Goal: Task Accomplishment & Management: Manage account settings

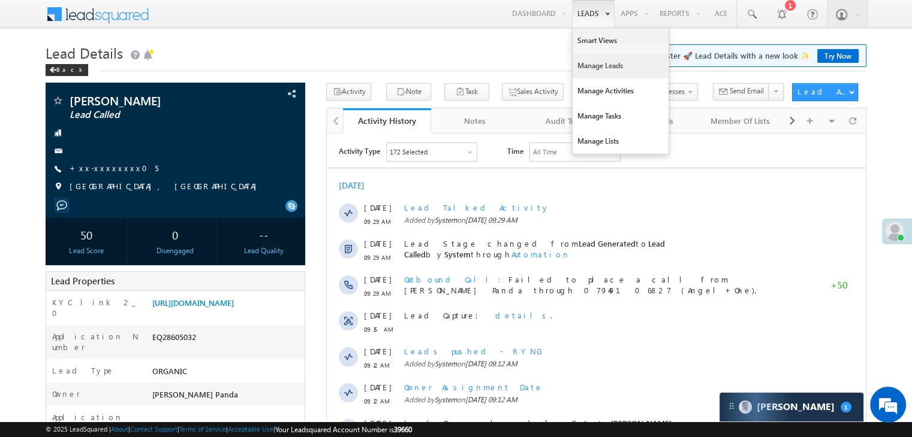
click at [586, 65] on link "Manage Leads" at bounding box center [620, 65] width 96 height 25
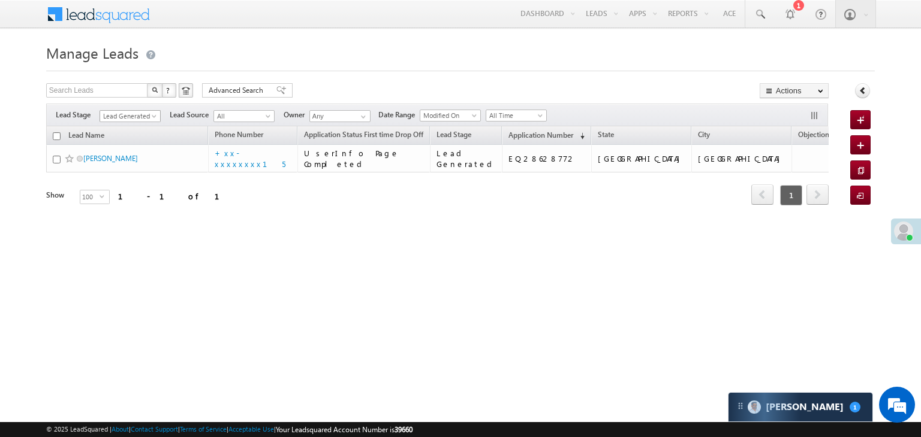
click at [153, 114] on span at bounding box center [155, 119] width 10 height 10
click at [133, 129] on link "All" at bounding box center [130, 129] width 61 height 11
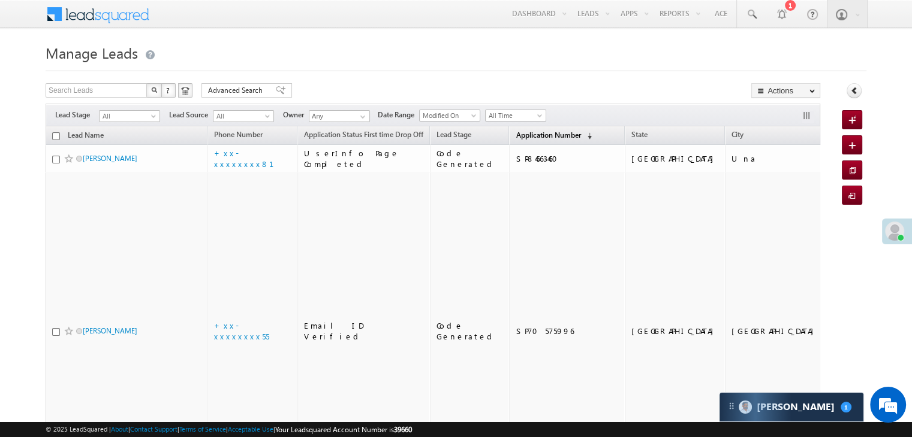
click at [515, 137] on span "Application Number" at bounding box center [547, 135] width 65 height 9
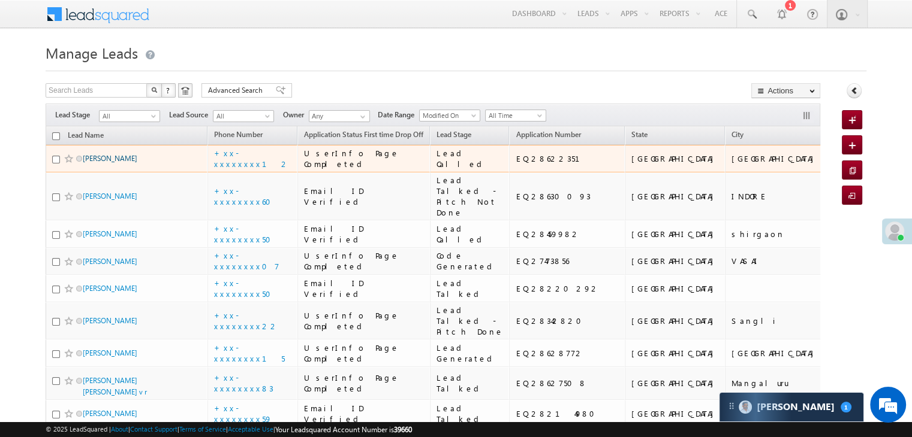
click at [95, 163] on link "Parth Rana" at bounding box center [110, 158] width 55 height 9
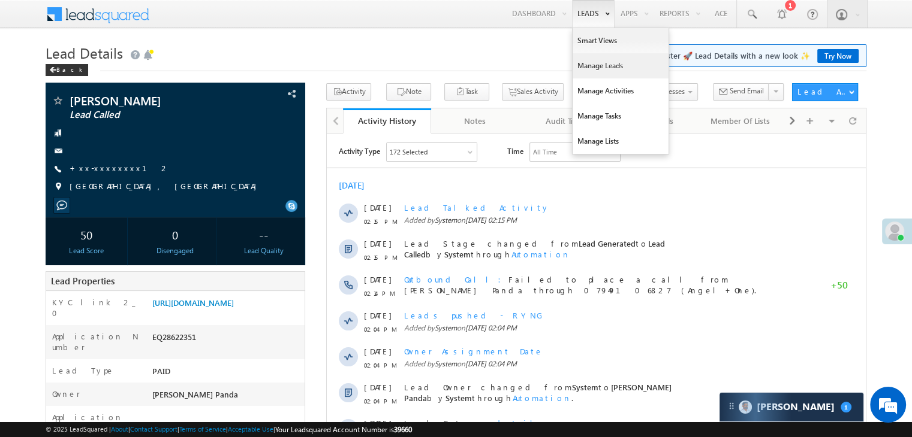
click at [590, 64] on link "Manage Leads" at bounding box center [620, 65] width 96 height 25
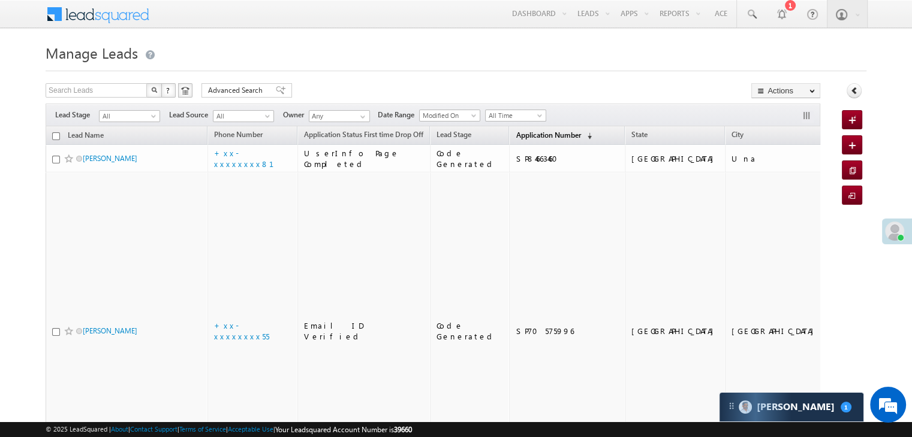
click at [525, 138] on span "Application Number" at bounding box center [547, 135] width 65 height 9
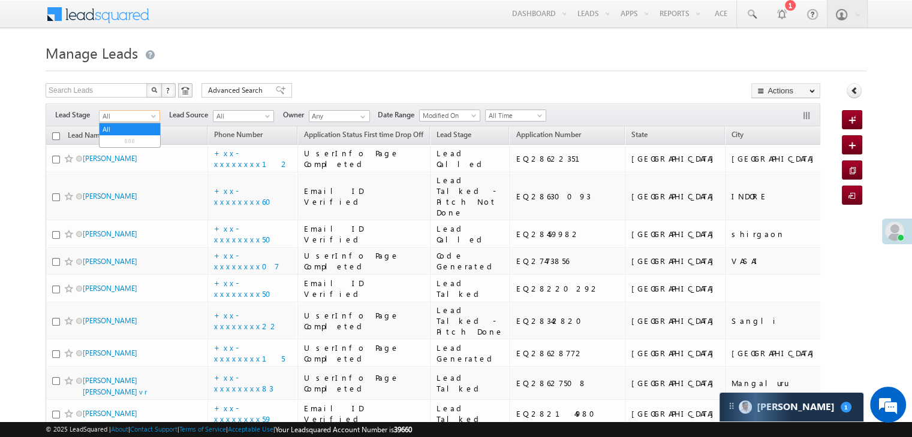
click at [152, 114] on span at bounding box center [155, 119] width 10 height 10
click at [134, 147] on link "Lead Generated" at bounding box center [129, 141] width 61 height 11
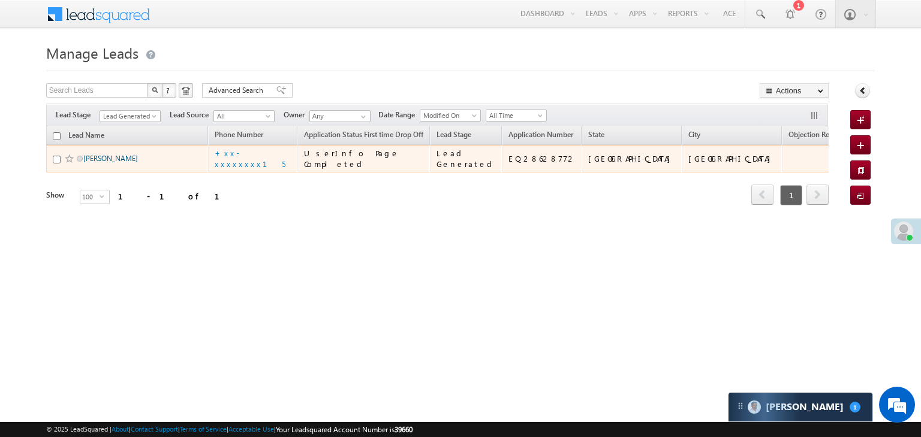
click at [95, 163] on link "[PERSON_NAME]" at bounding box center [110, 158] width 55 height 9
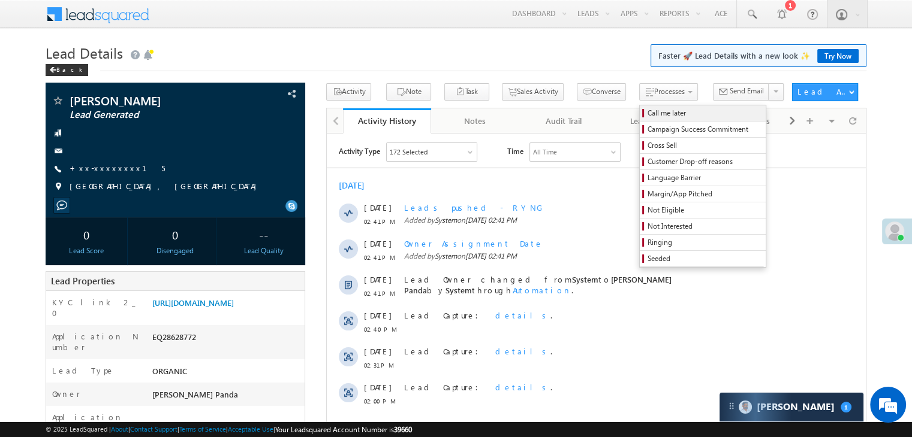
click at [647, 111] on span "Call me later" at bounding box center [704, 113] width 114 height 11
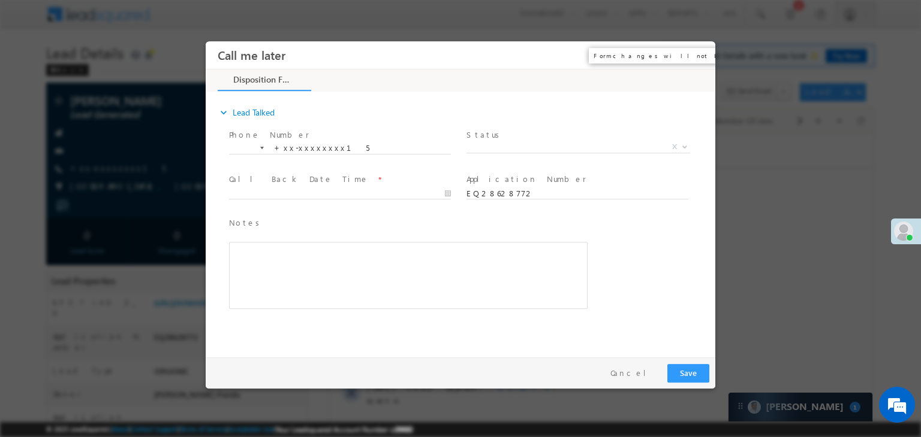
click at [698, 58] on button "×" at bounding box center [697, 55] width 20 height 22
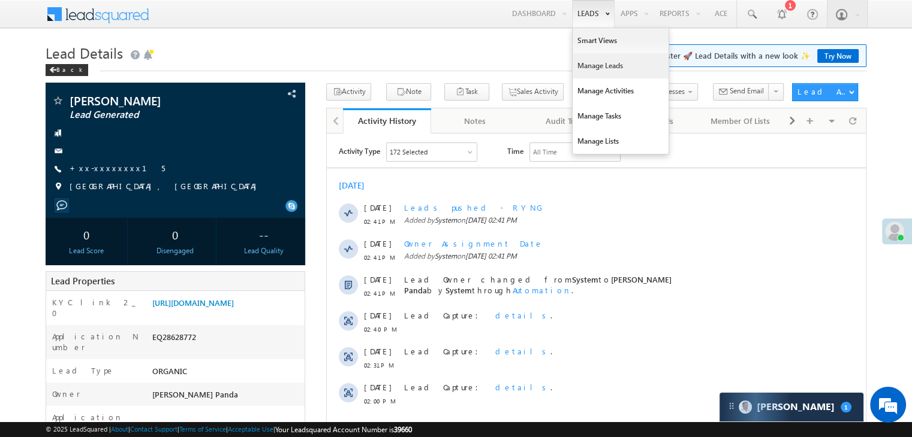
click at [587, 66] on link "Manage Leads" at bounding box center [620, 65] width 96 height 25
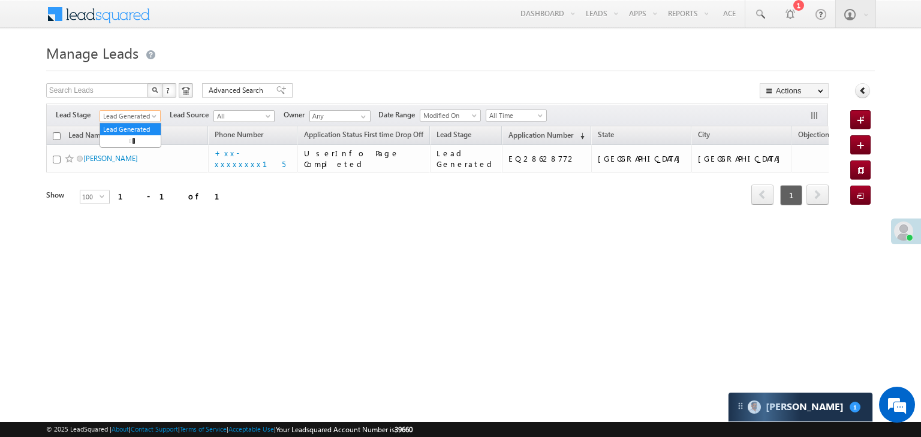
click at [158, 119] on span at bounding box center [155, 119] width 10 height 10
click at [128, 124] on link "All" at bounding box center [130, 129] width 61 height 11
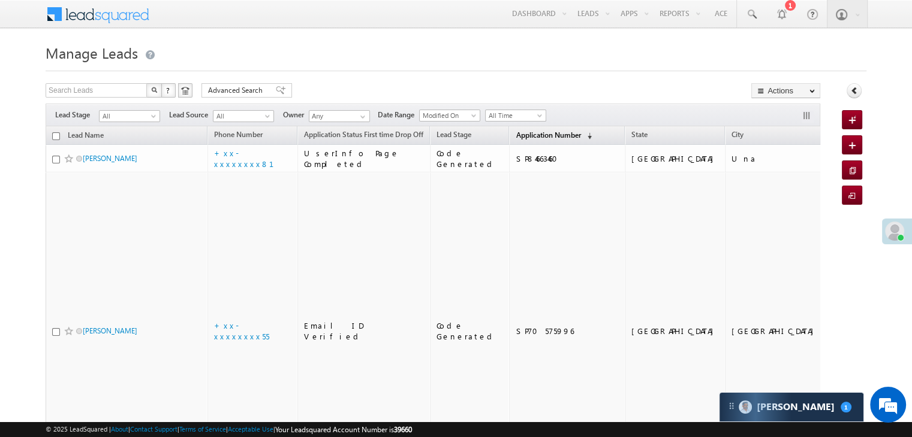
click at [515, 135] on span "Application Number" at bounding box center [547, 135] width 65 height 9
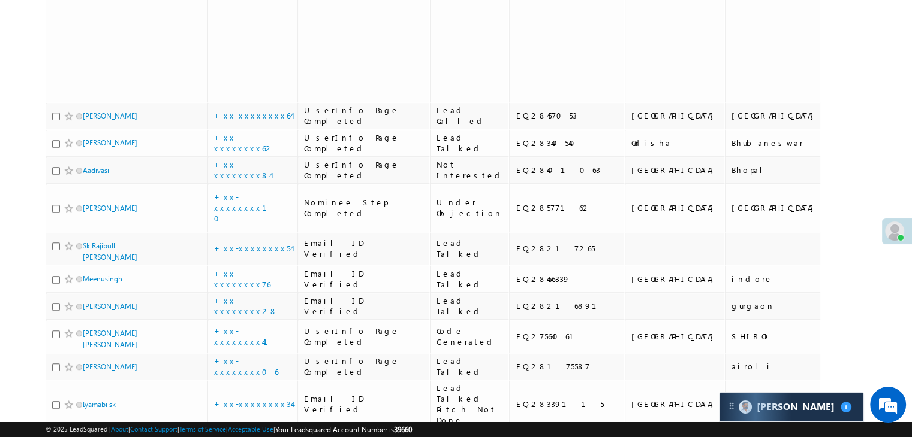
scroll to position [899, 0]
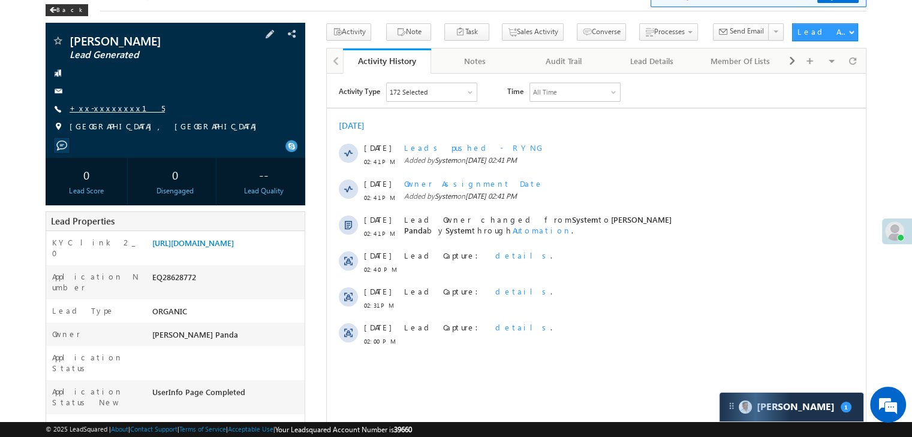
click at [113, 108] on link "+xx-xxxxxxxx15" at bounding box center [117, 108] width 95 height 10
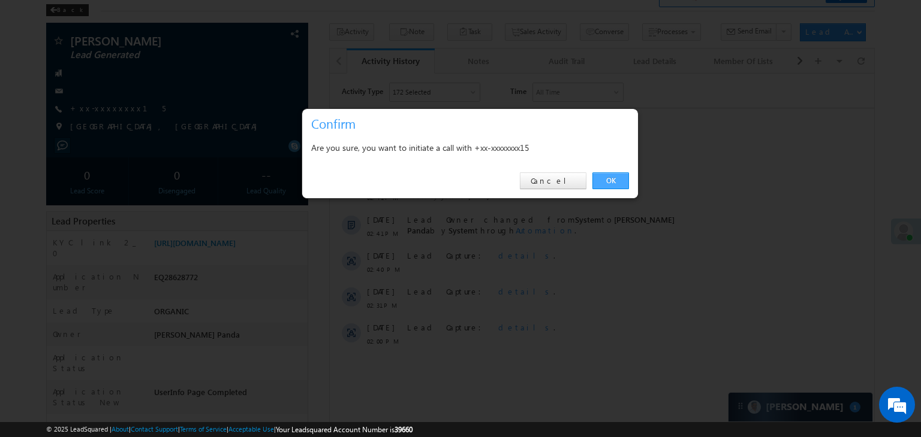
click at [609, 180] on link "OK" at bounding box center [610, 181] width 37 height 17
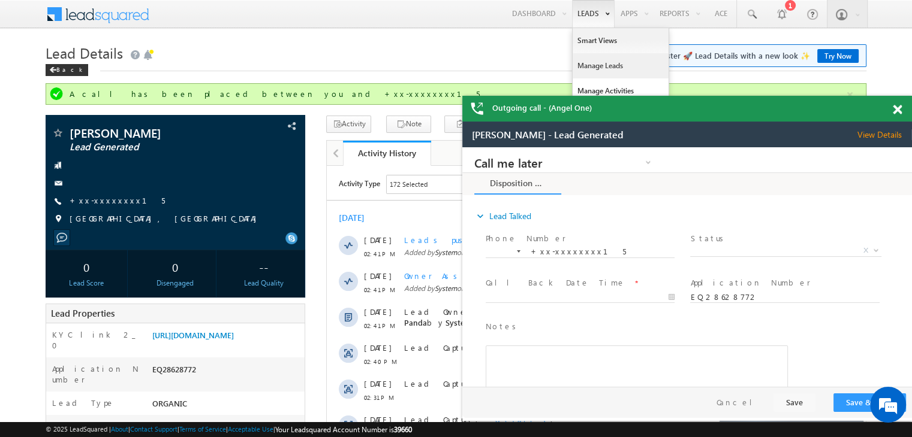
click at [584, 66] on link "Manage Leads" at bounding box center [620, 65] width 96 height 25
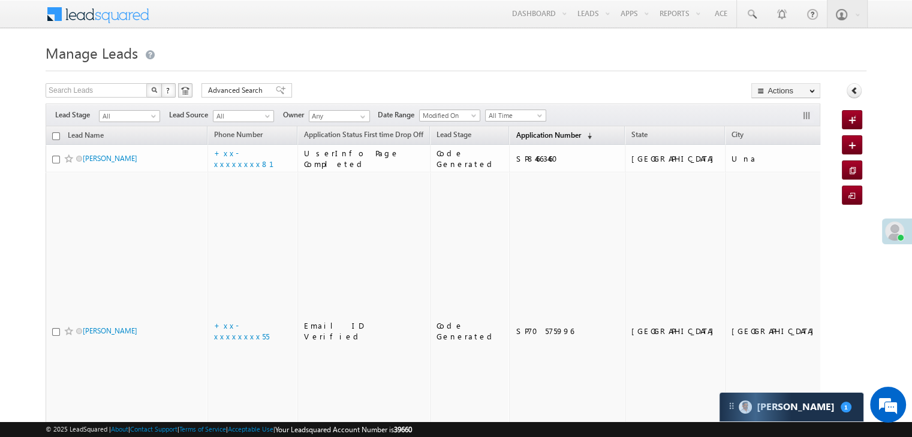
click at [515, 137] on span "Application Number" at bounding box center [547, 135] width 65 height 9
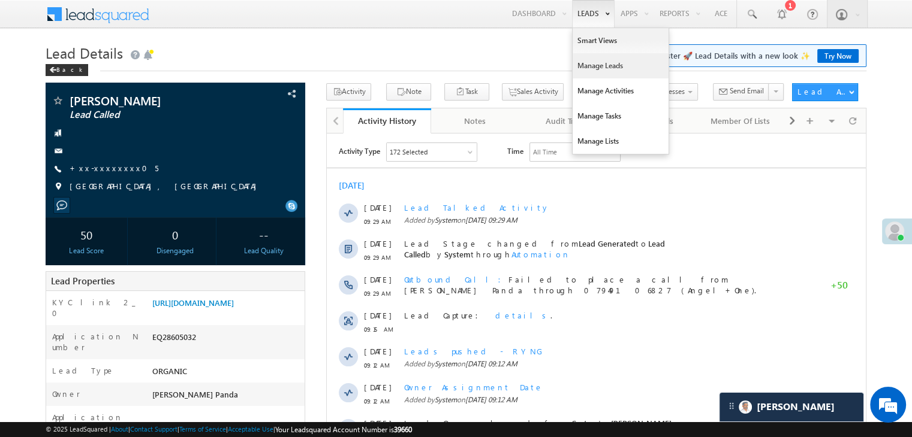
click at [603, 61] on link "Manage Leads" at bounding box center [620, 65] width 96 height 25
click at [581, 64] on link "Manage Leads" at bounding box center [620, 65] width 96 height 25
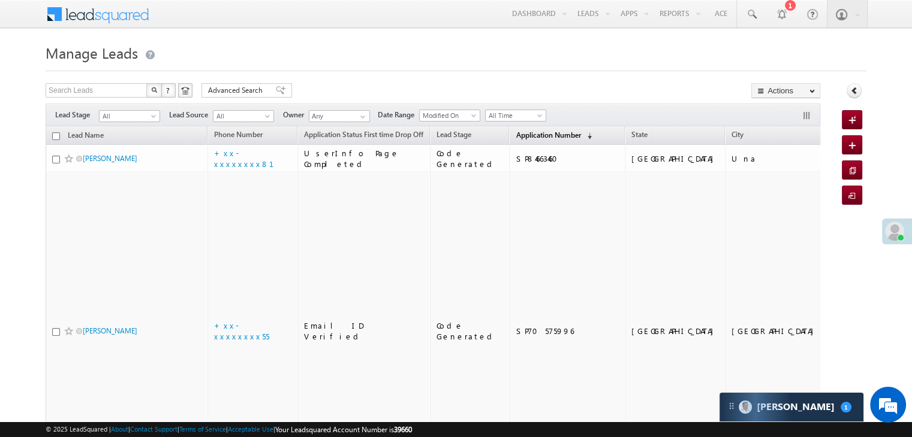
click at [523, 135] on span "Application Number" at bounding box center [547, 135] width 65 height 9
click at [540, 132] on span "Application Number" at bounding box center [547, 135] width 65 height 9
click at [518, 135] on span "Application Number" at bounding box center [547, 135] width 65 height 9
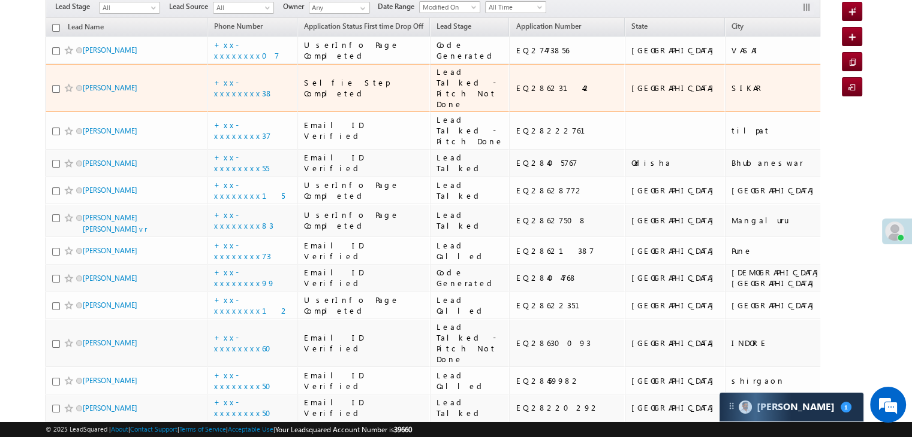
scroll to position [120, 0]
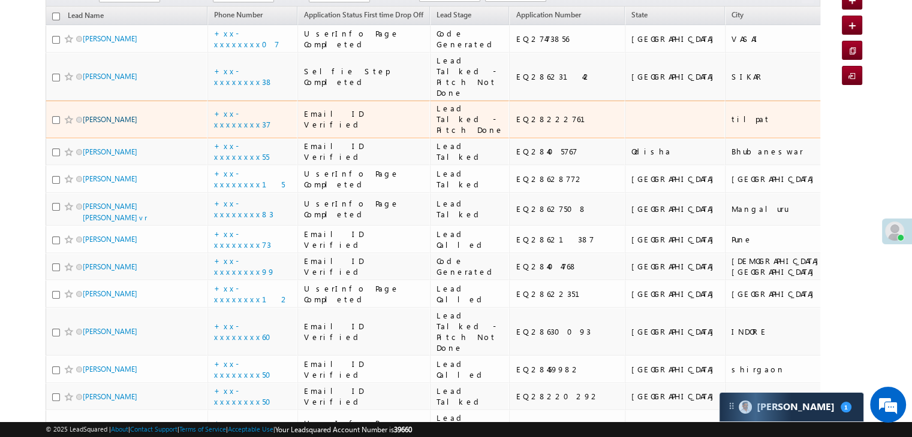
click at [114, 124] on link "[PERSON_NAME]" at bounding box center [110, 119] width 55 height 9
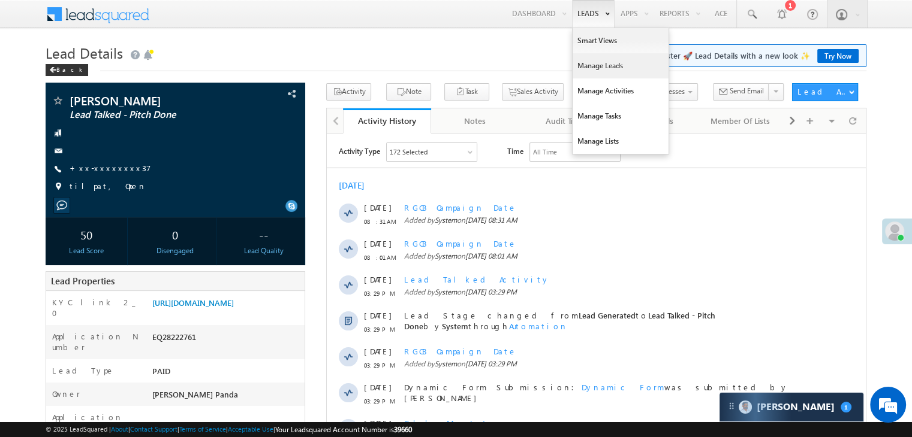
click at [583, 70] on link "Manage Leads" at bounding box center [620, 65] width 96 height 25
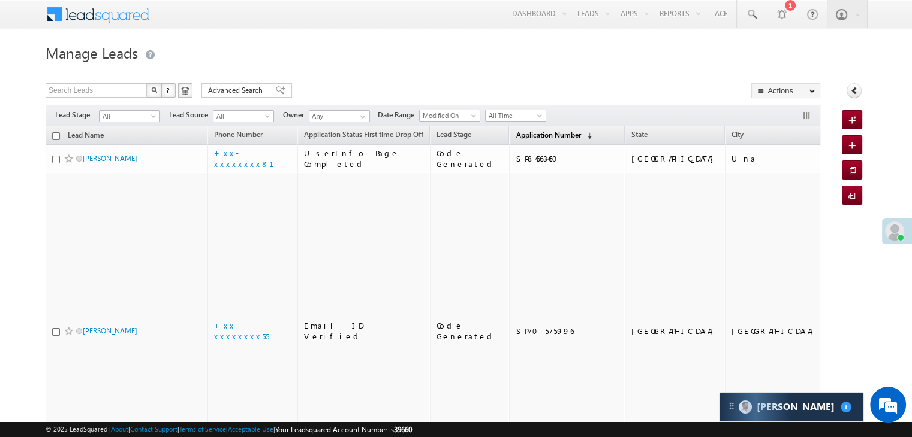
click at [515, 131] on span "Application Number" at bounding box center [547, 135] width 65 height 9
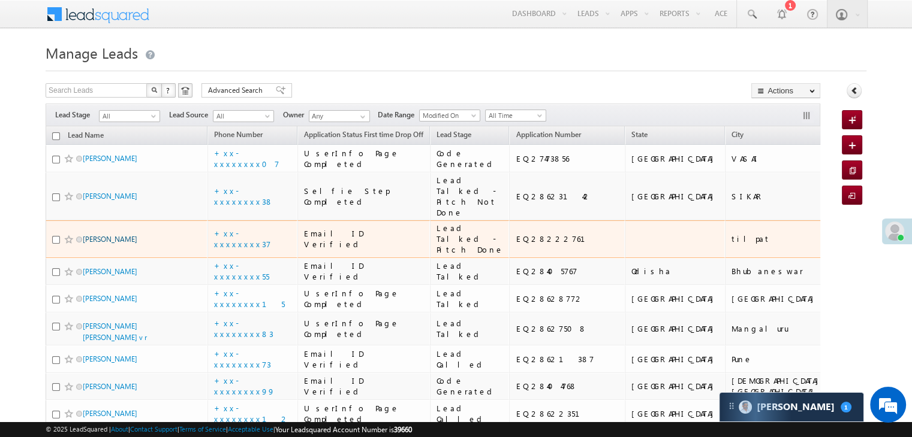
click at [95, 244] on link "[PERSON_NAME]" at bounding box center [110, 239] width 55 height 9
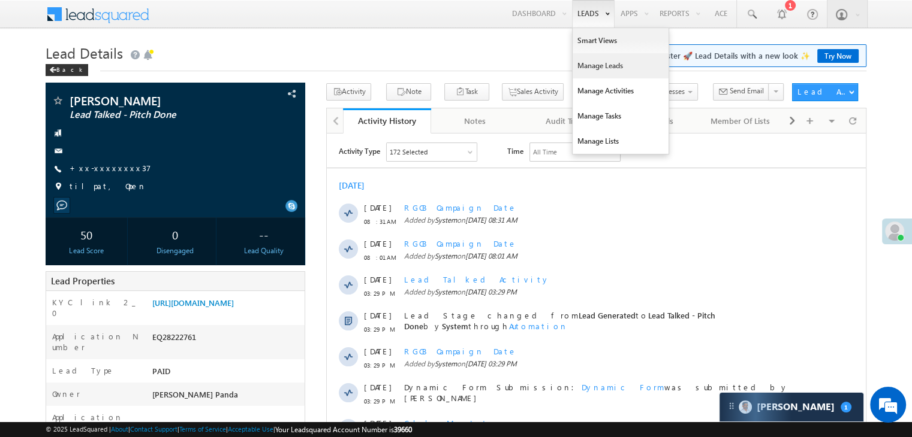
click at [584, 67] on link "Manage Leads" at bounding box center [620, 65] width 96 height 25
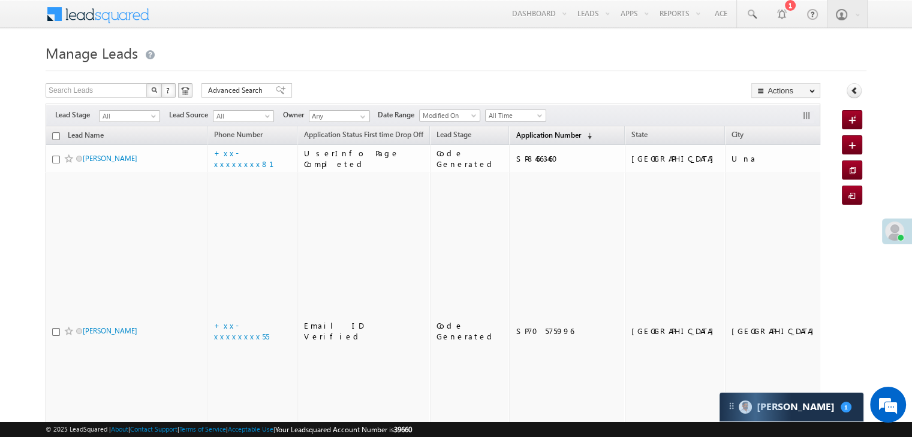
click at [524, 132] on span "Application Number" at bounding box center [547, 135] width 65 height 9
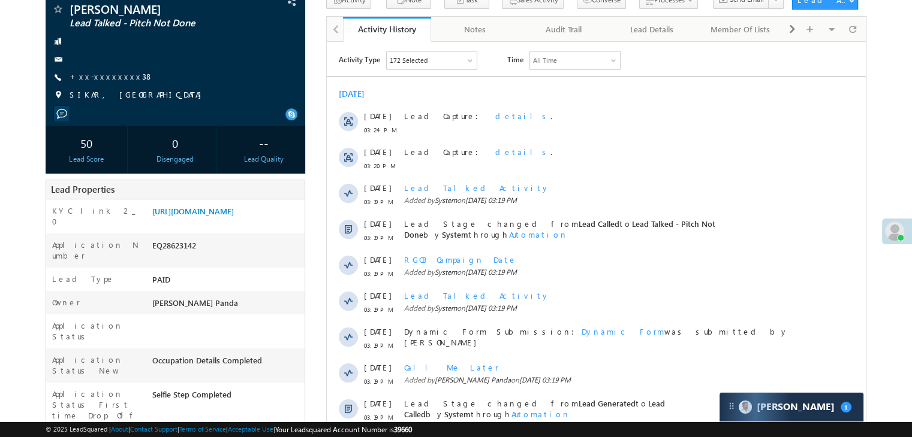
scroll to position [92, 0]
click at [234, 215] on link "[URL][DOMAIN_NAME]" at bounding box center [193, 211] width 82 height 10
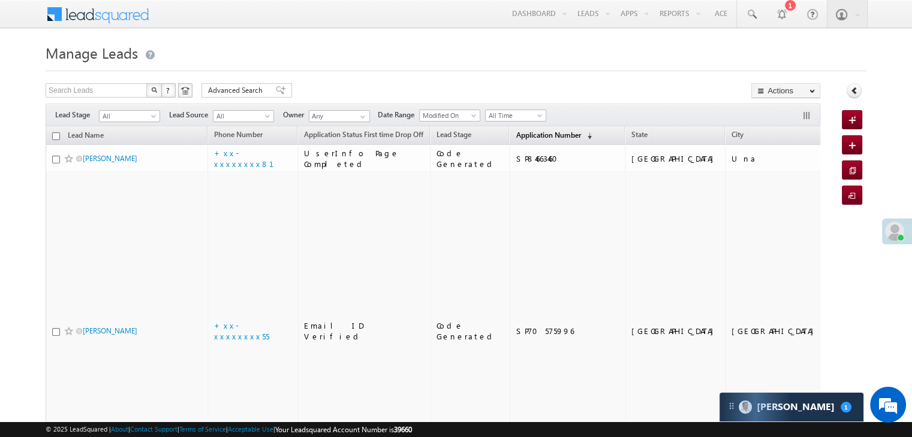
click at [516, 134] on span "Application Number" at bounding box center [547, 135] width 65 height 9
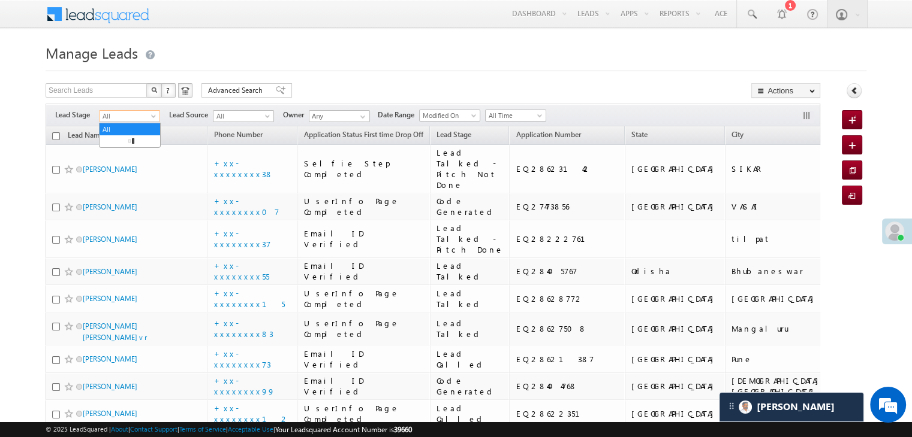
click at [149, 117] on span "All" at bounding box center [127, 116] width 57 height 11
click at [131, 147] on link "Lead Generated" at bounding box center [129, 141] width 61 height 11
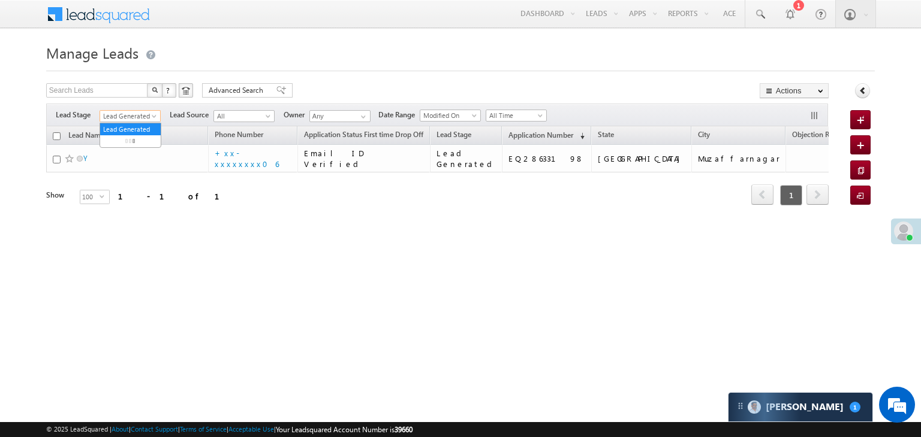
click at [141, 119] on span "Lead Generated" at bounding box center [128, 116] width 57 height 11
click at [124, 127] on link "All" at bounding box center [130, 129] width 61 height 11
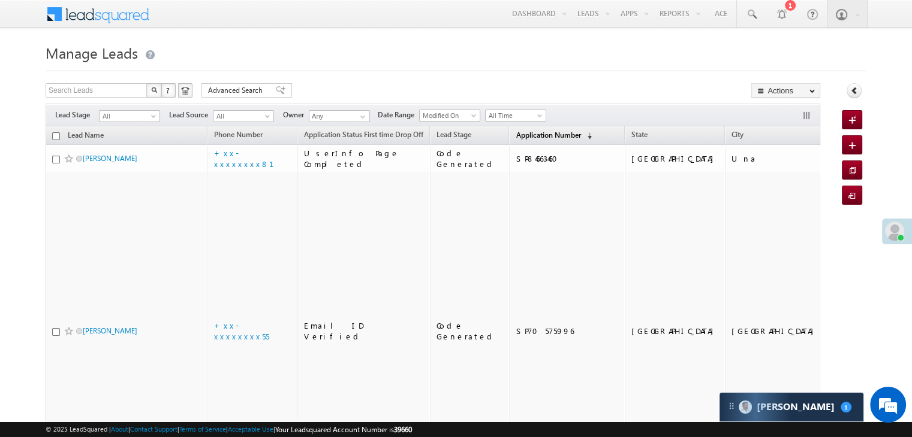
click at [523, 137] on span "Application Number" at bounding box center [547, 135] width 65 height 9
click at [525, 134] on span "Application Number" at bounding box center [547, 135] width 65 height 9
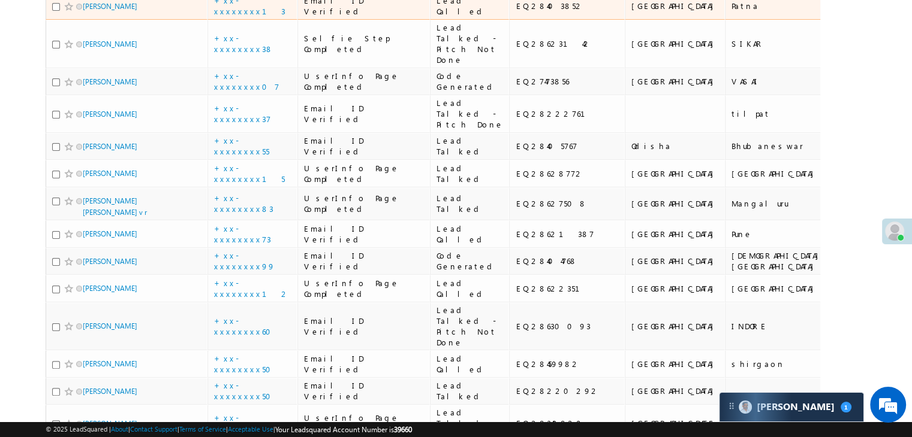
scroll to position [240, 0]
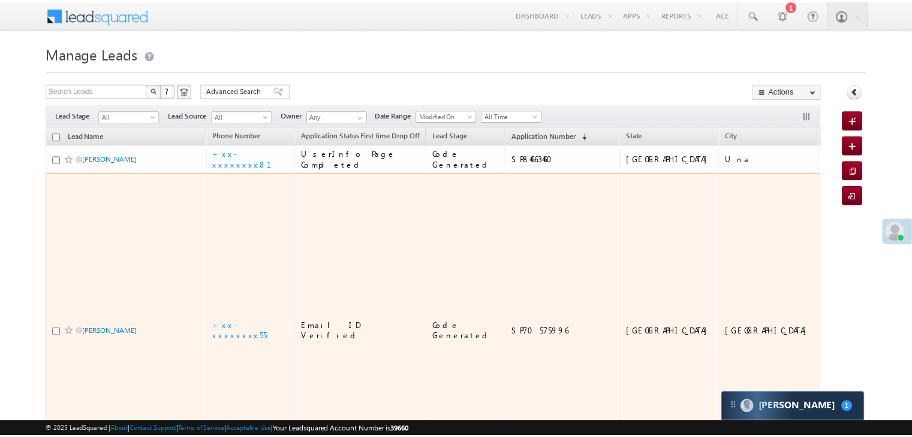
scroll to position [240, 0]
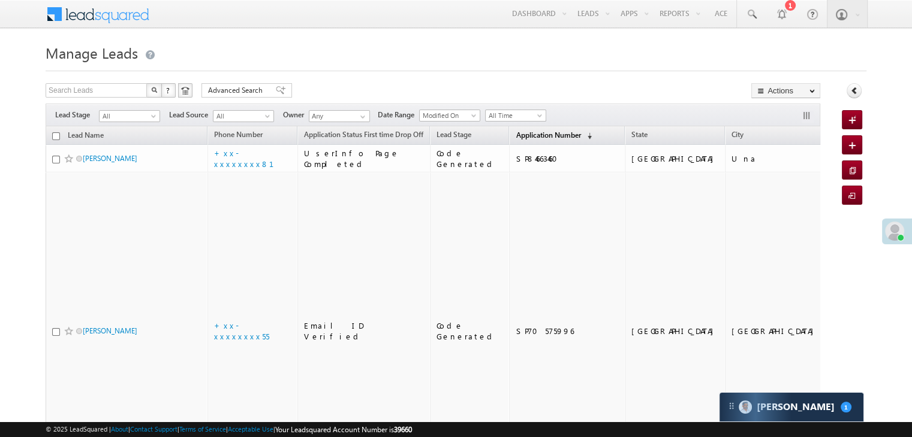
click at [517, 137] on span "Application Number" at bounding box center [547, 135] width 65 height 9
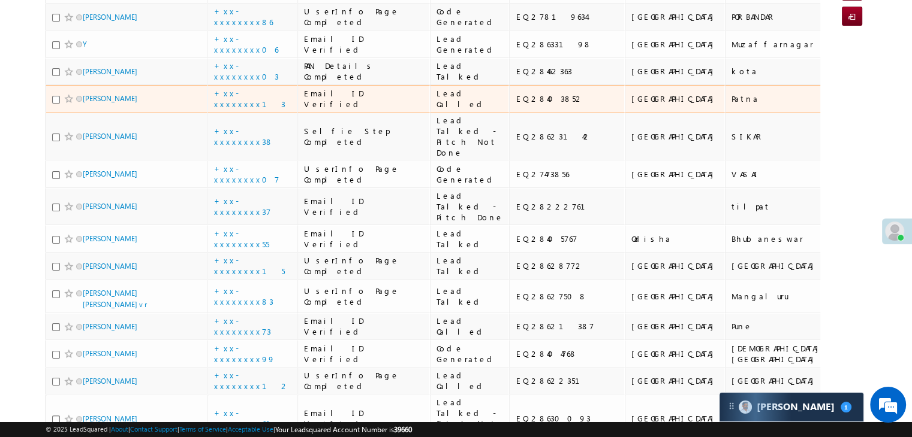
scroll to position [180, 0]
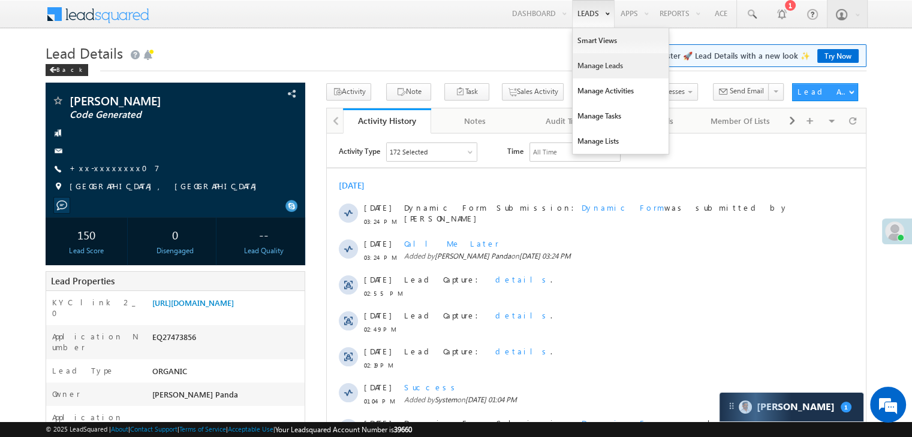
click at [592, 65] on link "Manage Leads" at bounding box center [620, 65] width 96 height 25
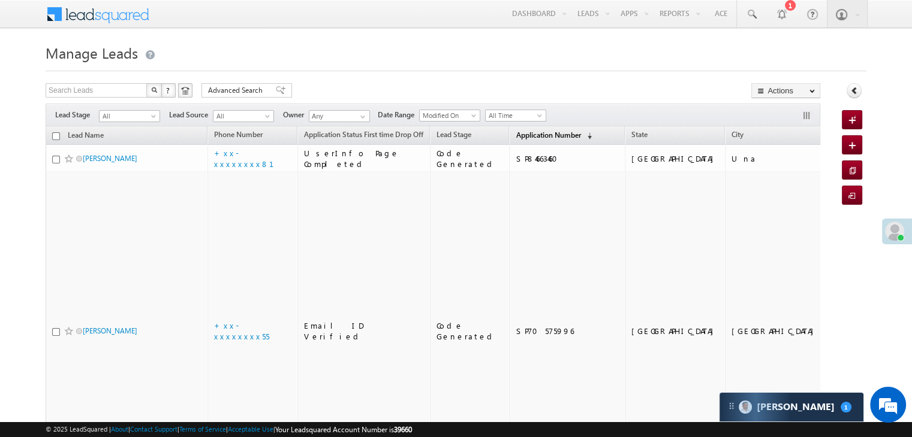
click at [530, 143] on link "Application Number (sorted descending)" at bounding box center [553, 136] width 88 height 16
click at [515, 134] on span "Application Number" at bounding box center [547, 135] width 65 height 9
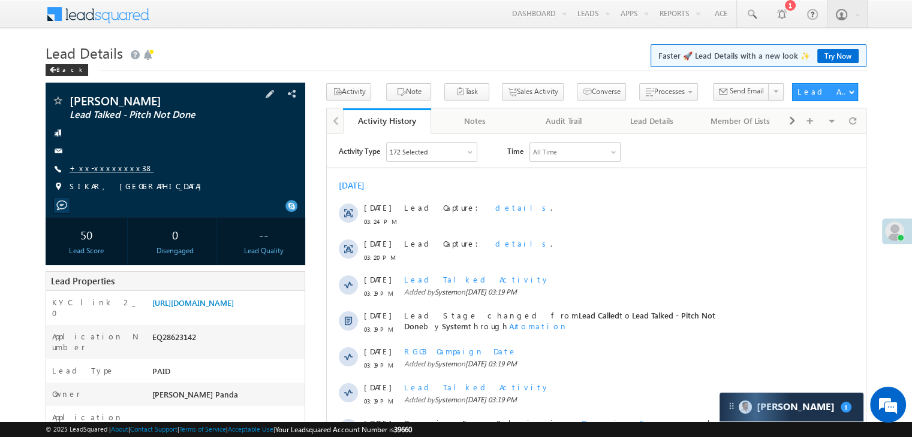
click at [110, 165] on link "+xx-xxxxxxxx38" at bounding box center [112, 168] width 84 height 10
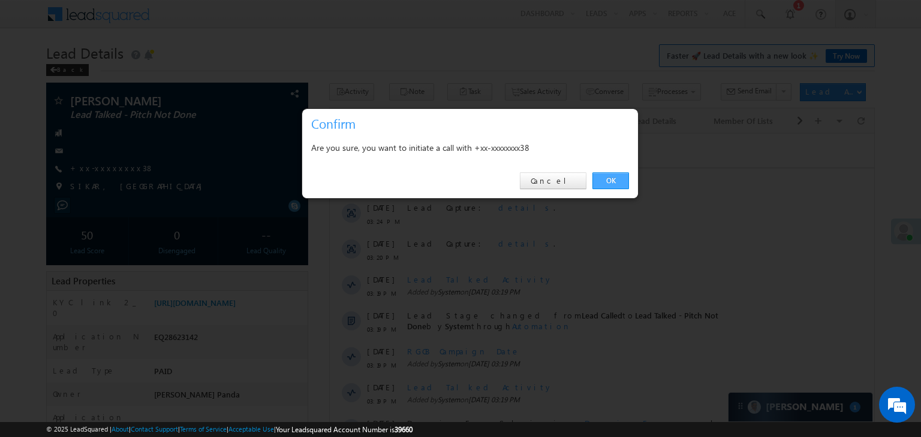
click at [602, 180] on link "OK" at bounding box center [610, 181] width 37 height 17
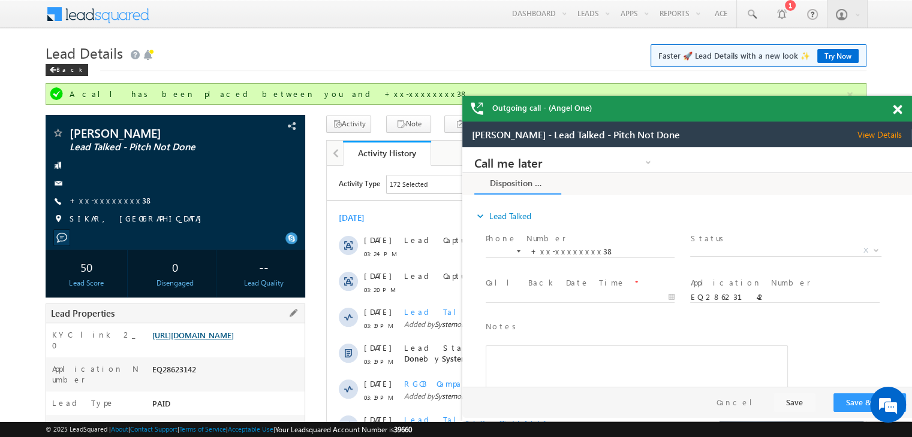
click at [229, 340] on link "https://angelbroking1-pk3em7sa.customui-test.leadsquared.com?leadId=fe77bed4-bb…" at bounding box center [193, 335] width 82 height 10
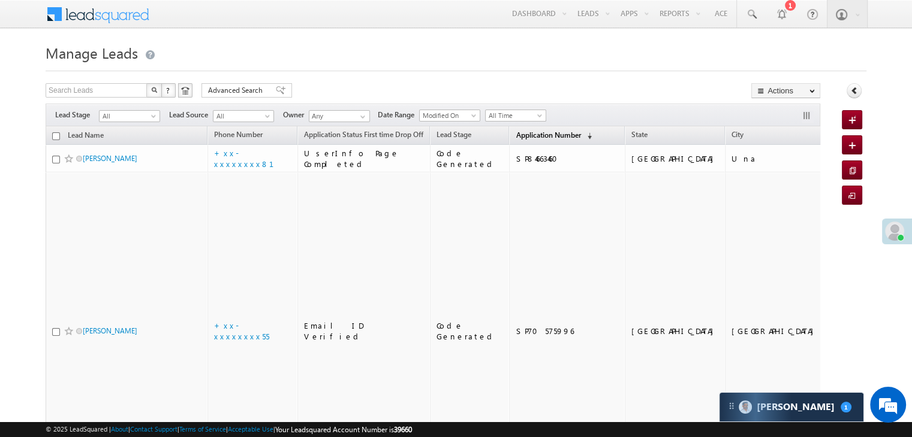
click at [517, 137] on span "Application Number" at bounding box center [547, 135] width 65 height 9
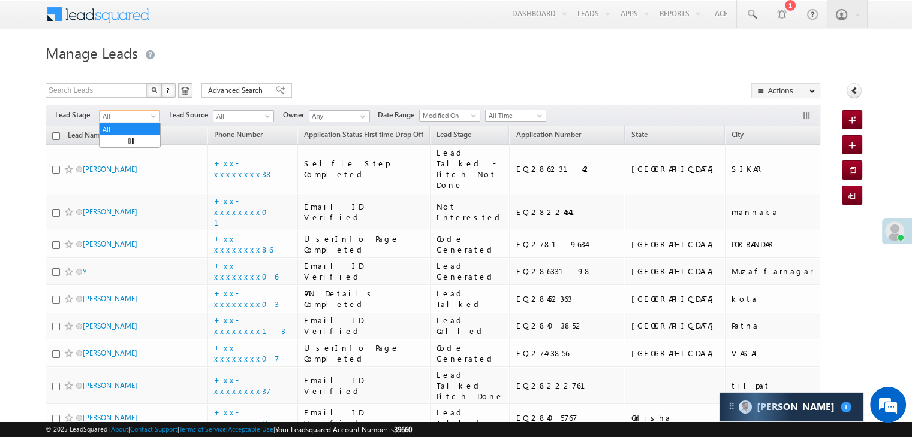
click at [149, 119] on span "All" at bounding box center [127, 116] width 57 height 11
click at [132, 138] on link "Lead Generated" at bounding box center [129, 141] width 61 height 11
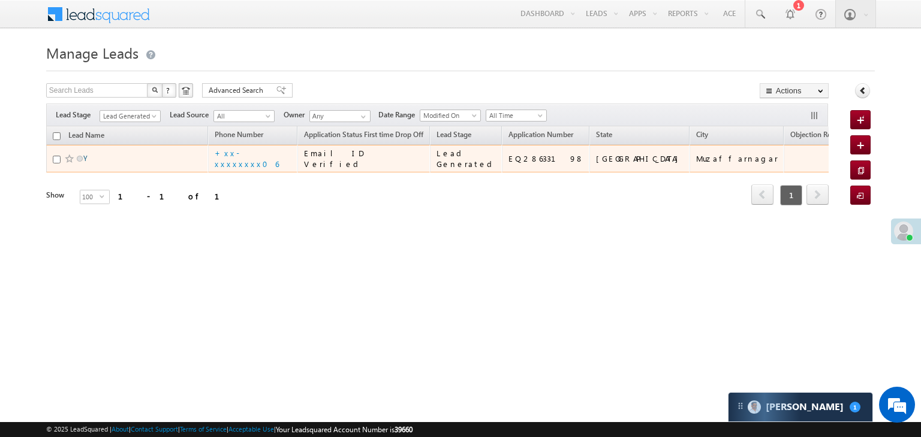
click at [84, 163] on link "Y" at bounding box center [85, 158] width 4 height 9
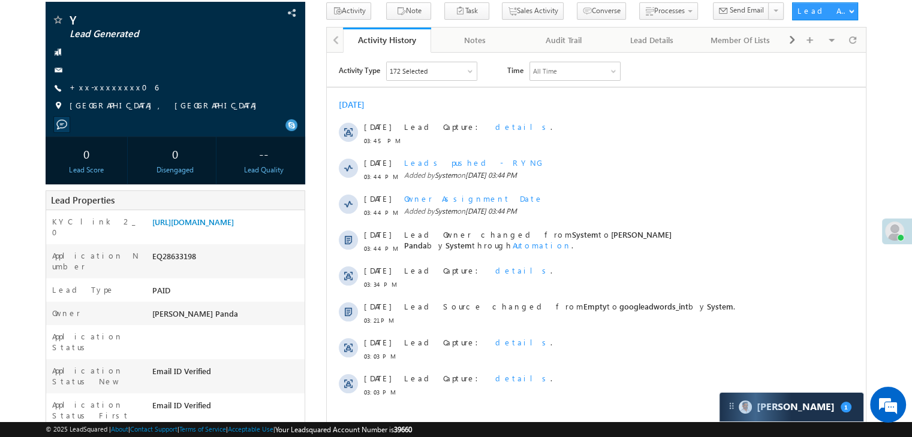
scroll to position [60, 0]
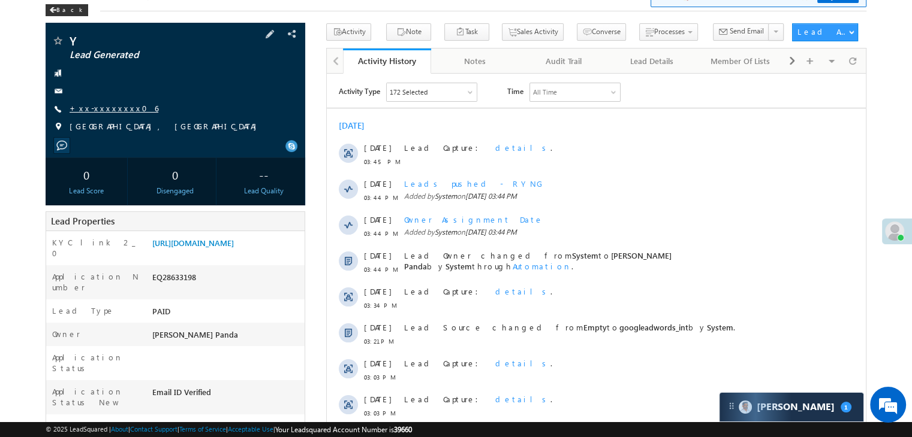
click at [102, 108] on link "+xx-xxxxxxxx06" at bounding box center [114, 108] width 89 height 10
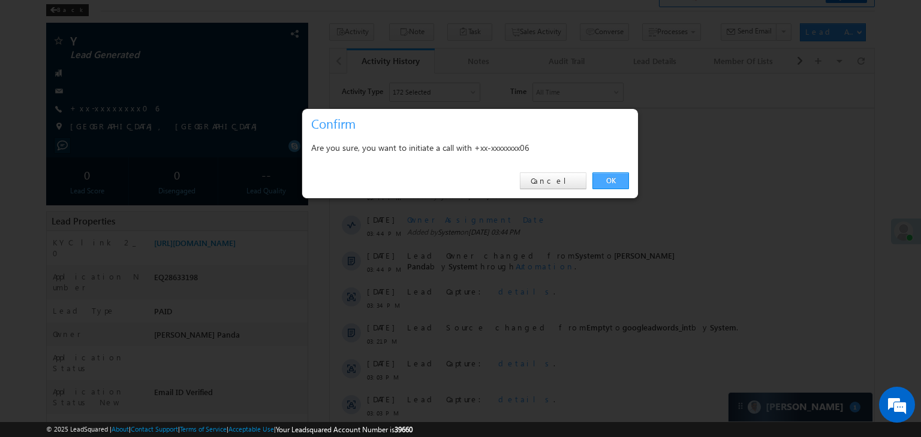
click at [617, 176] on link "OK" at bounding box center [610, 181] width 37 height 17
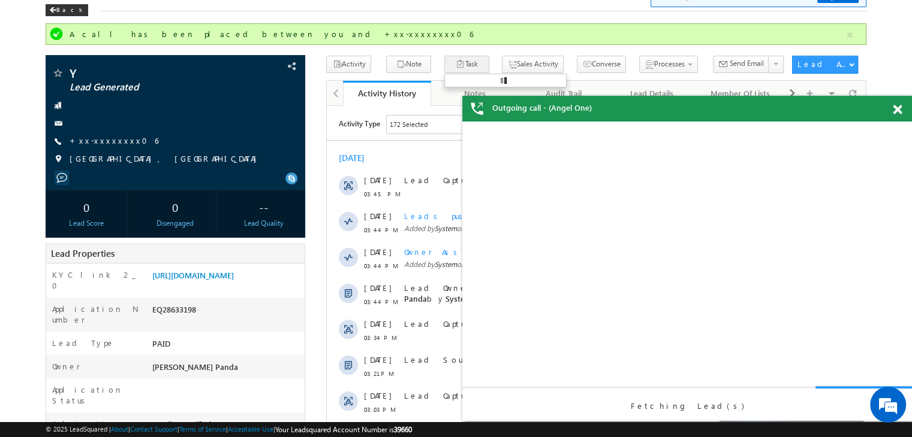
scroll to position [0, 0]
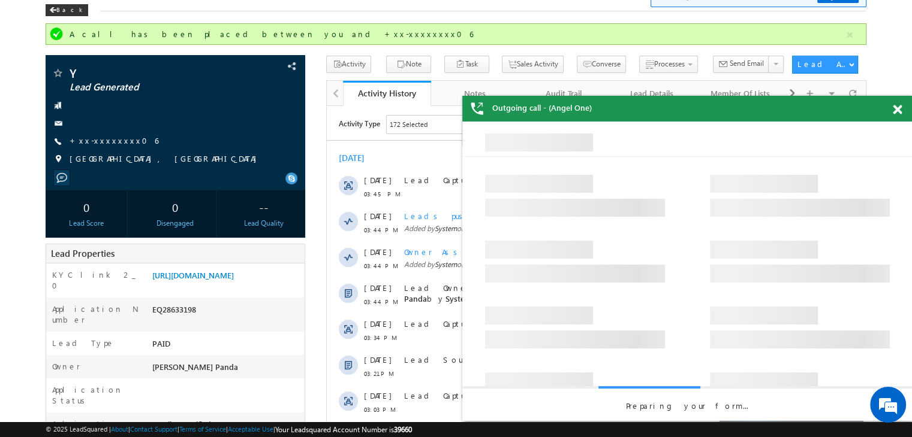
click at [893, 113] on span at bounding box center [896, 110] width 9 height 10
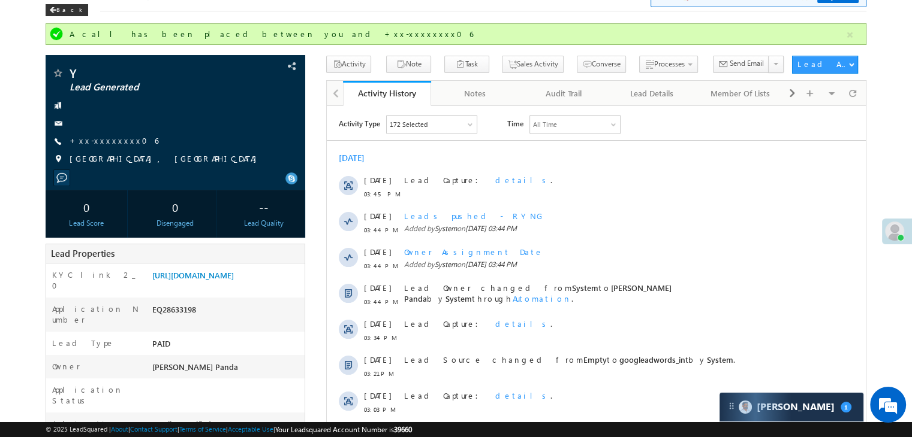
scroll to position [180, 0]
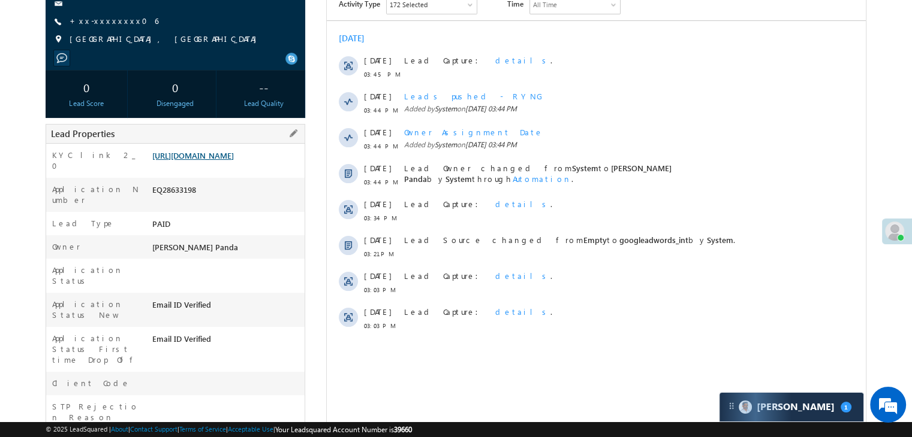
click at [225, 160] on link "https://angelbroking1-pk3em7sa.customui-test.leadsquared.com?leadId=60c0eefe-2a…" at bounding box center [193, 155] width 82 height 10
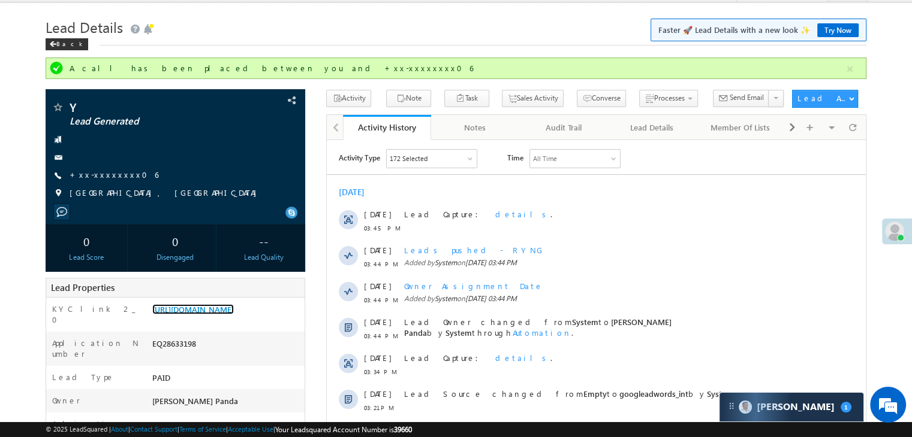
scroll to position [0, 0]
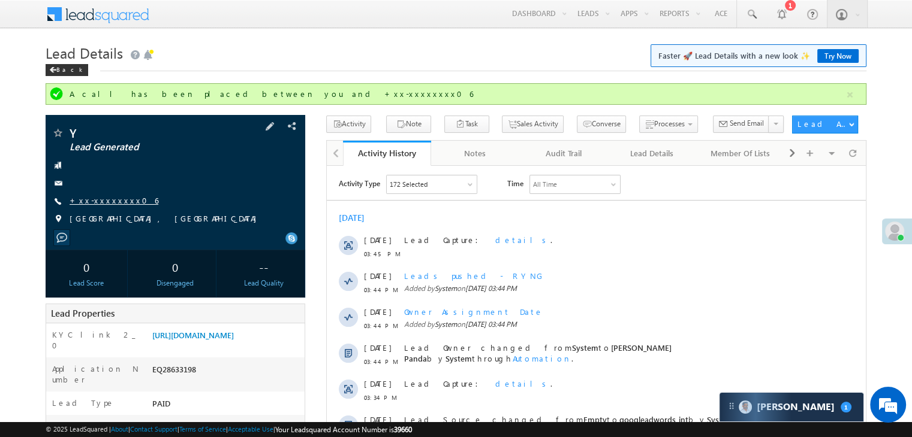
click at [102, 200] on link "+xx-xxxxxxxx06" at bounding box center [114, 200] width 89 height 10
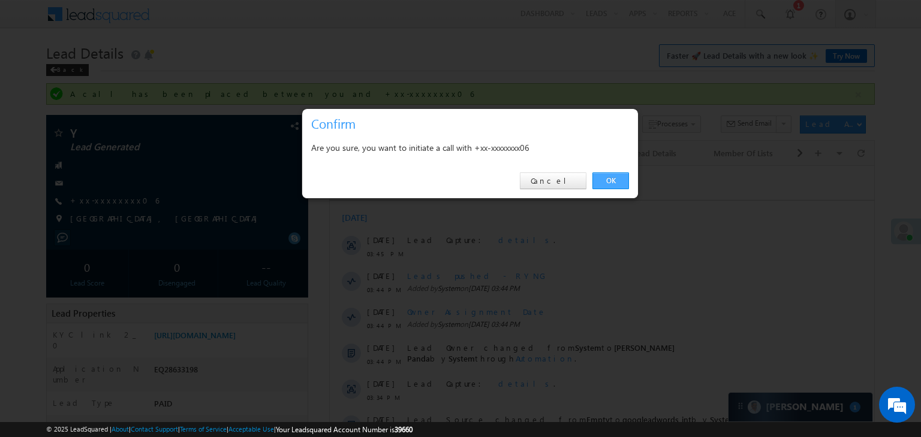
click at [608, 178] on link "OK" at bounding box center [610, 181] width 37 height 17
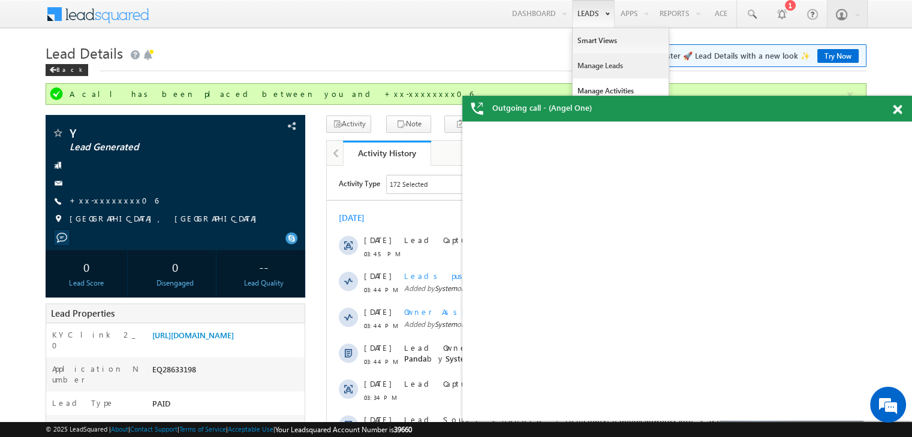
click at [592, 63] on link "Manage Leads" at bounding box center [620, 65] width 96 height 25
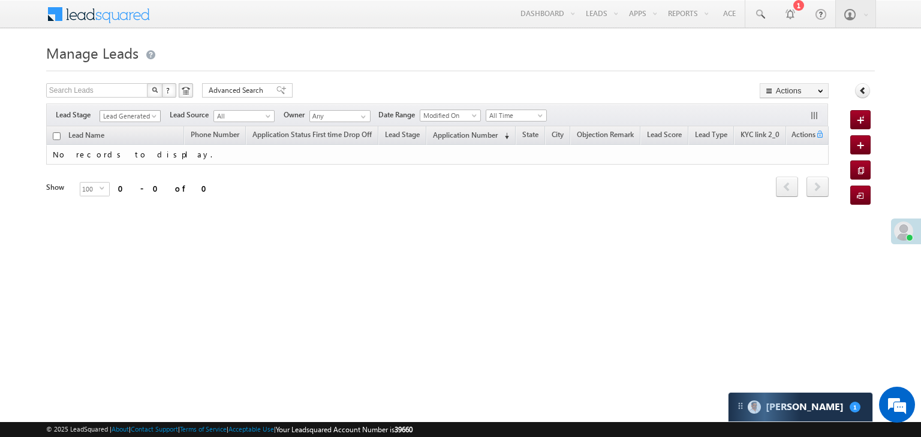
click at [155, 115] on span at bounding box center [155, 119] width 10 height 10
click at [125, 120] on span "Lead Generated" at bounding box center [128, 116] width 57 height 11
click at [141, 115] on span "Lead Generated" at bounding box center [128, 116] width 57 height 11
click at [129, 125] on link "All" at bounding box center [130, 129] width 61 height 11
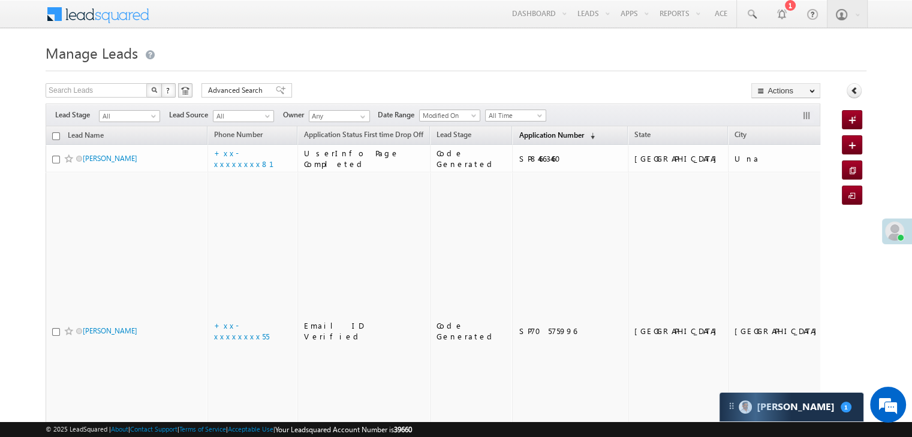
click at [520, 132] on span "Application Number" at bounding box center [550, 135] width 65 height 9
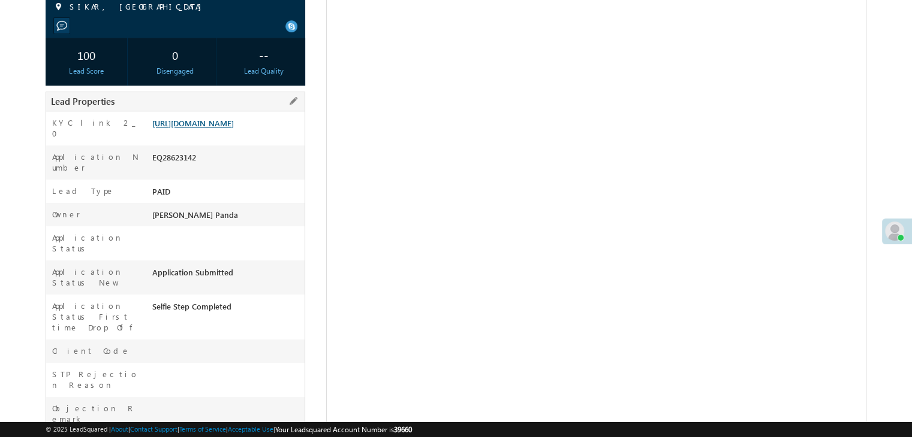
scroll to position [180, 0]
click at [210, 128] on link "https://angelbroking1-pk3em7sa.customui-test.leadsquared.com?leadId=fe77bed4-bb…" at bounding box center [193, 123] width 82 height 10
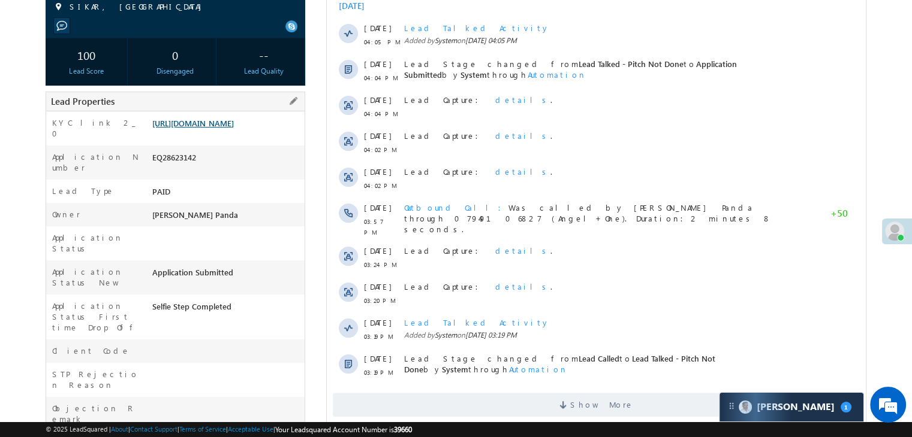
scroll to position [0, 0]
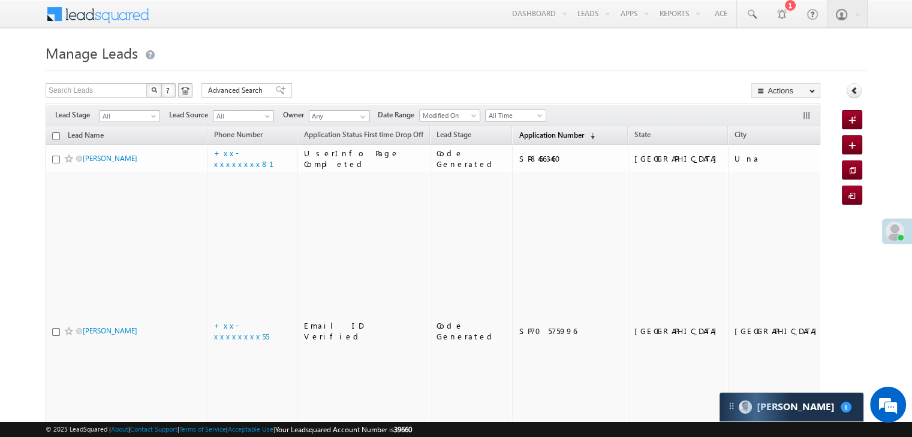
click at [518, 131] on span "Application Number" at bounding box center [550, 135] width 65 height 9
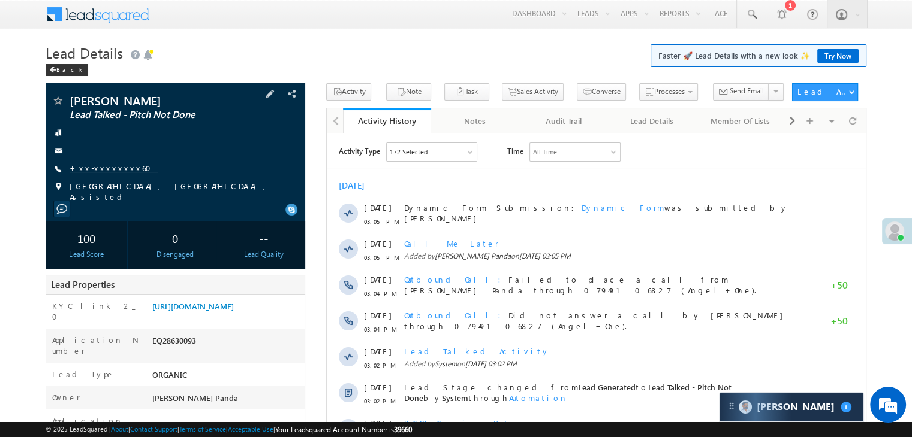
click at [105, 170] on link "+xx-xxxxxxxx60" at bounding box center [114, 168] width 89 height 10
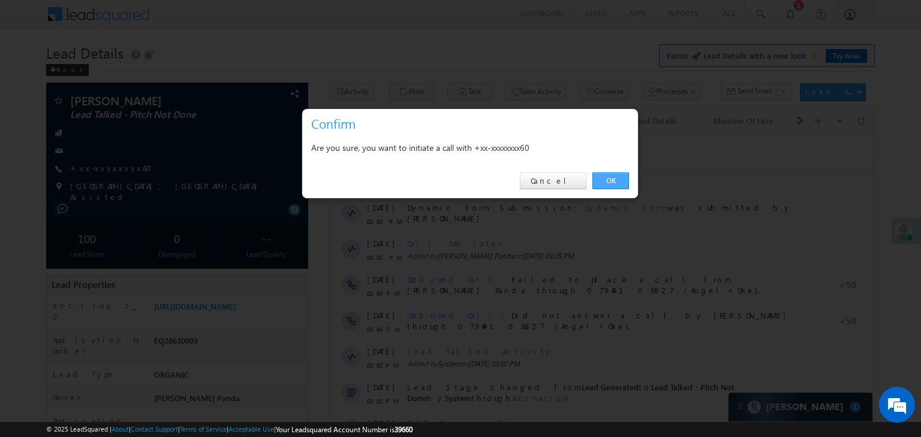
click at [610, 180] on link "OK" at bounding box center [610, 181] width 37 height 17
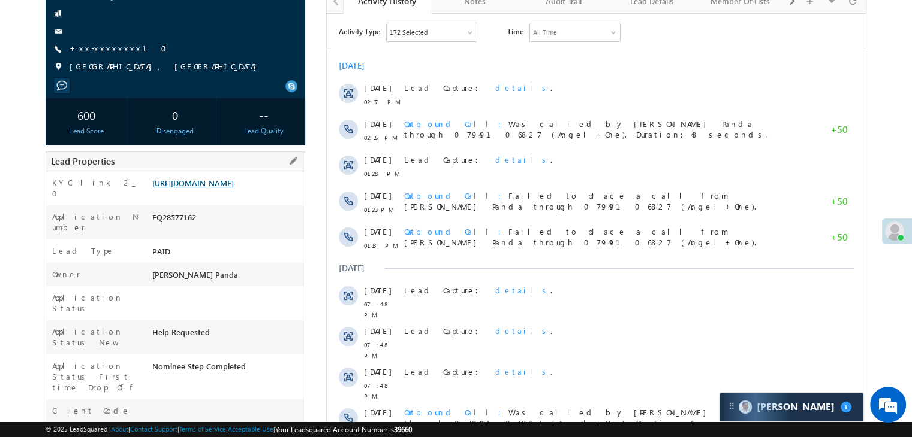
click at [234, 188] on link "[URL][DOMAIN_NAME]" at bounding box center [193, 183] width 82 height 10
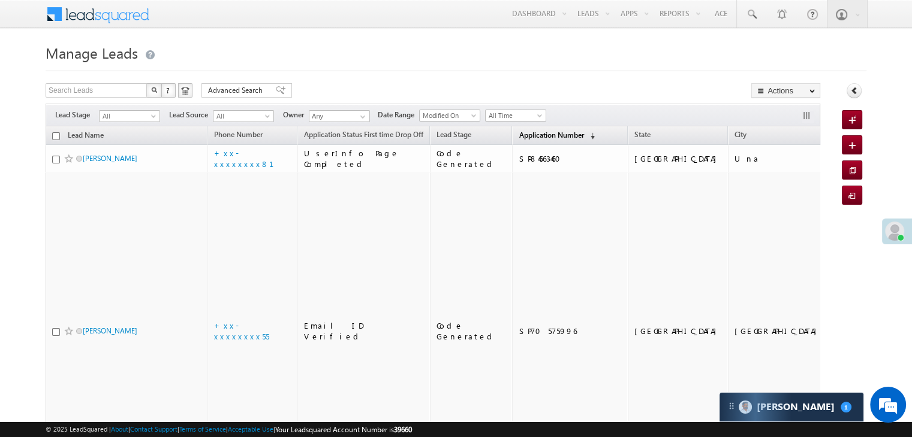
click at [532, 136] on span "Application Number" at bounding box center [550, 135] width 65 height 9
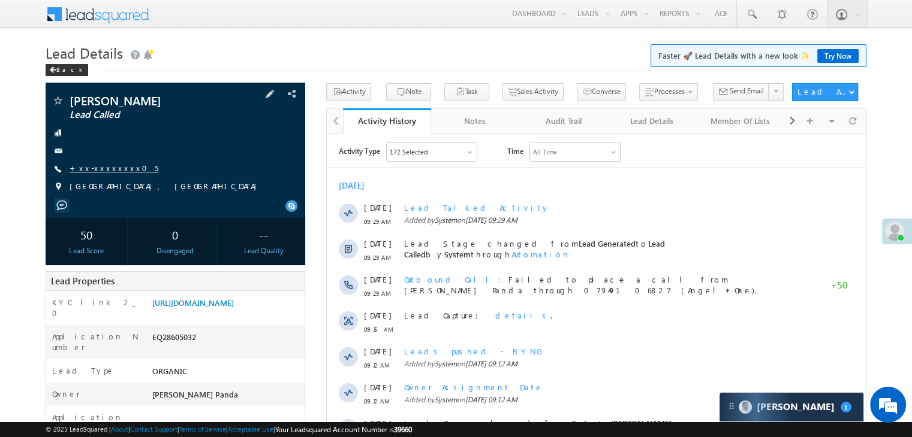
click at [102, 166] on link "+xx-xxxxxxxx05" at bounding box center [114, 168] width 89 height 10
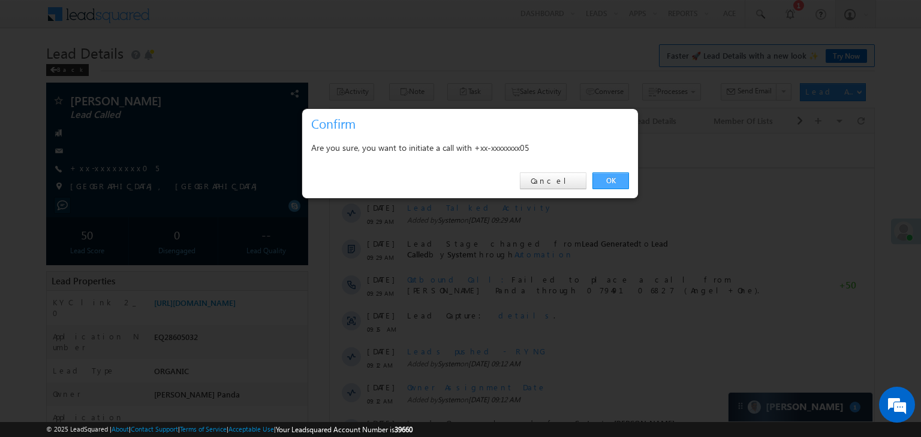
click at [617, 183] on link "OK" at bounding box center [610, 181] width 37 height 17
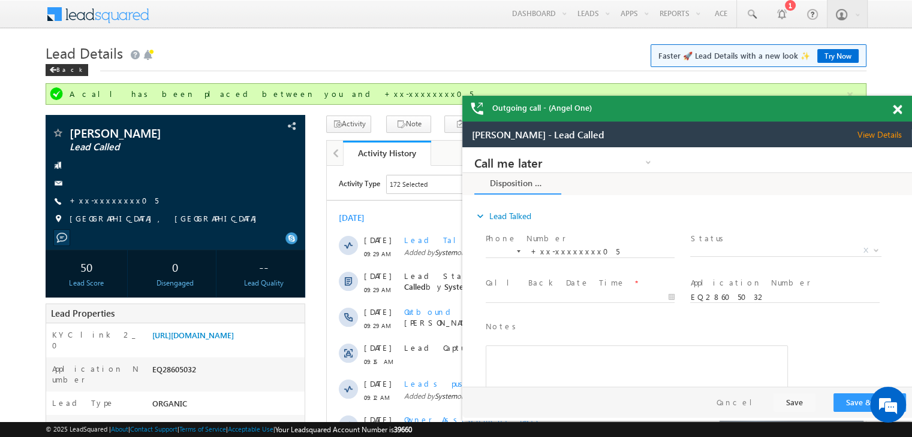
click at [899, 112] on span at bounding box center [896, 110] width 9 height 10
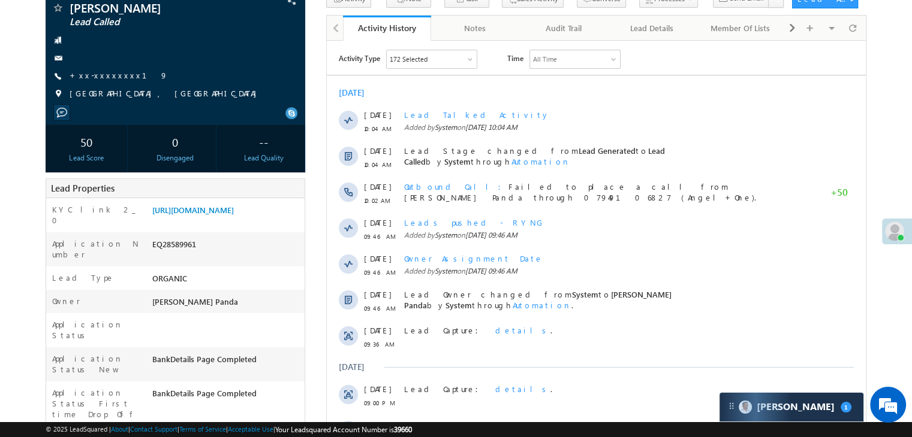
scroll to position [120, 0]
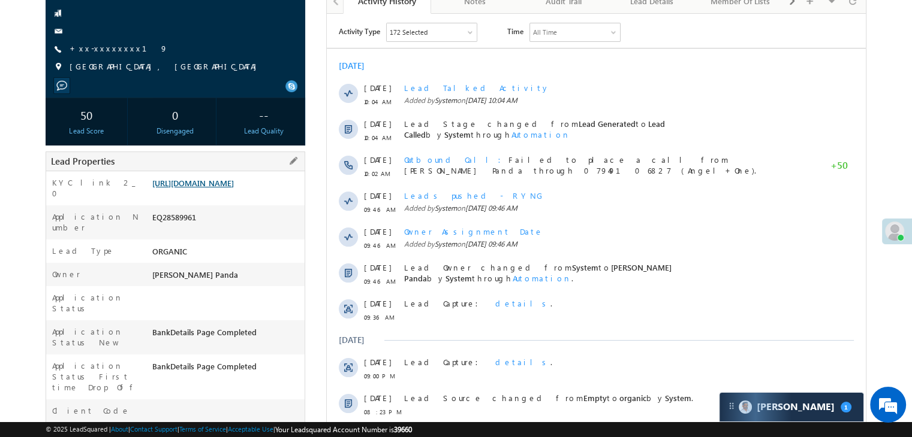
click at [234, 188] on link "[URL][DOMAIN_NAME]" at bounding box center [193, 183] width 82 height 10
click at [108, 48] on link "+xx-xxxxxxxx19" at bounding box center [119, 48] width 98 height 10
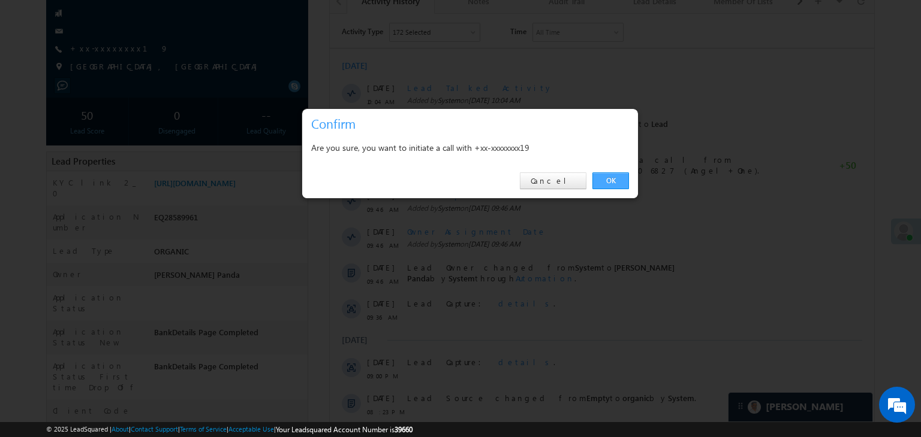
click at [605, 178] on link "OK" at bounding box center [610, 181] width 37 height 17
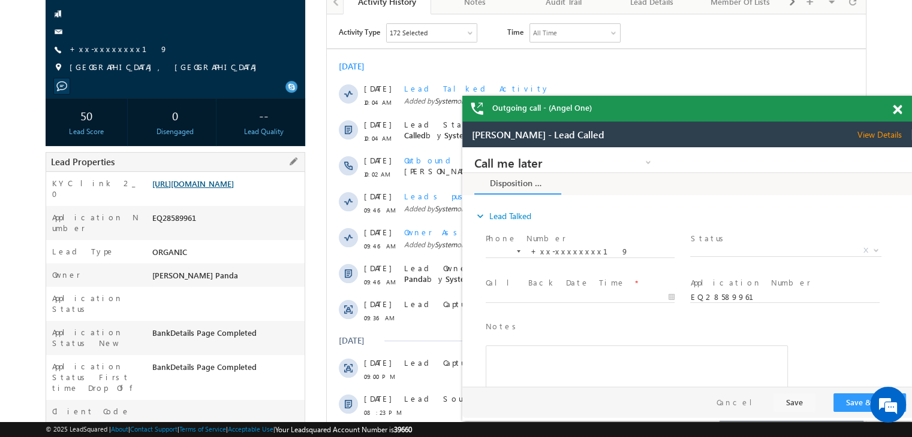
click at [207, 189] on link "[URL][DOMAIN_NAME]" at bounding box center [193, 184] width 82 height 10
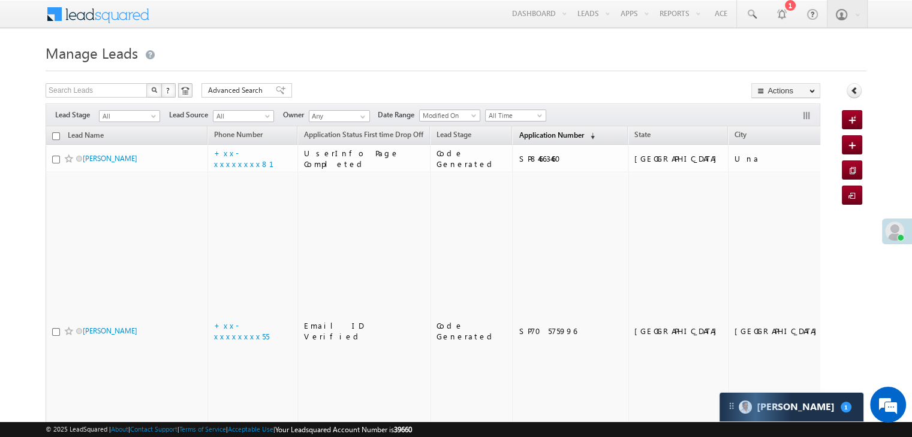
click at [518, 137] on span "Application Number" at bounding box center [550, 135] width 65 height 9
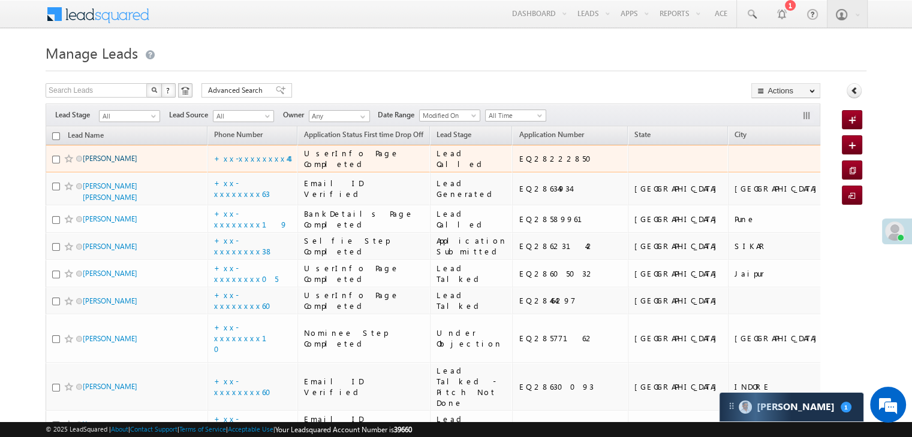
click at [118, 163] on link "[PERSON_NAME]" at bounding box center [110, 158] width 55 height 9
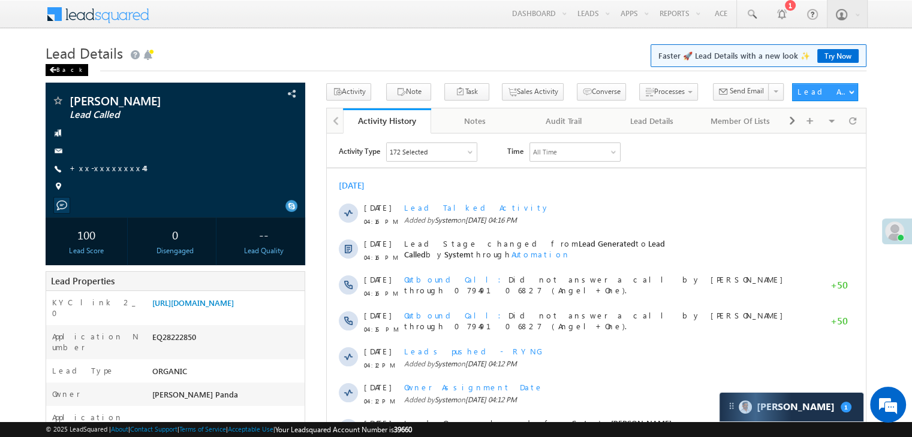
click at [57, 69] on div "Back" at bounding box center [67, 70] width 43 height 12
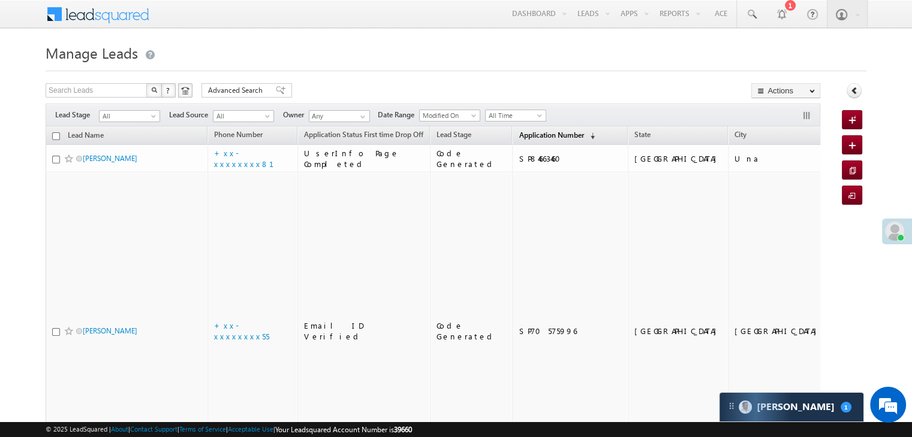
click at [518, 134] on span "Application Number" at bounding box center [550, 135] width 65 height 9
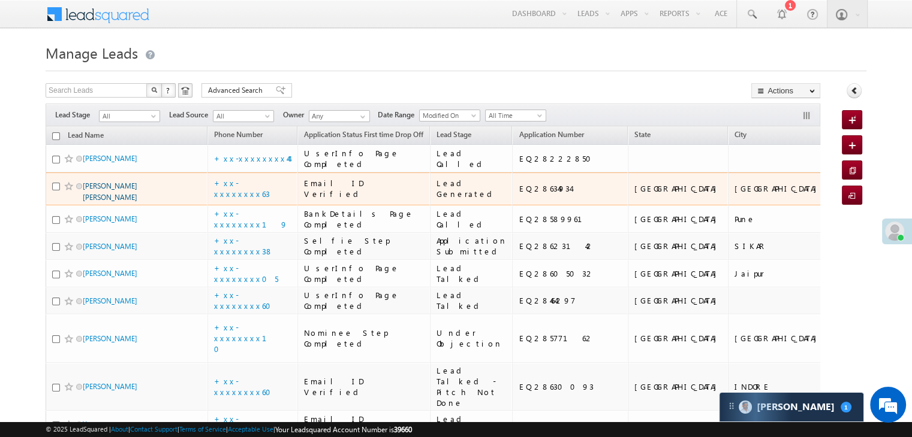
click at [108, 202] on link "[PERSON_NAME] [PERSON_NAME]" at bounding box center [110, 192] width 55 height 20
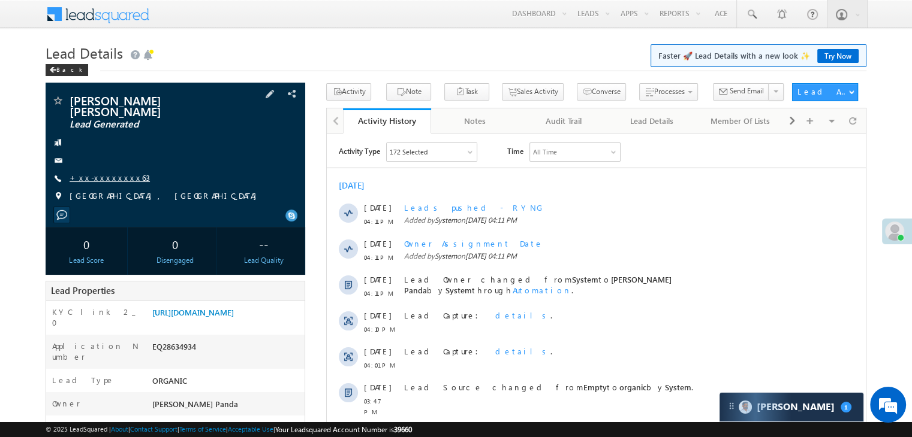
click at [112, 173] on link "+xx-xxxxxxxx63" at bounding box center [110, 178] width 80 height 10
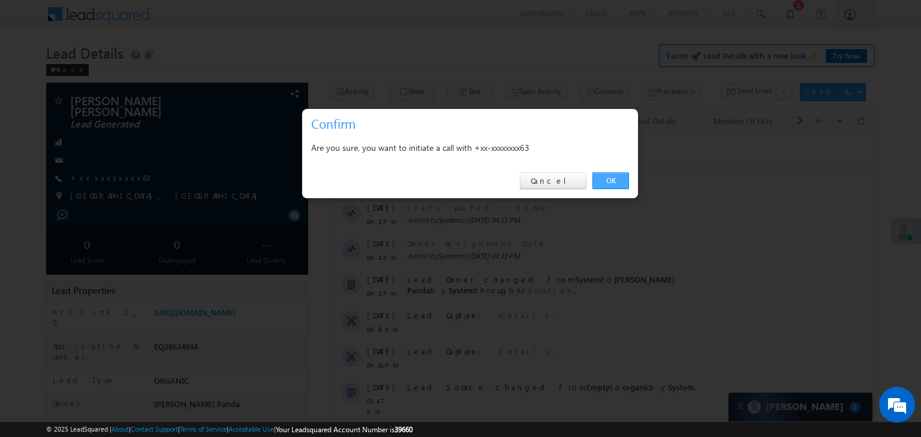
click at [604, 185] on link "OK" at bounding box center [610, 181] width 37 height 17
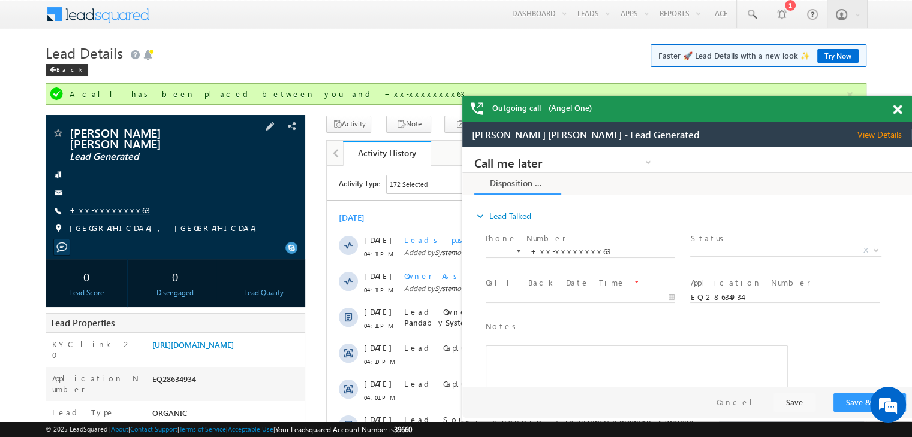
click at [93, 205] on link "+xx-xxxxxxxx63" at bounding box center [110, 210] width 80 height 10
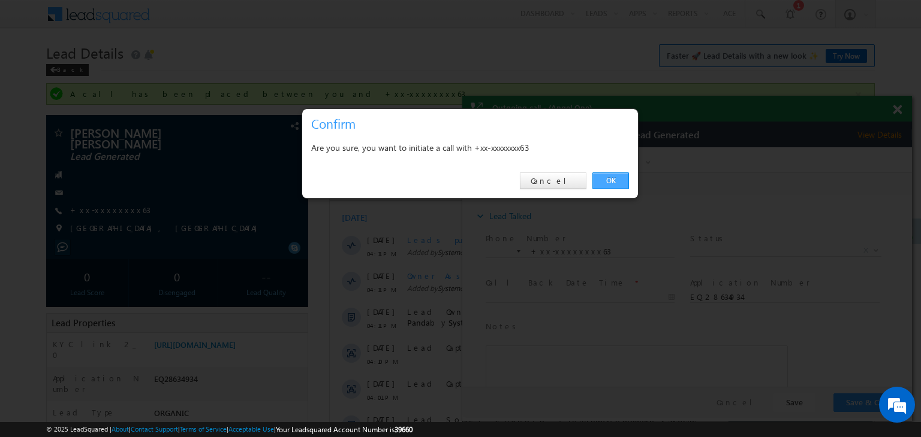
click at [610, 181] on link "OK" at bounding box center [610, 181] width 37 height 17
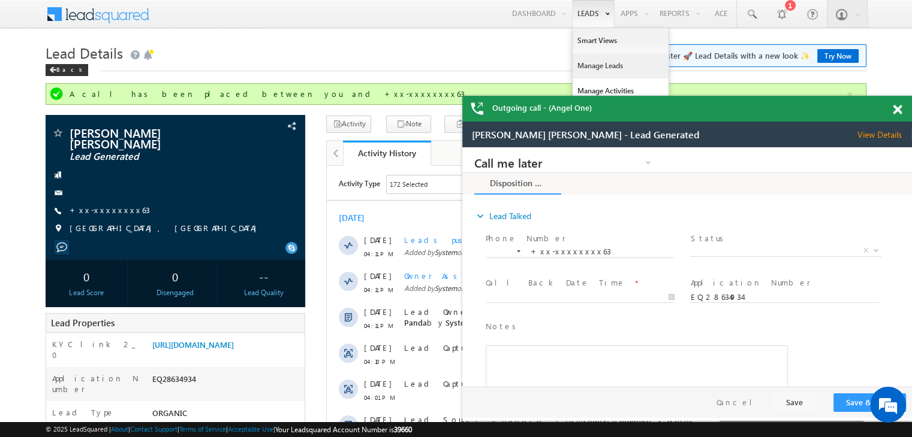
click at [579, 65] on link "Manage Leads" at bounding box center [620, 65] width 96 height 25
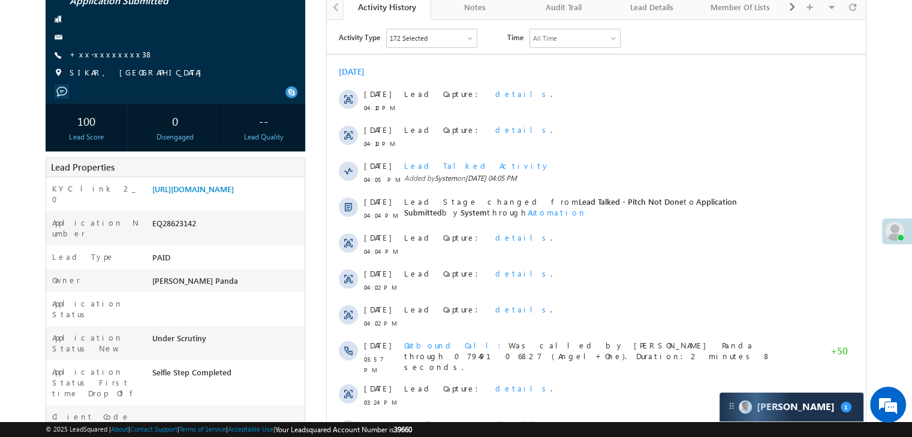
scroll to position [120, 0]
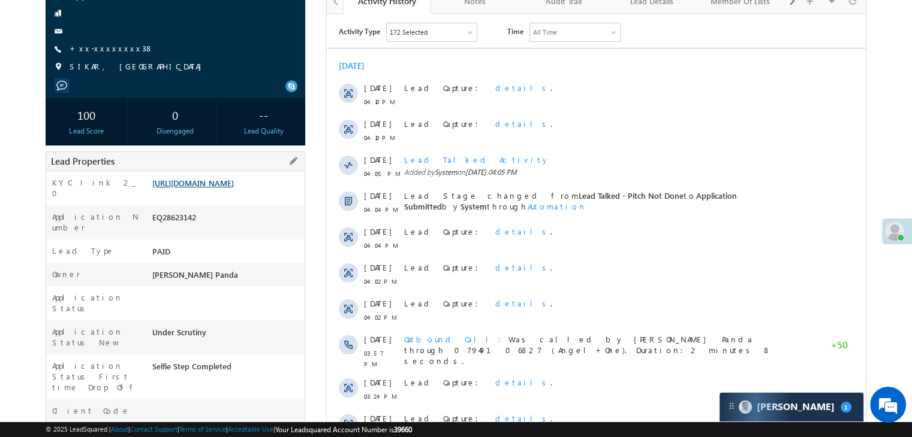
click at [234, 188] on link "[URL][DOMAIN_NAME]" at bounding box center [193, 183] width 82 height 10
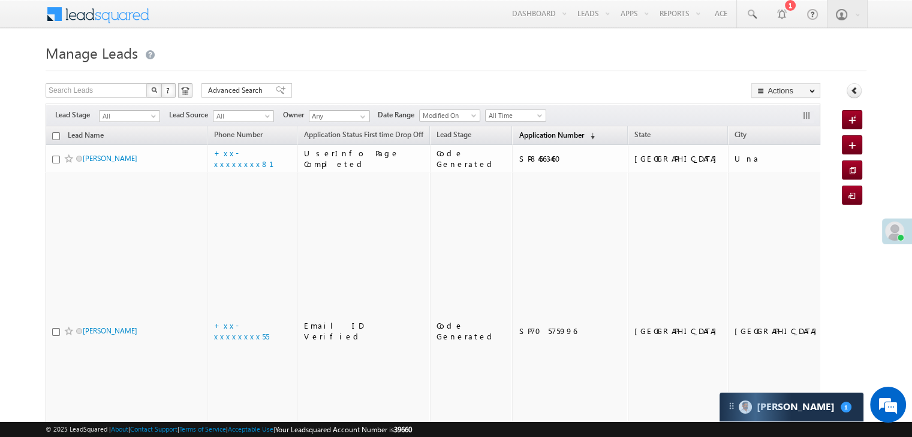
click at [523, 134] on span "Application Number" at bounding box center [550, 135] width 65 height 9
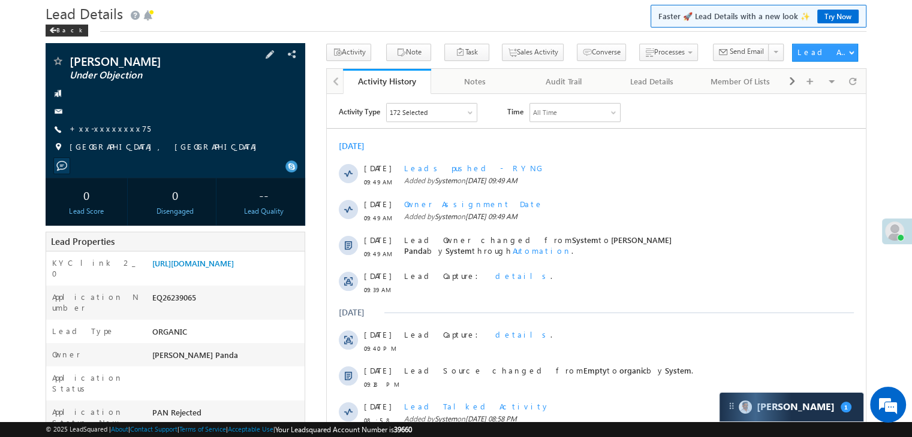
scroll to position [60, 0]
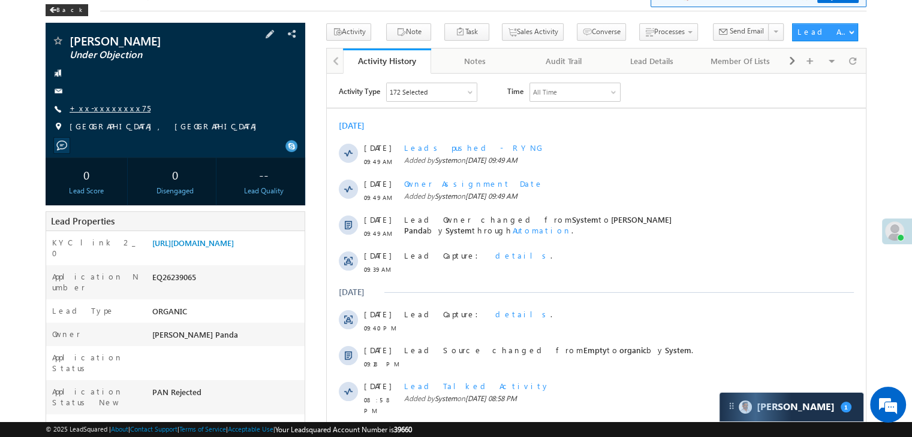
click at [113, 108] on link "+xx-xxxxxxxx75" at bounding box center [110, 108] width 81 height 10
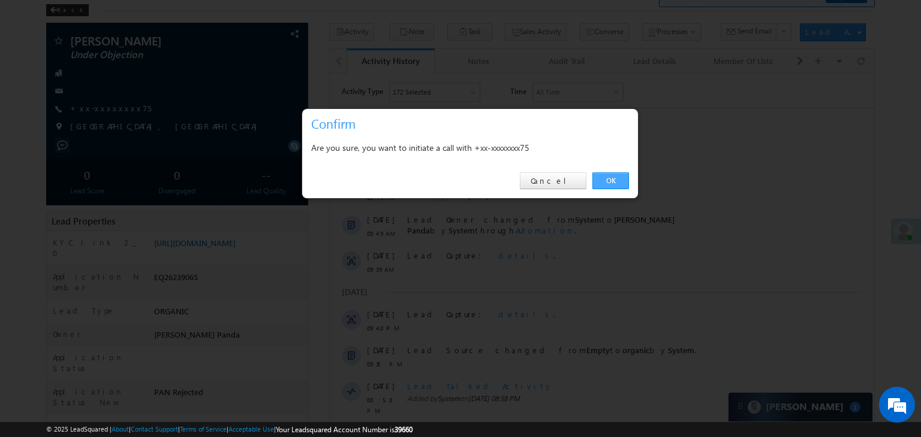
click at [610, 182] on link "OK" at bounding box center [610, 181] width 37 height 17
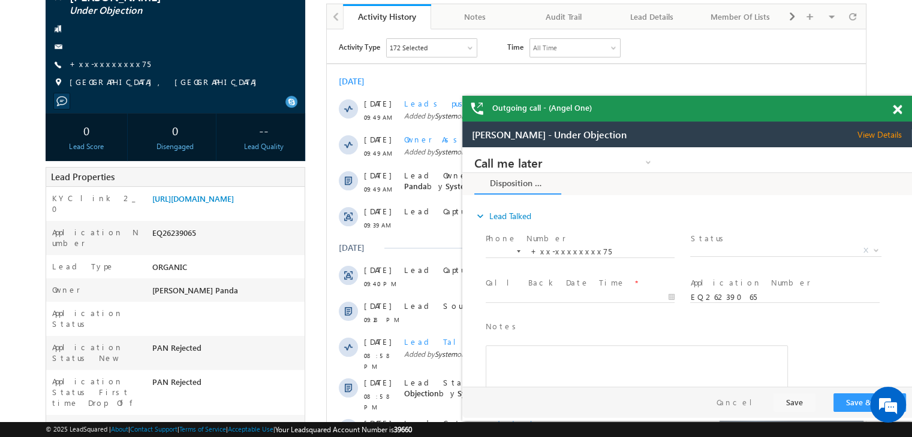
scroll to position [240, 0]
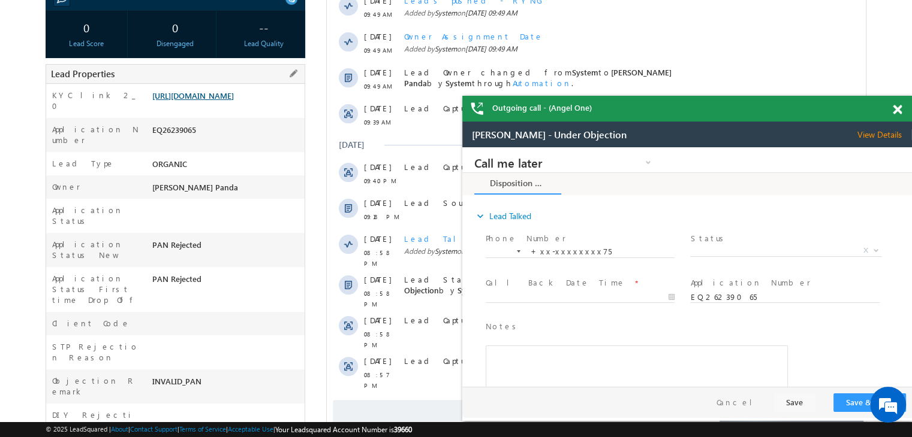
click at [234, 101] on link "[URL][DOMAIN_NAME]" at bounding box center [193, 95] width 82 height 10
click at [897, 107] on span at bounding box center [896, 110] width 9 height 10
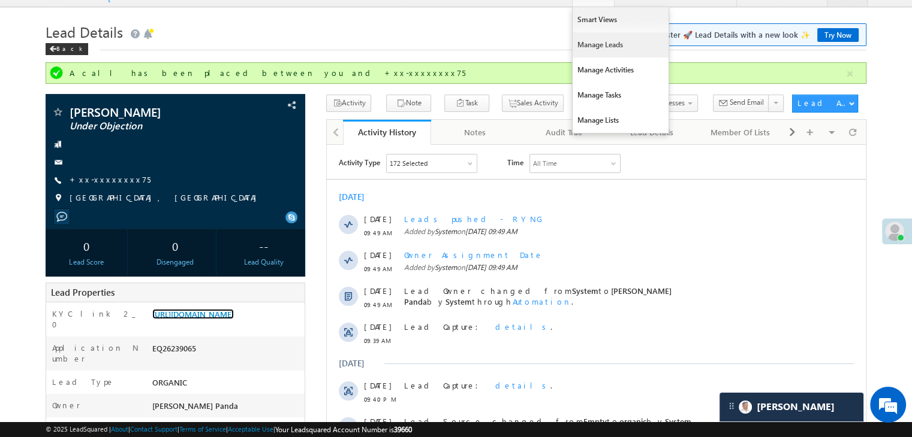
scroll to position [0, 0]
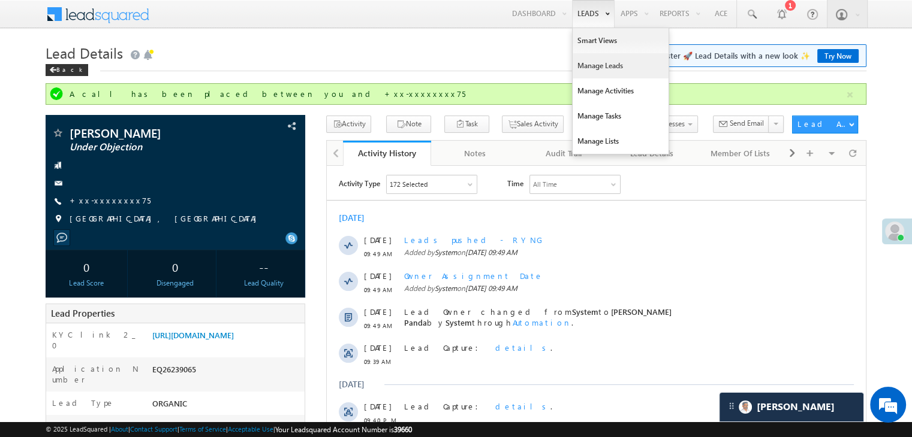
click at [581, 73] on link "Manage Leads" at bounding box center [620, 65] width 96 height 25
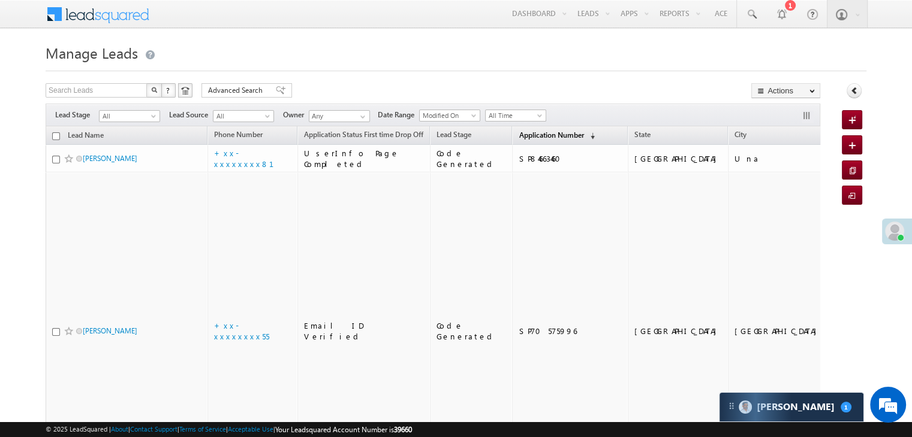
click at [518, 131] on span "Application Number" at bounding box center [550, 135] width 65 height 9
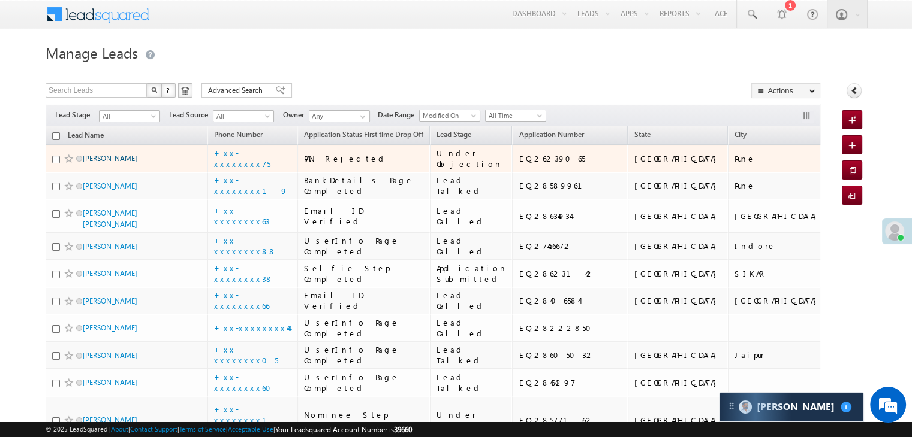
click at [110, 163] on link "[PERSON_NAME]" at bounding box center [110, 158] width 55 height 9
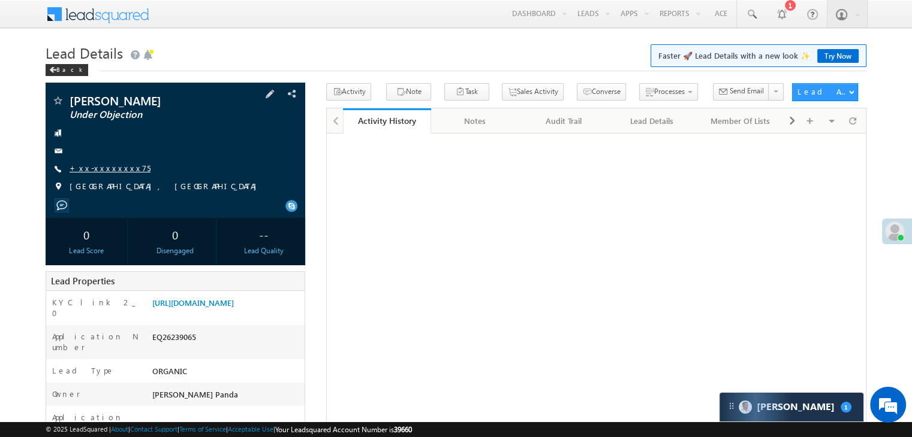
click at [102, 170] on link "+xx-xxxxxxxx75" at bounding box center [110, 168] width 81 height 10
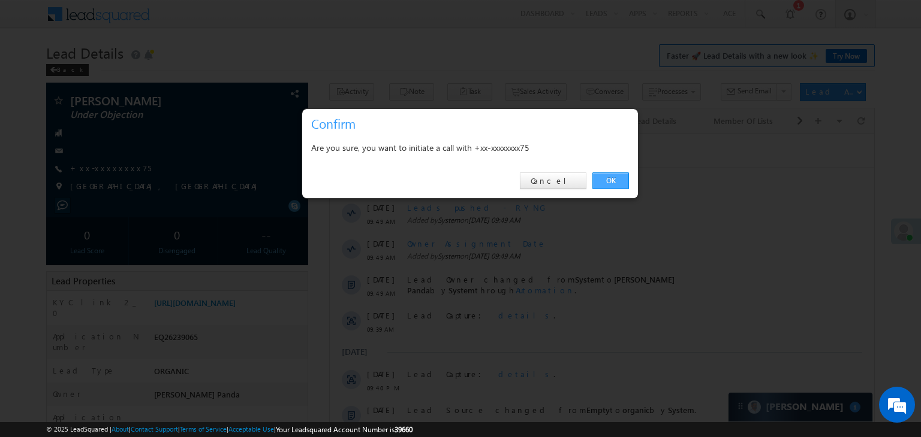
click at [605, 178] on link "OK" at bounding box center [610, 181] width 37 height 17
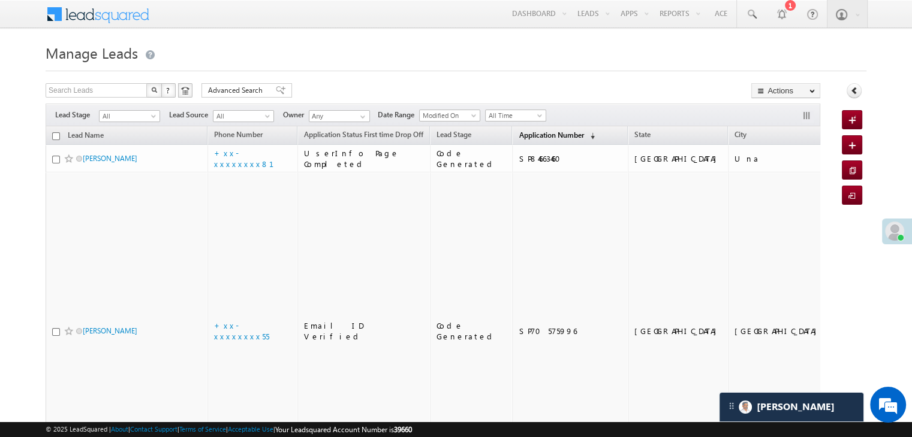
click at [527, 136] on span "Application Number" at bounding box center [550, 135] width 65 height 9
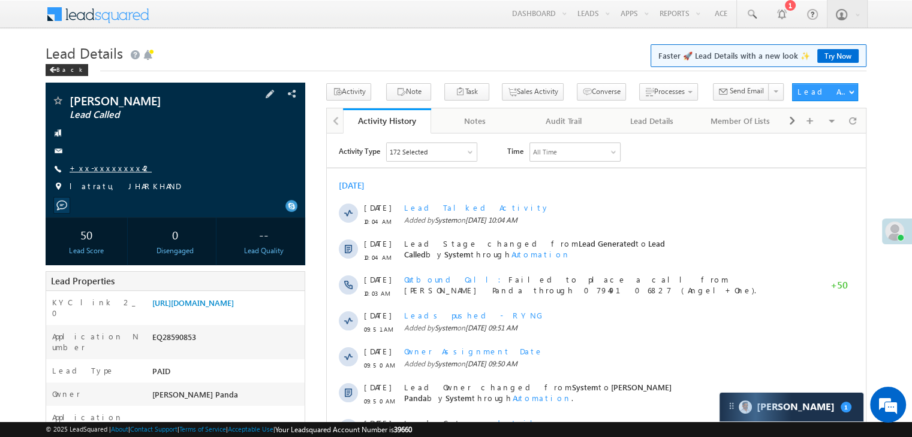
click at [96, 167] on link "+xx-xxxxxxxx42" at bounding box center [111, 168] width 82 height 10
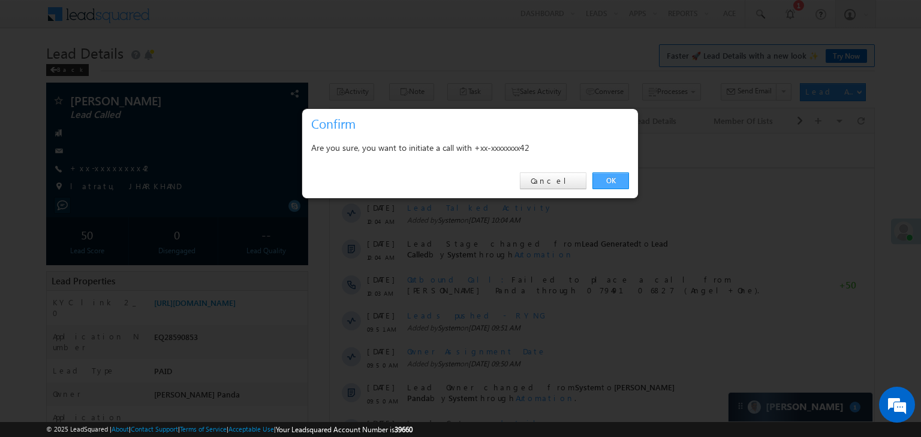
click at [614, 179] on link "OK" at bounding box center [610, 181] width 37 height 17
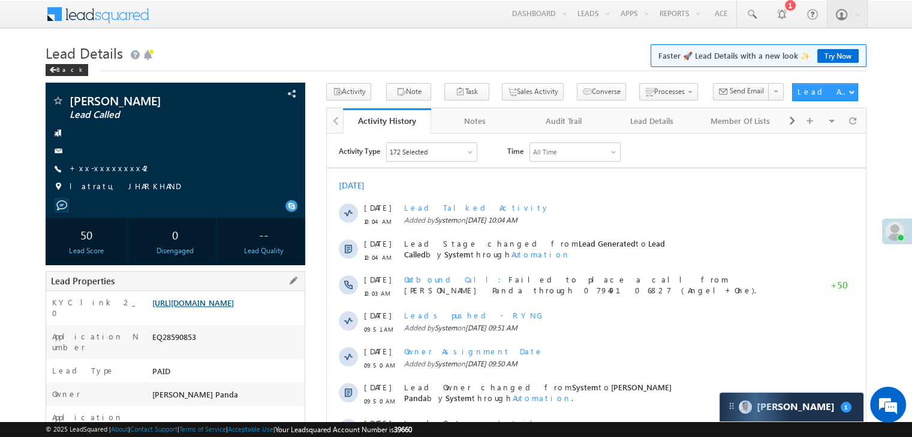
click at [231, 308] on link "https://angelbroking1-pk3em7sa.customui-test.leadsquared.com?leadId=1ab02233-e3…" at bounding box center [193, 303] width 82 height 10
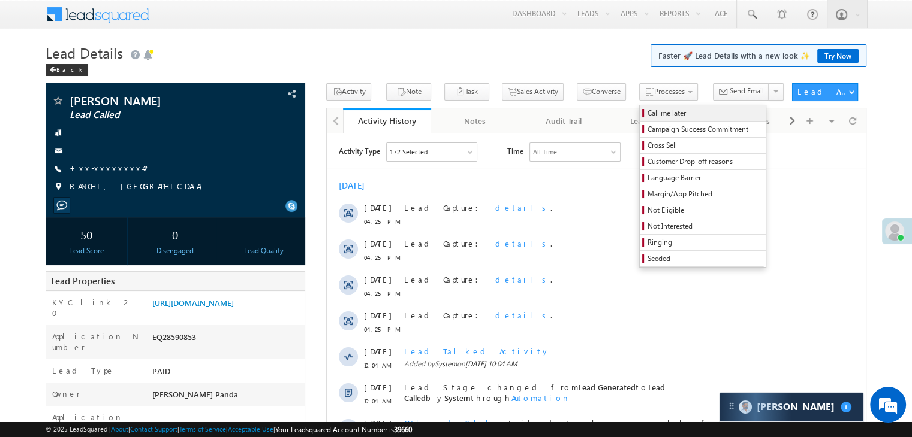
click at [647, 113] on span "Call me later" at bounding box center [704, 113] width 114 height 11
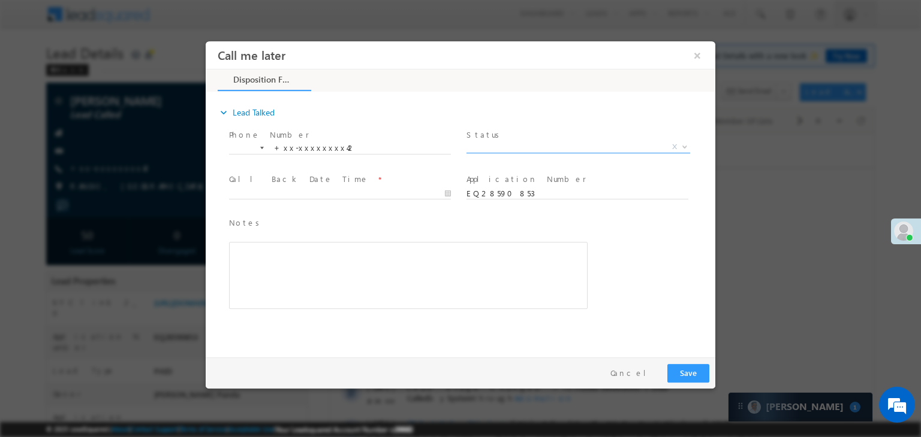
click at [542, 146] on span "X" at bounding box center [578, 147] width 224 height 12
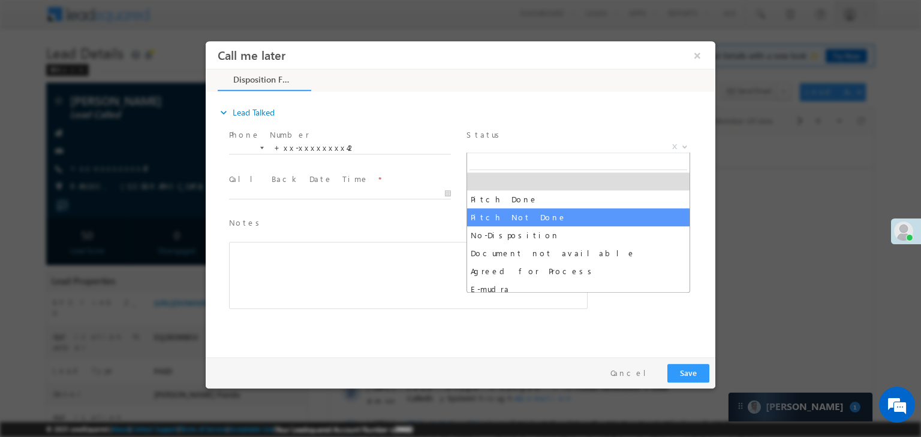
select select "Pitch Not Done"
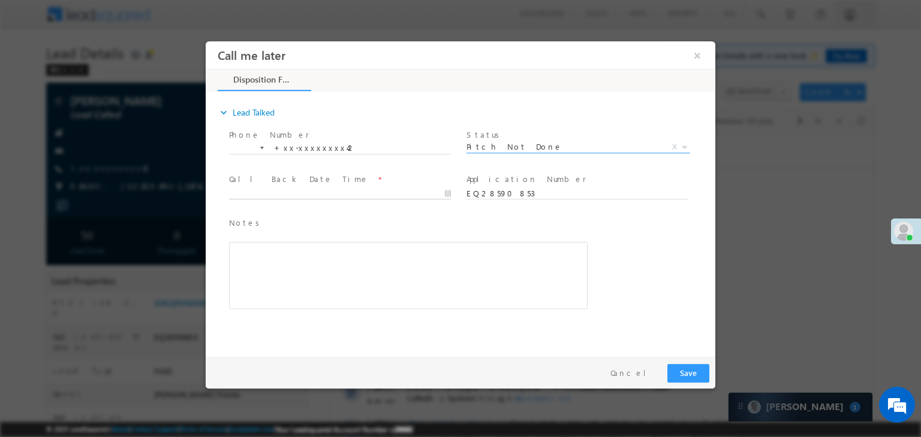
type input "09/09/25 4:26 PM"
click at [396, 191] on input "09/09/25 4:26 PM" at bounding box center [340, 194] width 222 height 12
click at [669, 245] on div "Notes * Editor toolbars Basic Styles Bold Italic Underline Paragraph Insert/Rem…" at bounding box center [471, 270] width 488 height 110
click at [693, 372] on button "Save" at bounding box center [688, 373] width 42 height 19
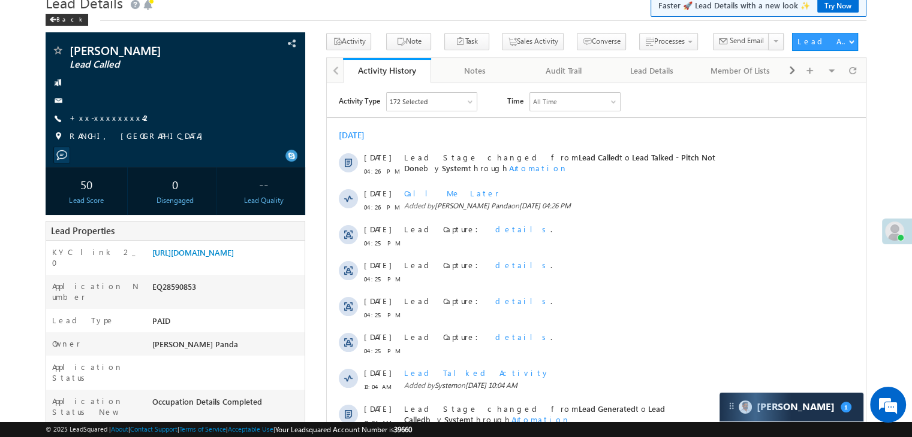
scroll to position [120, 0]
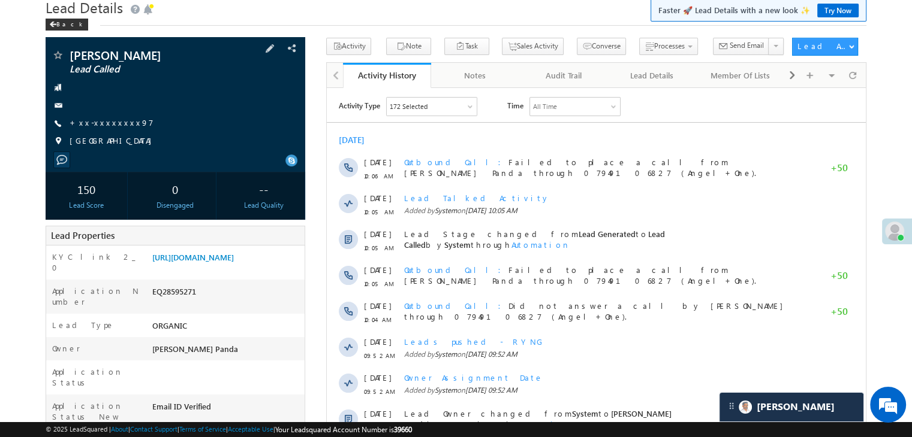
scroll to position [120, 0]
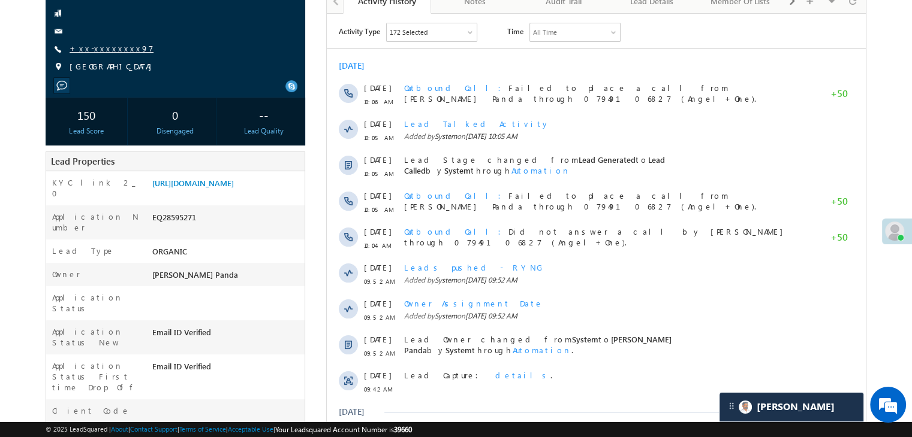
click at [91, 50] on link "+xx-xxxxxxxx97" at bounding box center [112, 48] width 84 height 10
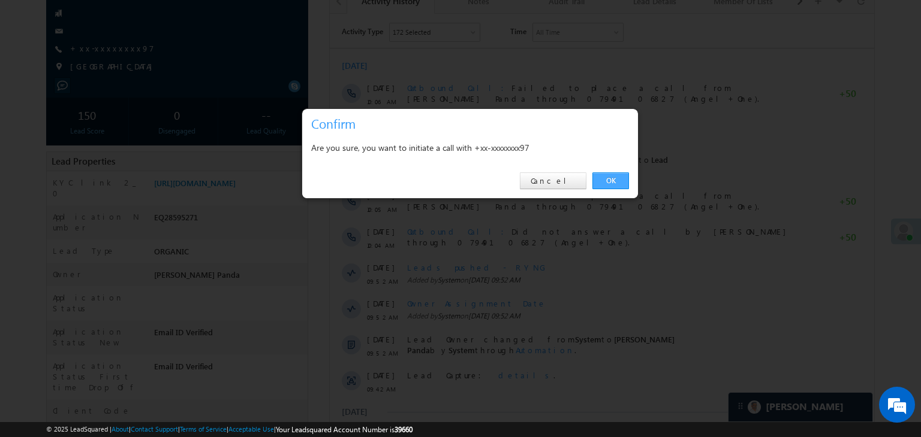
drag, startPoint x: 614, startPoint y: 176, endPoint x: 286, endPoint y: 162, distance: 328.1
click at [614, 176] on link "OK" at bounding box center [610, 181] width 37 height 17
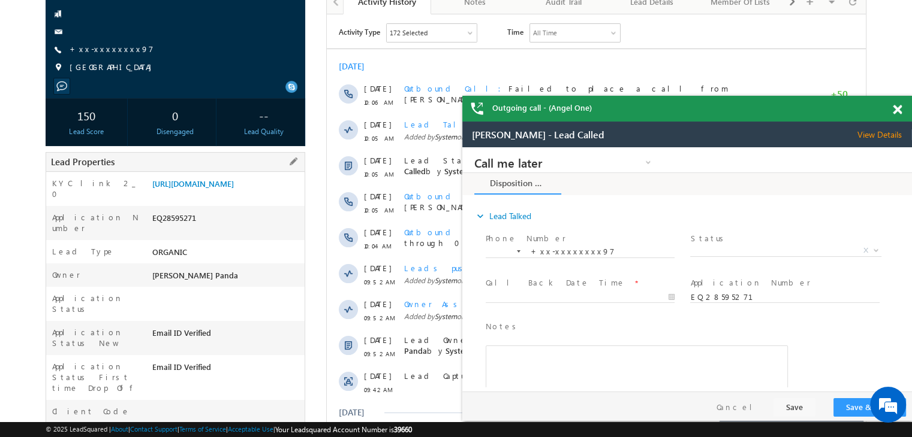
scroll to position [0, 0]
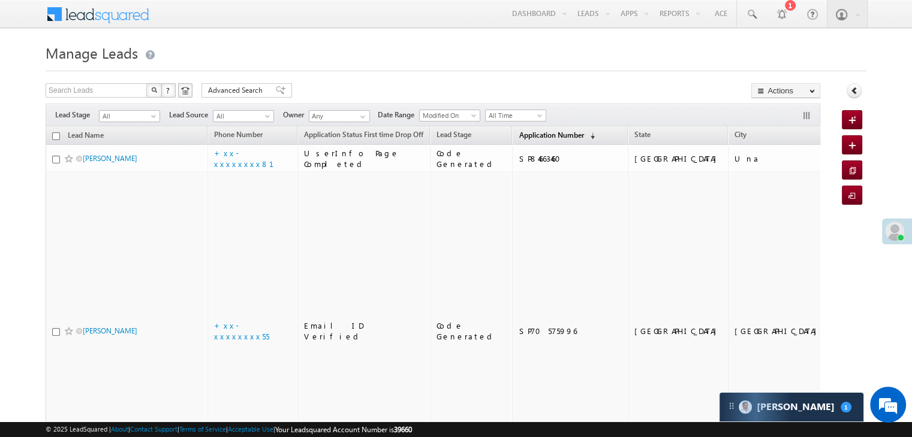
click at [531, 135] on span "Application Number" at bounding box center [550, 135] width 65 height 9
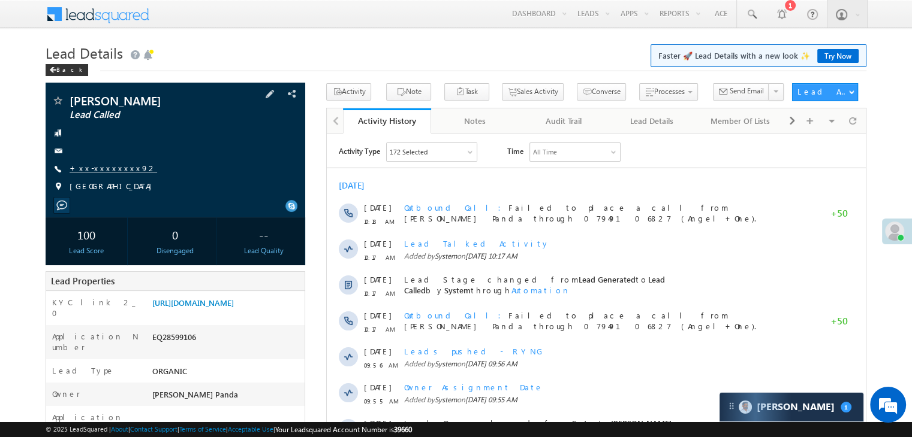
click at [114, 171] on link "+xx-xxxxxxxx92" at bounding box center [113, 168] width 87 height 10
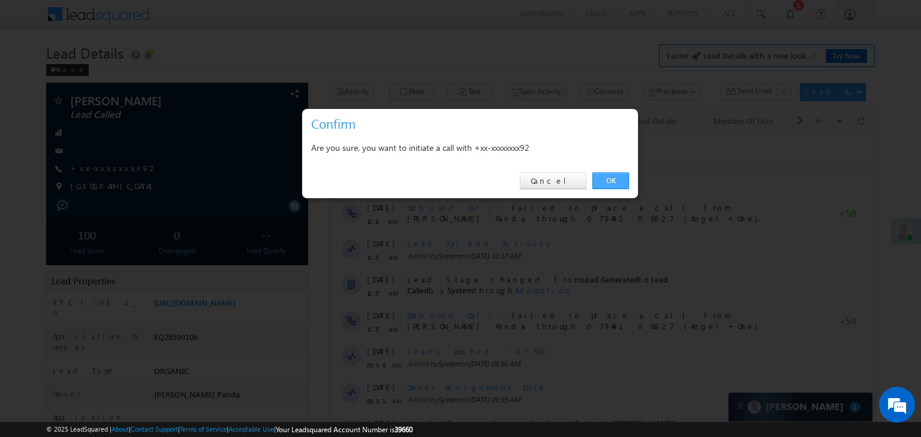
click at [607, 178] on link "OK" at bounding box center [610, 181] width 37 height 17
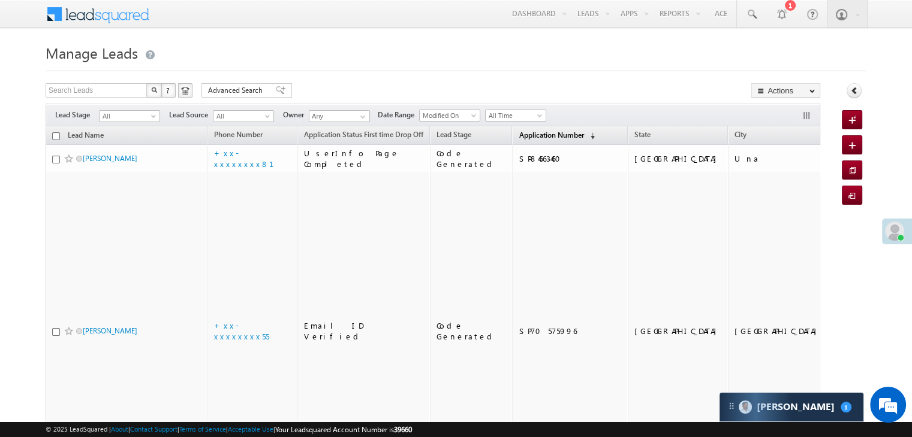
click at [531, 135] on span "Application Number" at bounding box center [550, 135] width 65 height 9
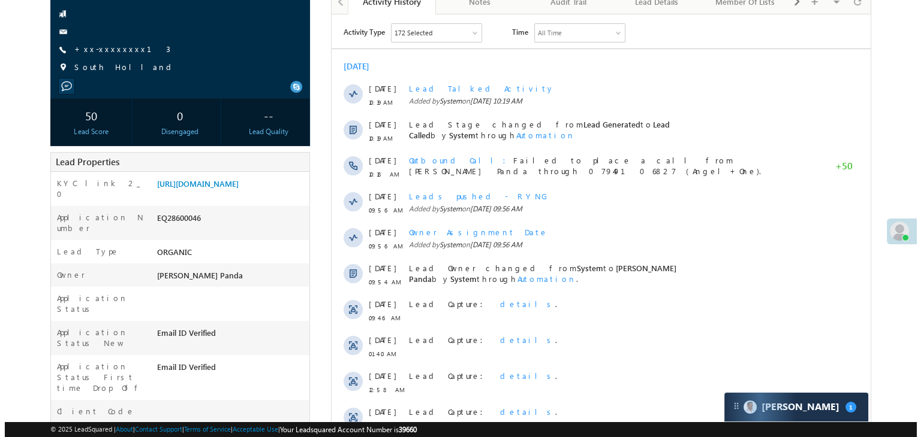
scroll to position [120, 0]
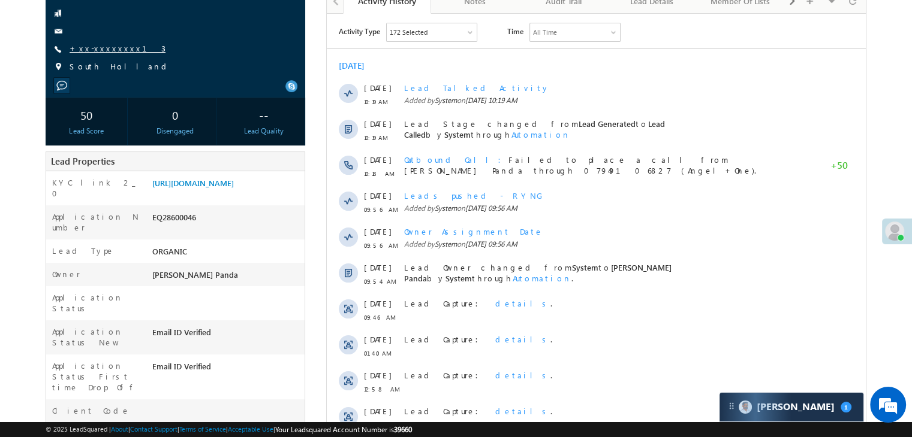
click at [100, 47] on link "+xx-xxxxxxxx13" at bounding box center [118, 48] width 96 height 10
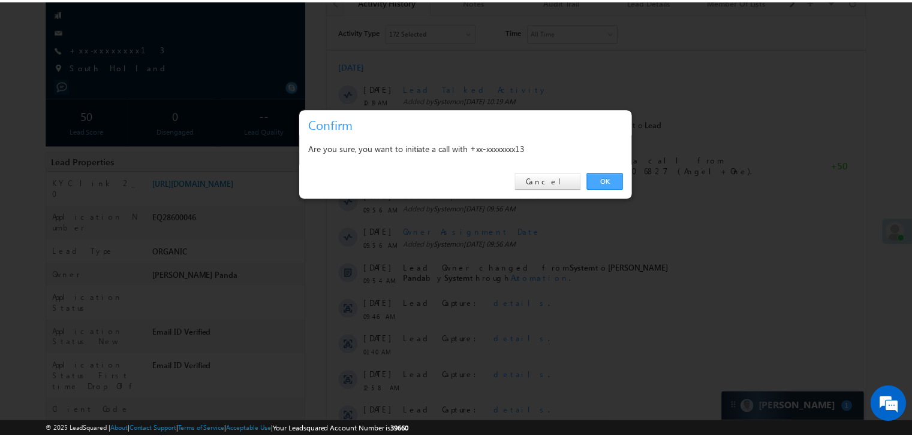
scroll to position [0, 0]
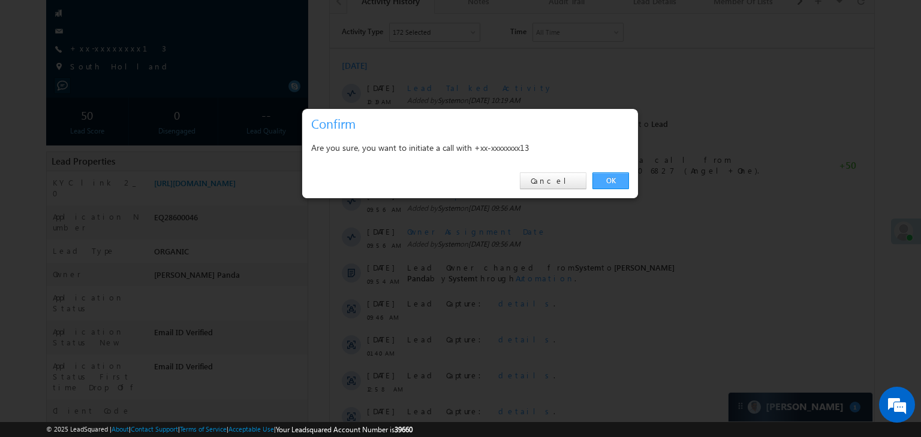
click at [621, 178] on link "OK" at bounding box center [610, 181] width 37 height 17
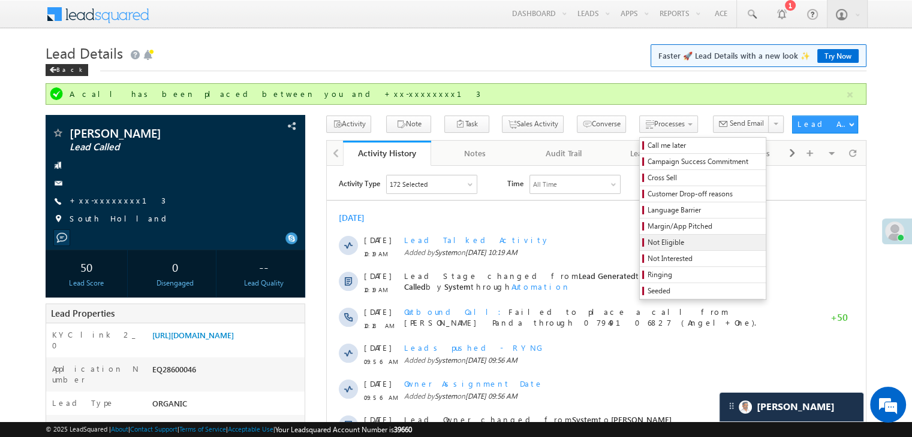
click at [647, 245] on span "Not Eligible" at bounding box center [704, 242] width 114 height 11
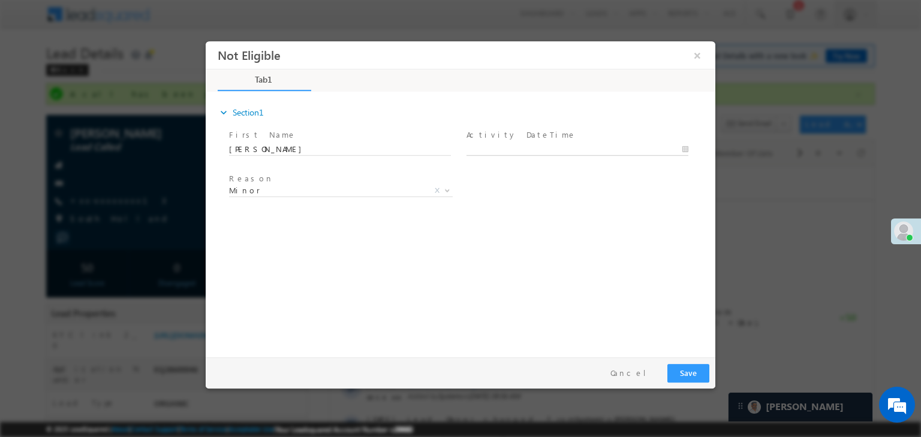
type input "09/09/25 4:30 PM"
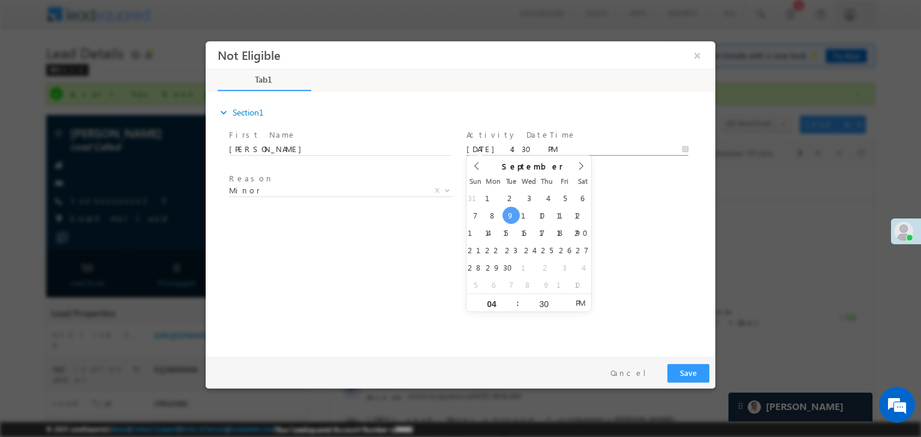
click at [589, 150] on input "09/09/25 4:30 PM" at bounding box center [577, 150] width 222 height 12
click at [623, 210] on div "Reason * Minor Existing Client Out of India DRA - FDS Termination DRA - Already…" at bounding box center [471, 193] width 488 height 44
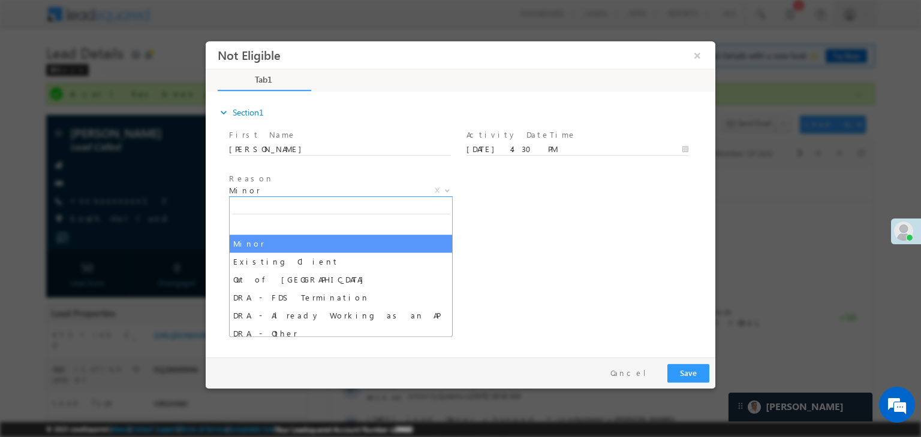
click at [448, 189] on b at bounding box center [446, 190] width 7 height 4
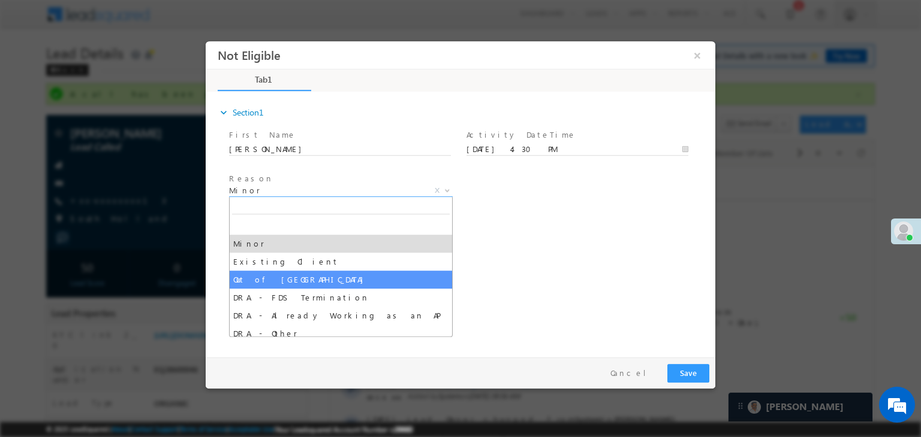
select select "Out of India"
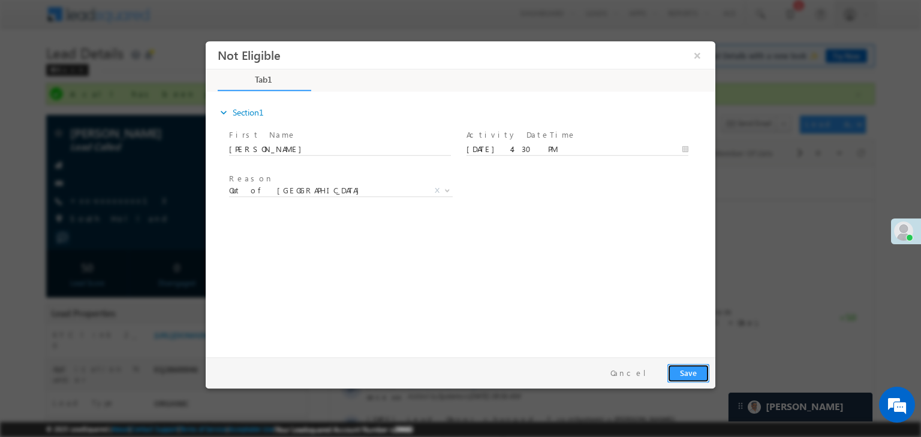
click at [686, 371] on button "Save" at bounding box center [688, 373] width 42 height 19
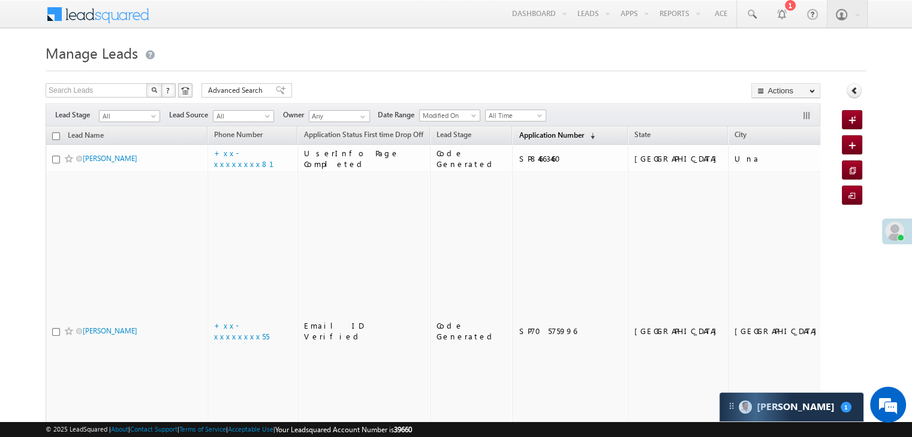
click at [518, 137] on span "Application Number" at bounding box center [550, 135] width 65 height 9
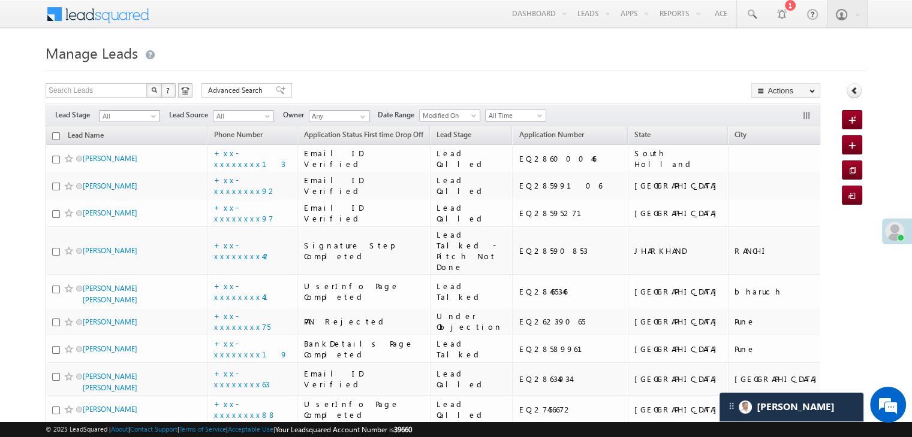
click at [152, 116] on span at bounding box center [155, 119] width 10 height 10
click at [135, 141] on link "Lead Generated" at bounding box center [129, 141] width 61 height 11
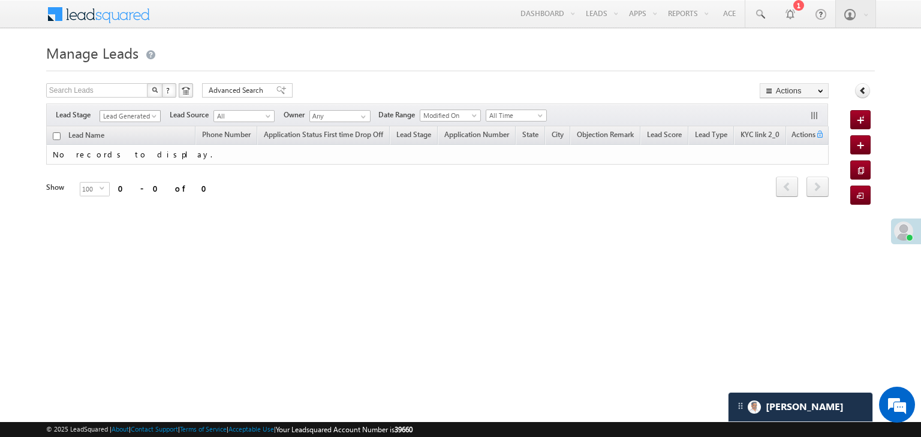
click at [141, 117] on span "Lead Generated" at bounding box center [128, 116] width 57 height 11
click at [132, 123] on li "All" at bounding box center [130, 129] width 61 height 12
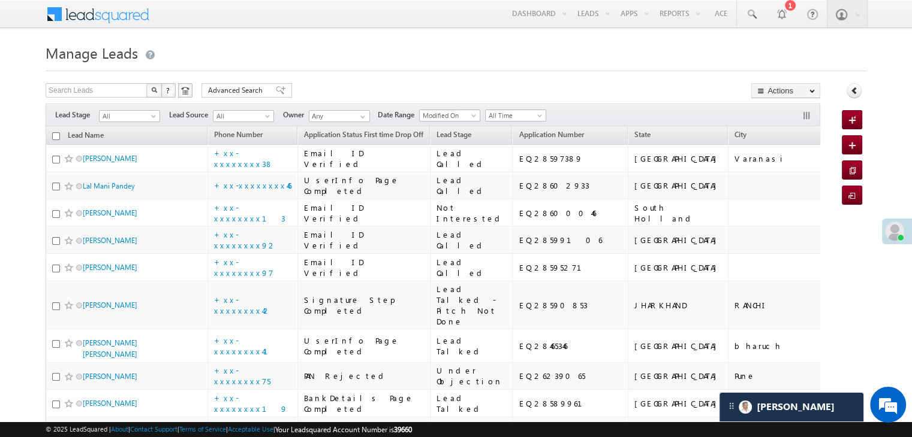
click at [488, 61] on h1 "Manage Leads" at bounding box center [456, 51] width 820 height 23
click at [518, 135] on span "Application Number" at bounding box center [550, 134] width 65 height 9
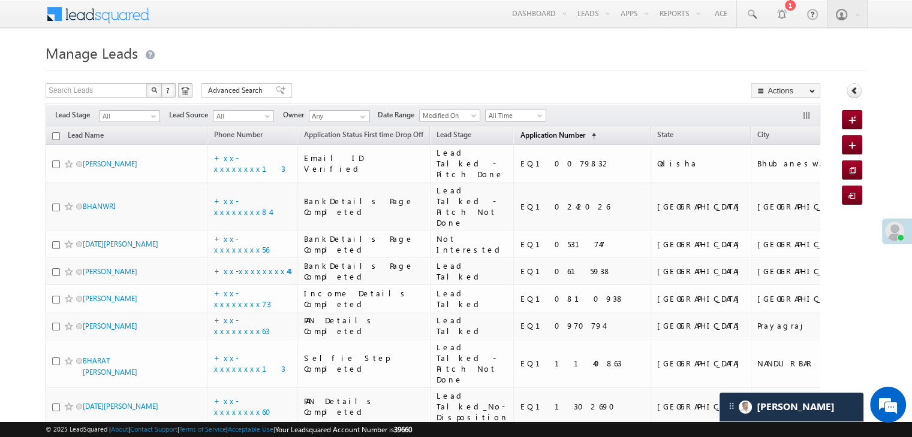
click at [520, 132] on span "Application Number" at bounding box center [552, 135] width 65 height 9
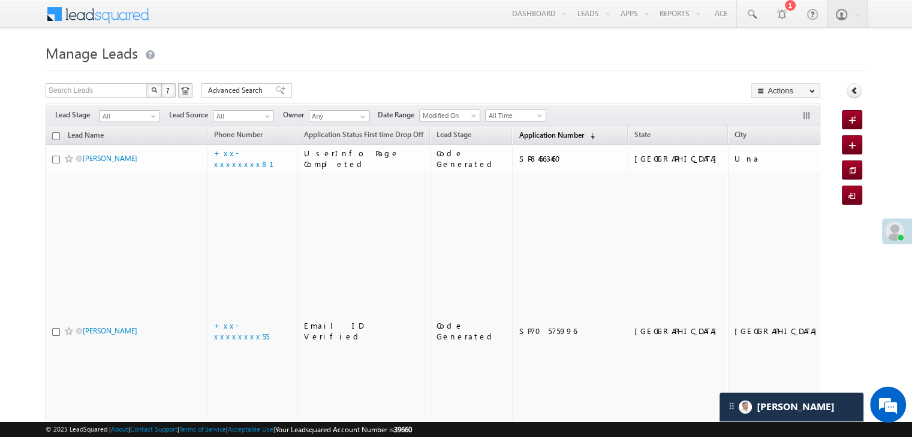
click at [518, 132] on span "Application Number" at bounding box center [550, 135] width 65 height 9
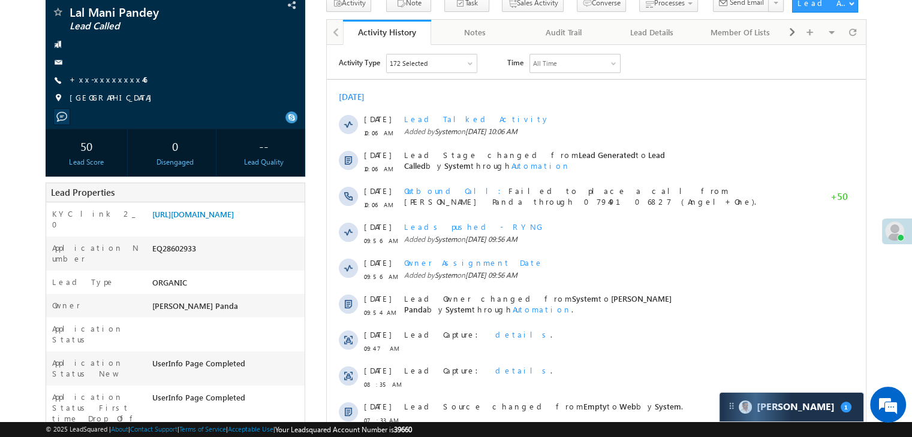
scroll to position [60, 0]
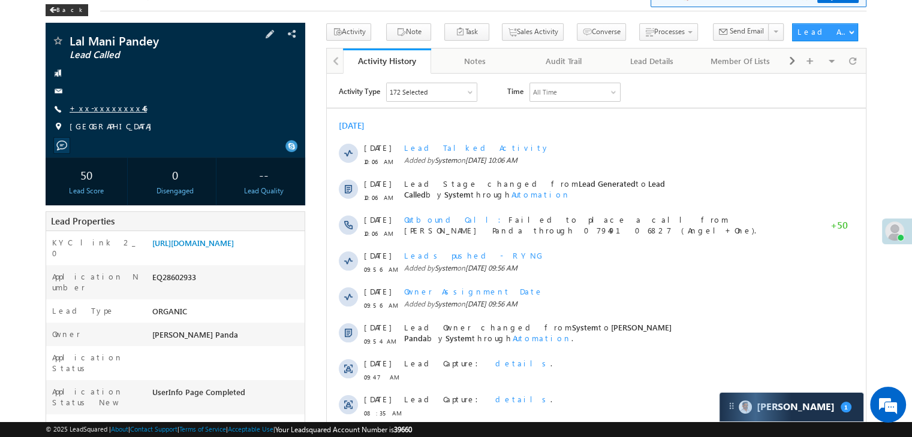
click at [104, 111] on link "+xx-xxxxxxxx46" at bounding box center [108, 108] width 77 height 10
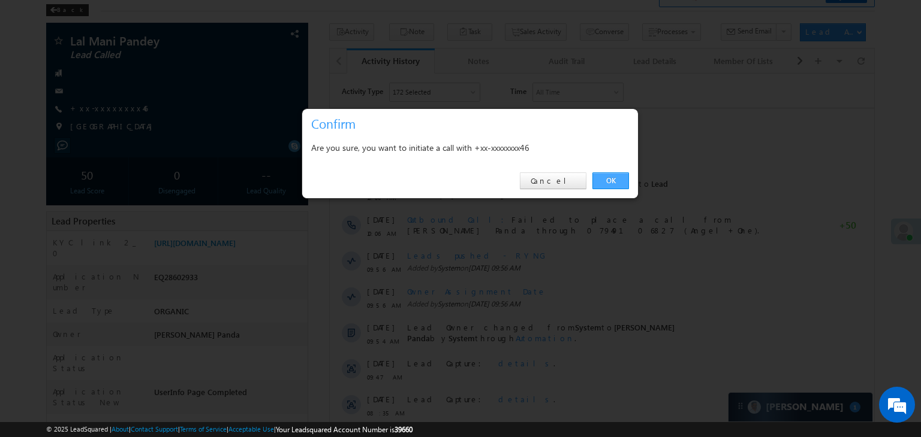
click at [602, 178] on link "OK" at bounding box center [610, 181] width 37 height 17
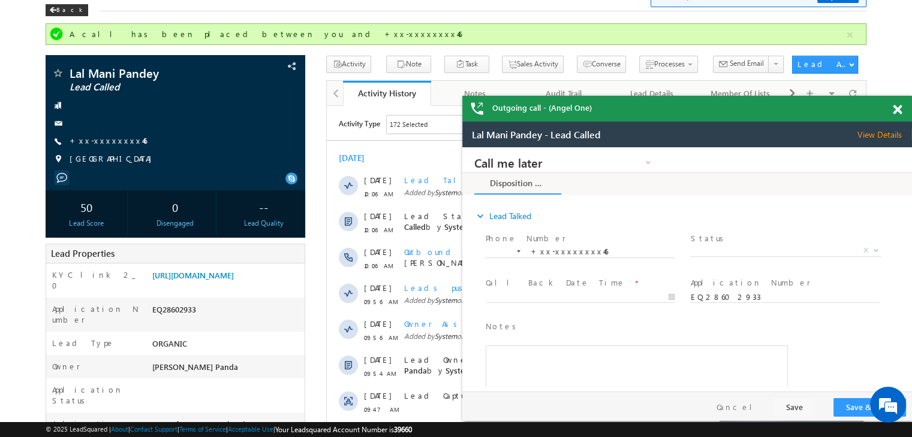
scroll to position [0, 0]
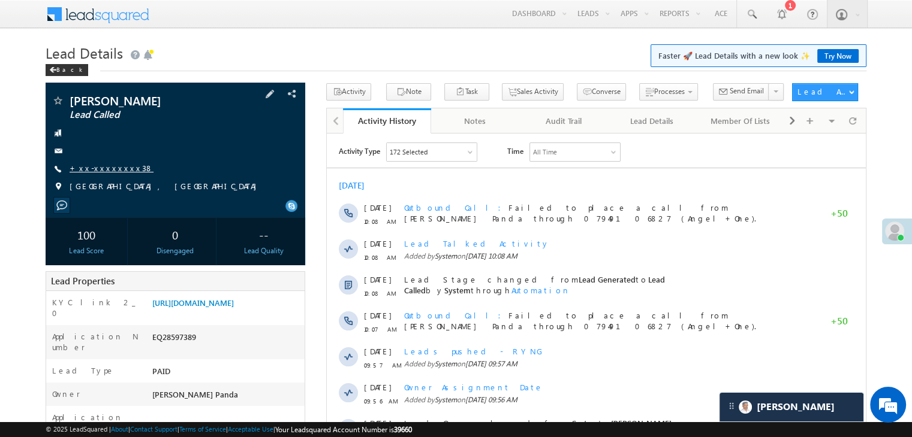
click at [100, 172] on link "+xx-xxxxxxxx38" at bounding box center [112, 168] width 84 height 10
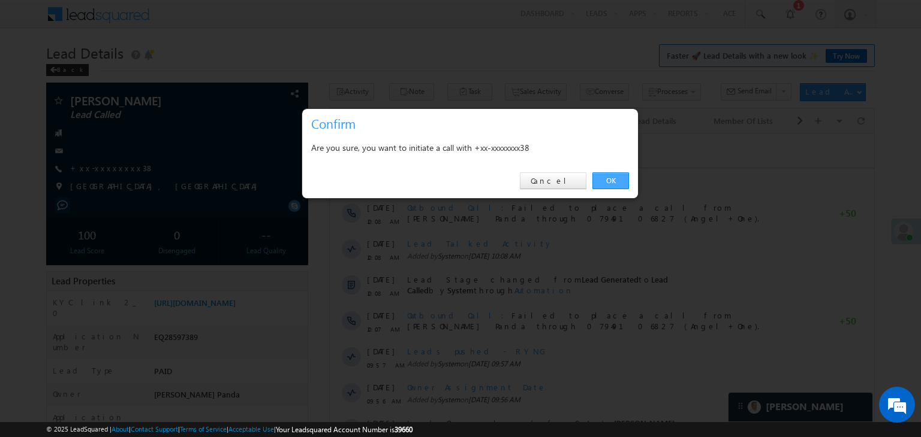
click at [611, 180] on link "OK" at bounding box center [610, 181] width 37 height 17
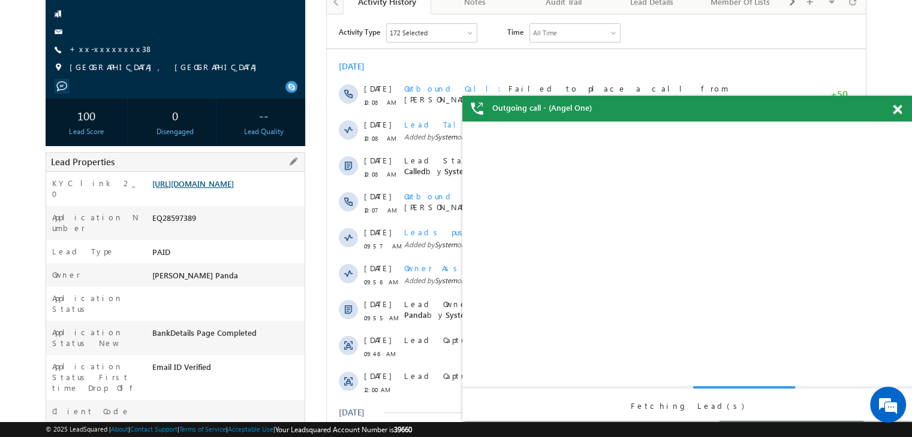
click at [219, 186] on link "https://angelbroking1-pk3em7sa.customui-test.leadsquared.com?leadId=3c3b1a10-ef…" at bounding box center [193, 184] width 82 height 10
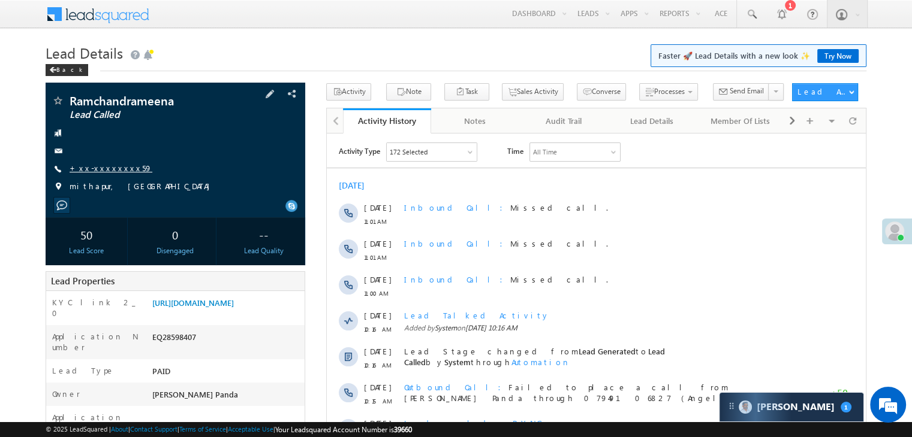
click at [114, 167] on link "+xx-xxxxxxxx59" at bounding box center [111, 168] width 83 height 10
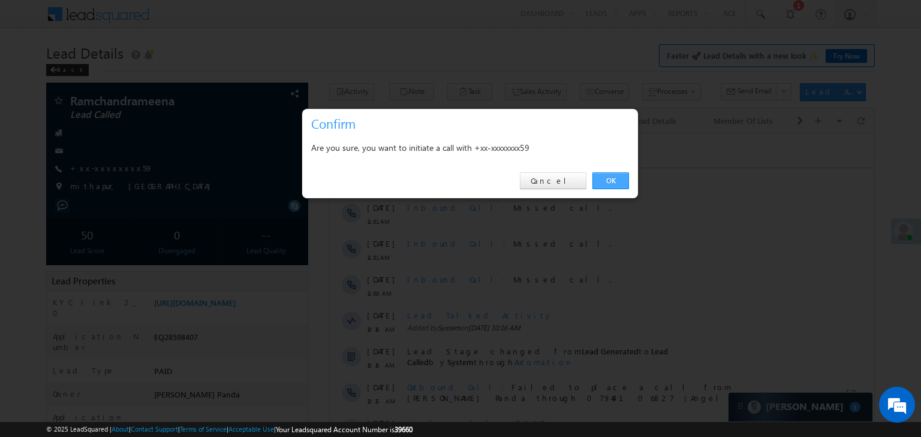
click at [612, 175] on link "OK" at bounding box center [610, 181] width 37 height 17
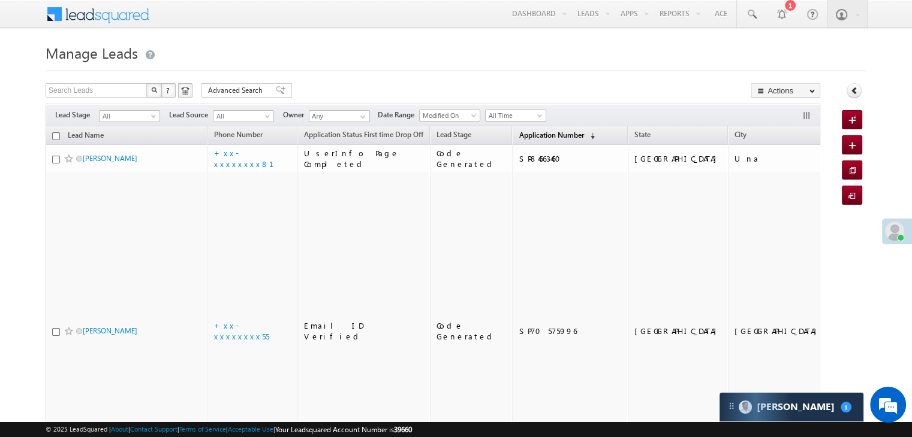
click at [525, 131] on span "Application Number" at bounding box center [550, 135] width 65 height 9
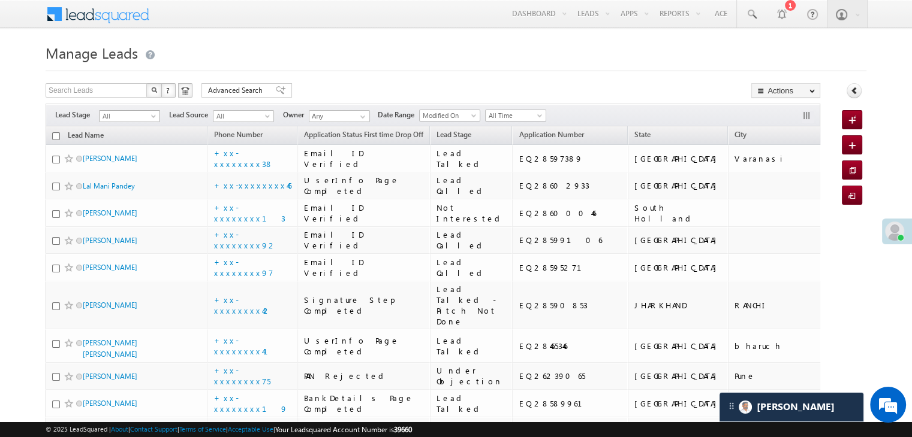
click at [152, 117] on span at bounding box center [155, 119] width 10 height 10
click at [134, 142] on link "Lead Generated" at bounding box center [129, 141] width 61 height 11
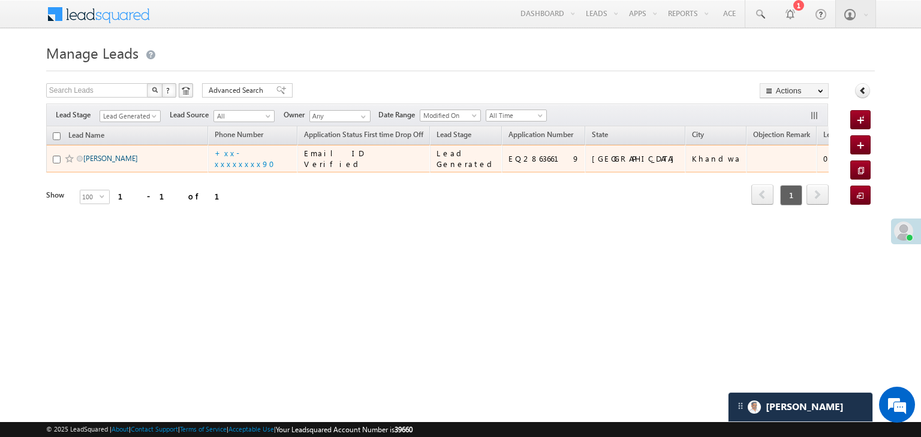
click at [110, 163] on link "Uday Singh" at bounding box center [110, 158] width 55 height 9
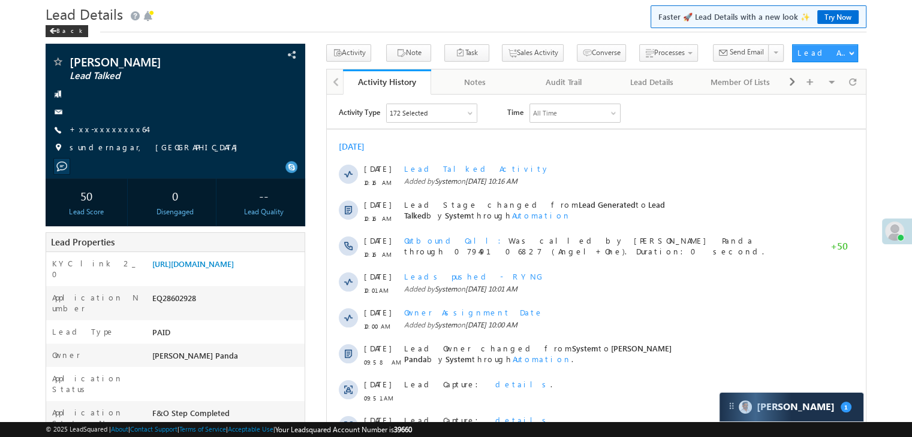
scroll to position [60, 0]
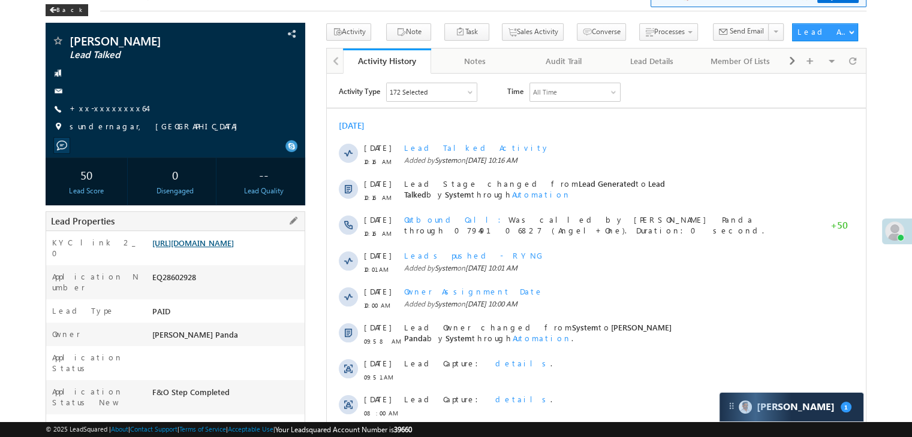
click at [209, 248] on link "[URL][DOMAIN_NAME]" at bounding box center [193, 243] width 82 height 10
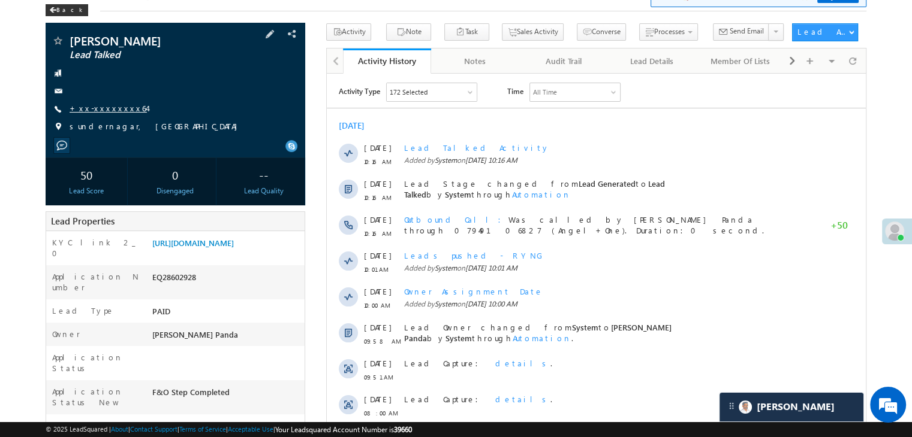
click at [87, 104] on link "+xx-xxxxxxxx64" at bounding box center [108, 108] width 77 height 10
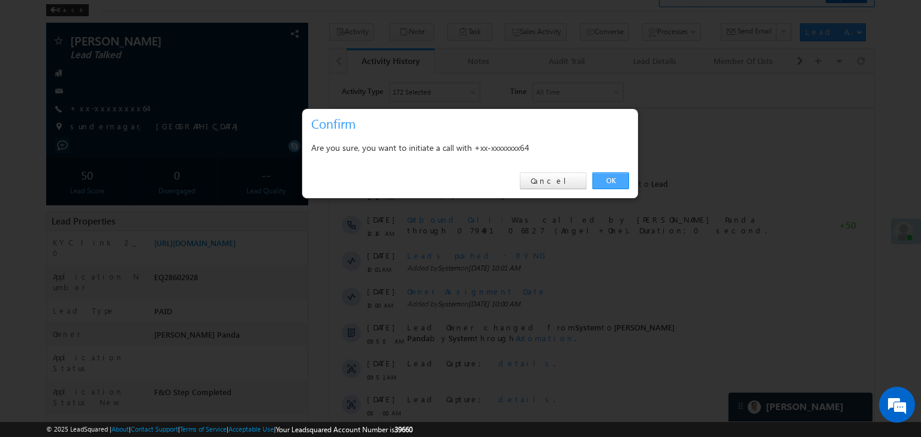
click at [612, 181] on link "OK" at bounding box center [610, 181] width 37 height 17
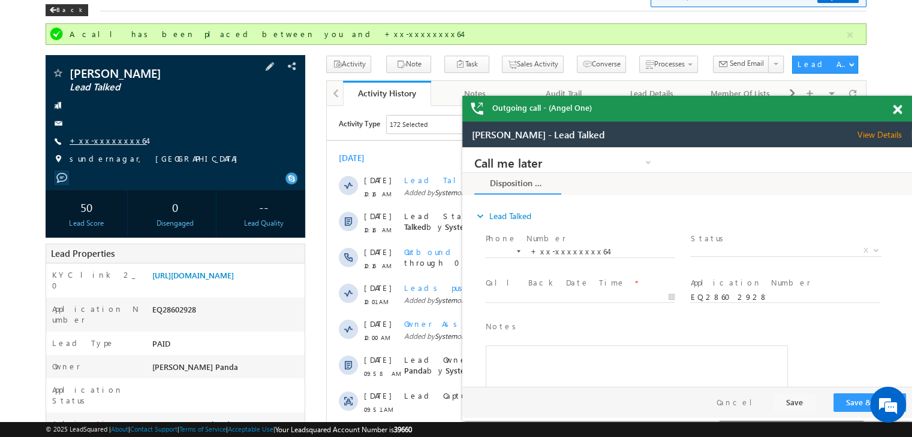
click at [103, 143] on link "+xx-xxxxxxxx64" at bounding box center [108, 140] width 77 height 10
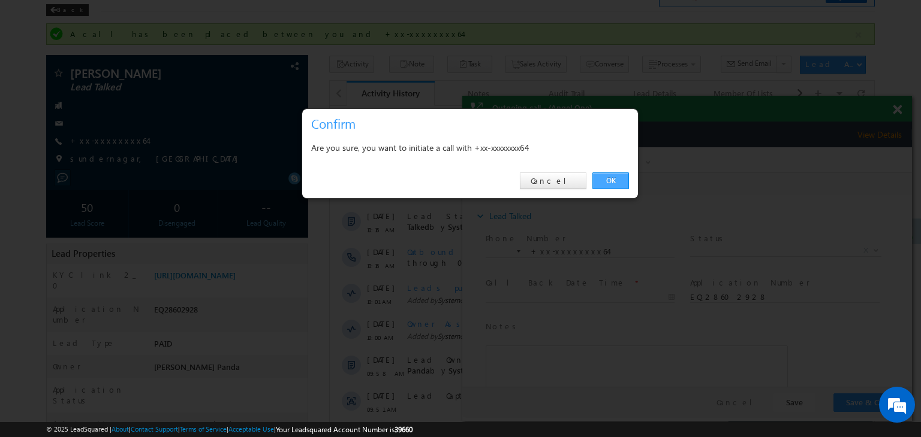
click at [606, 176] on link "OK" at bounding box center [610, 181] width 37 height 17
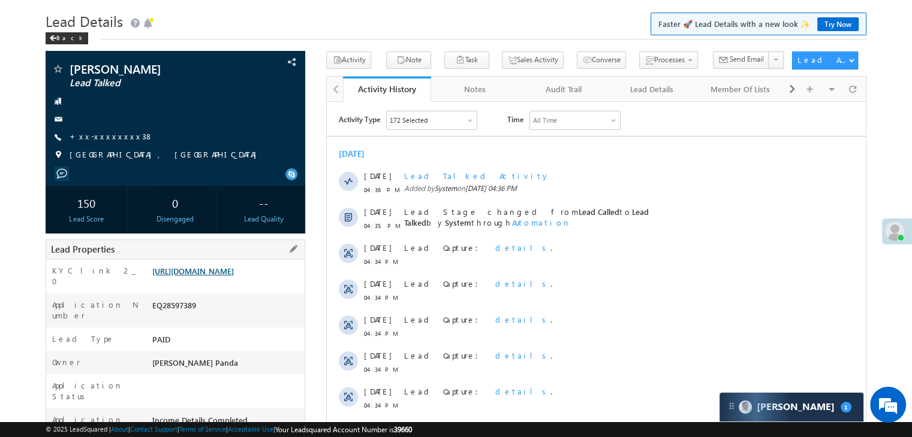
click at [234, 276] on link "[URL][DOMAIN_NAME]" at bounding box center [193, 271] width 82 height 10
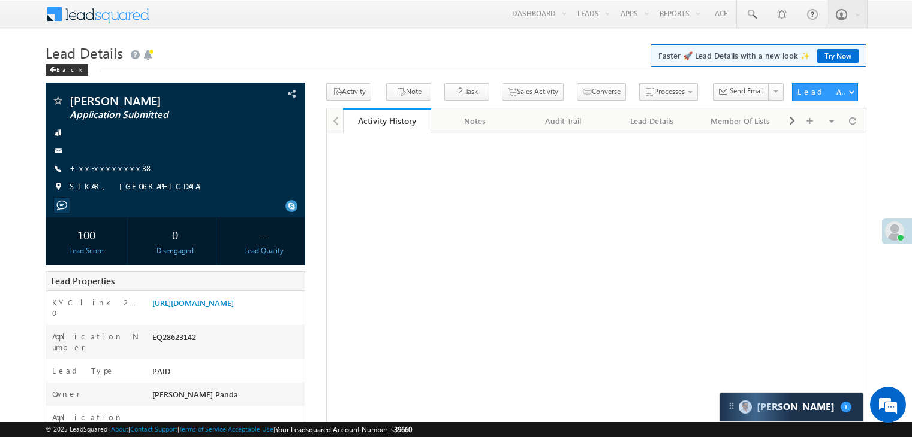
scroll to position [120, 0]
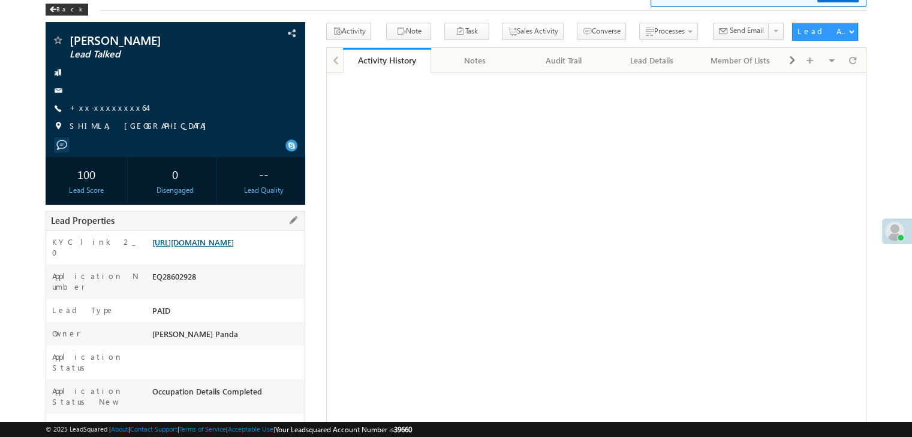
scroll to position [60, 0]
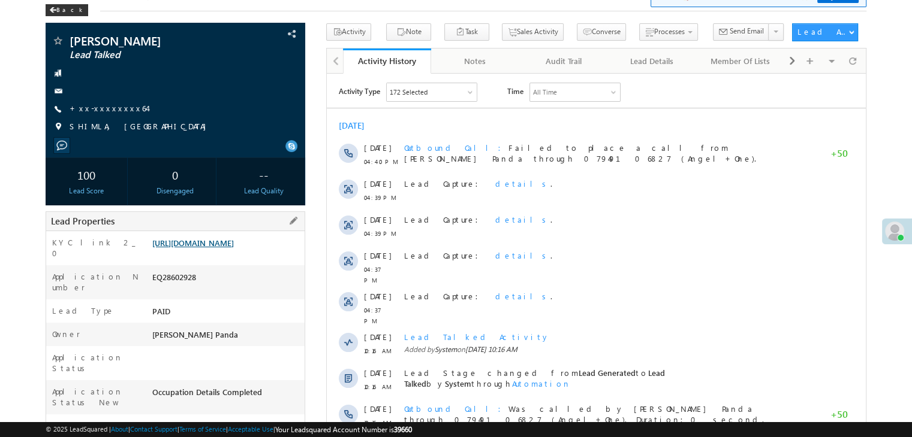
click at [234, 246] on link "[URL][DOMAIN_NAME]" at bounding box center [193, 243] width 82 height 10
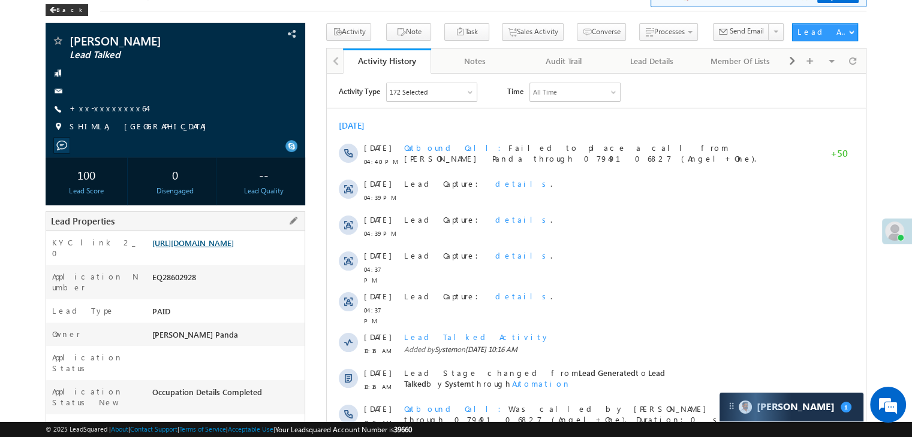
scroll to position [0, 0]
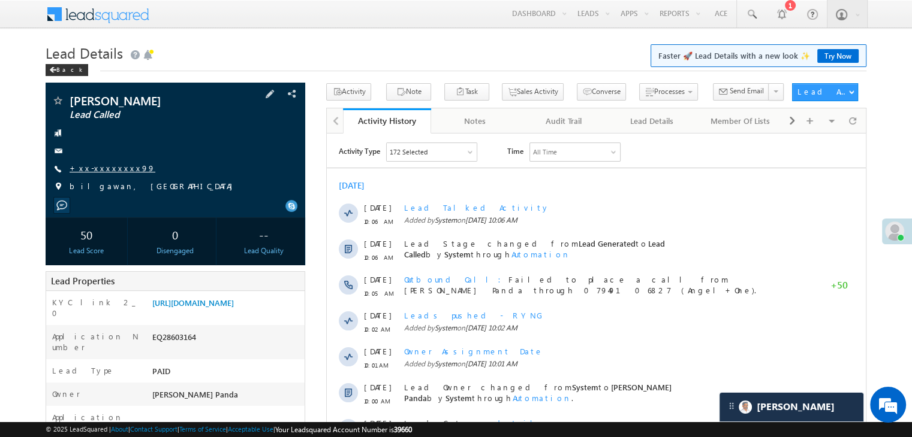
click at [95, 169] on link "+xx-xxxxxxxx99" at bounding box center [113, 168] width 86 height 10
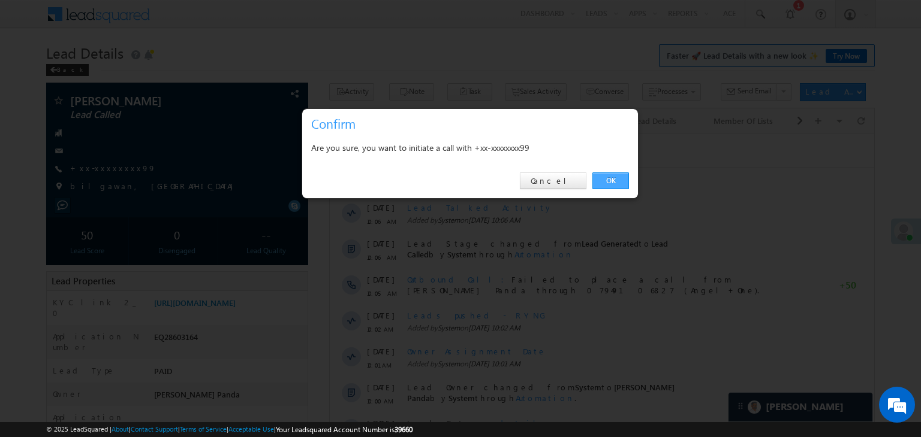
drag, startPoint x: 615, startPoint y: 182, endPoint x: 266, endPoint y: 35, distance: 379.2
click at [615, 182] on link "OK" at bounding box center [610, 181] width 37 height 17
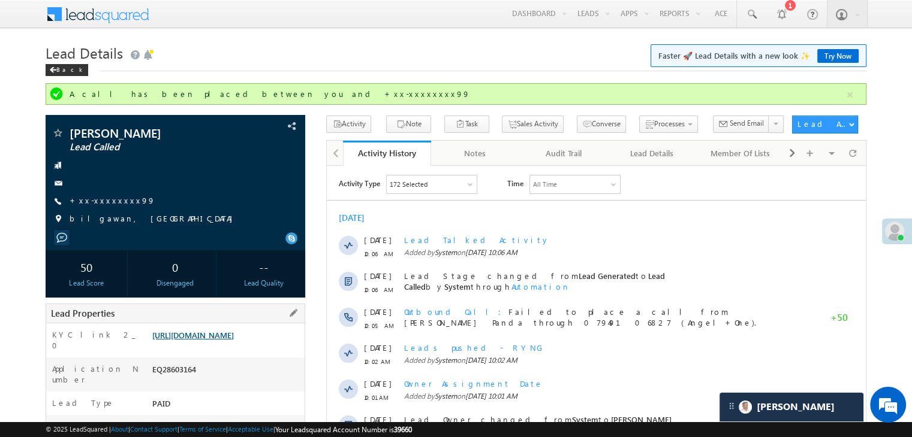
click at [233, 340] on link "https://angelbroking1-pk3em7sa.customui-test.leadsquared.com?leadId=a486277d-60…" at bounding box center [193, 335] width 82 height 10
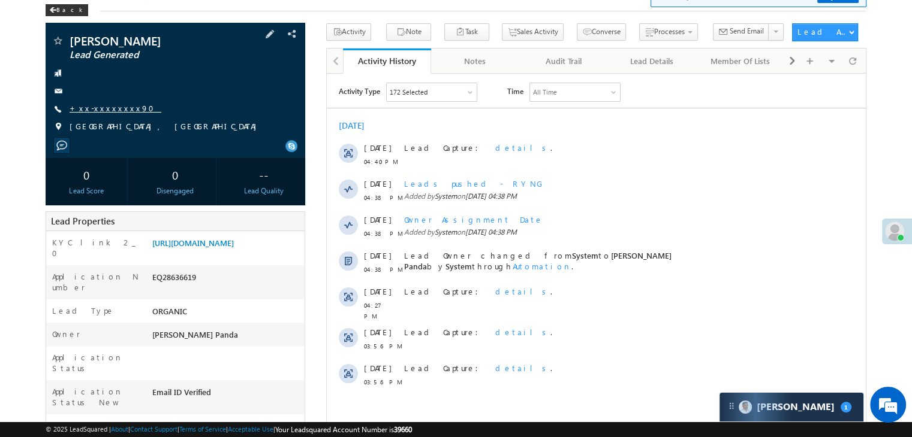
click at [111, 108] on link "+xx-xxxxxxxx90" at bounding box center [116, 108] width 92 height 10
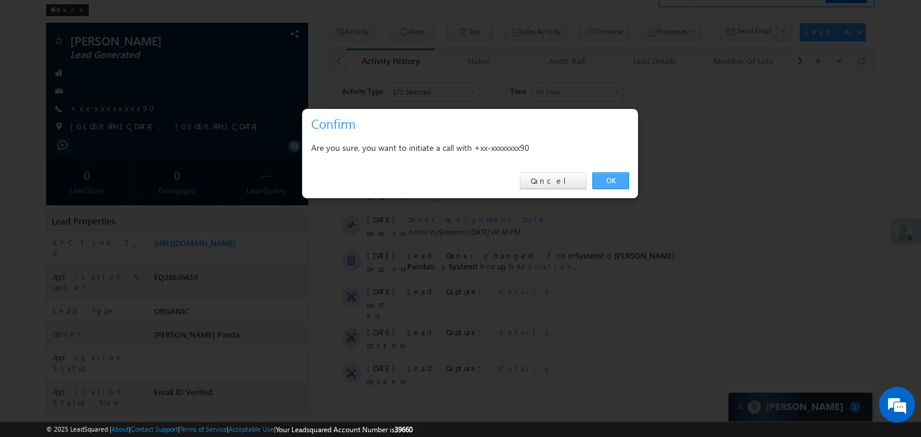
drag, startPoint x: 612, startPoint y: 180, endPoint x: 286, endPoint y: 106, distance: 334.4
click at [613, 180] on link "OK" at bounding box center [610, 181] width 37 height 17
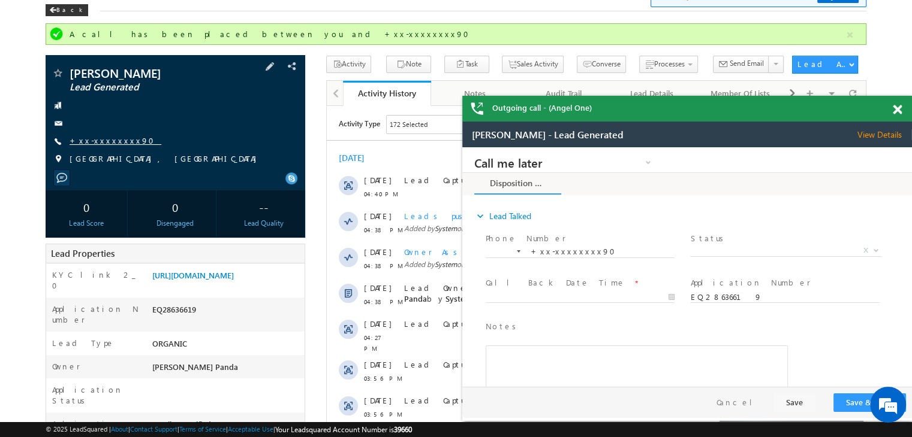
click at [102, 142] on link "+xx-xxxxxxxx90" at bounding box center [116, 140] width 92 height 10
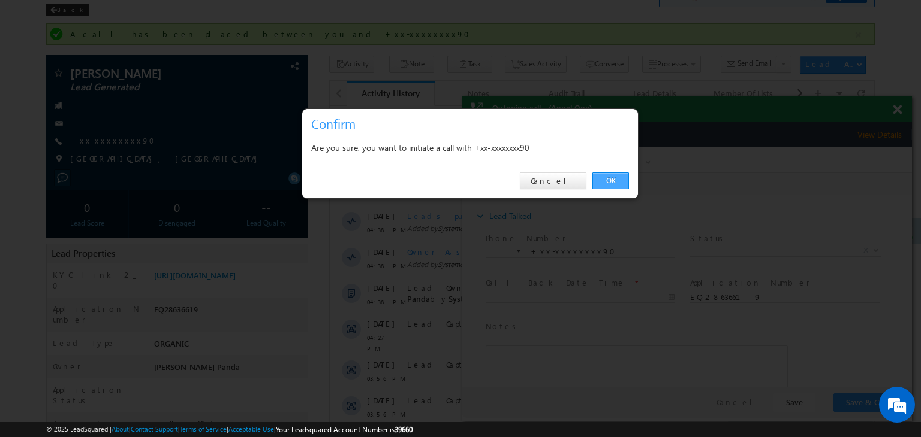
click at [611, 179] on link "OK" at bounding box center [610, 181] width 37 height 17
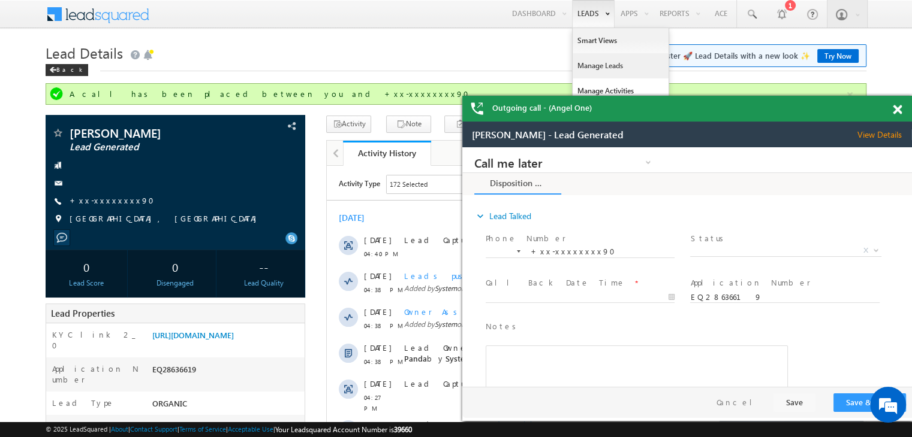
click at [586, 67] on link "Manage Leads" at bounding box center [620, 65] width 96 height 25
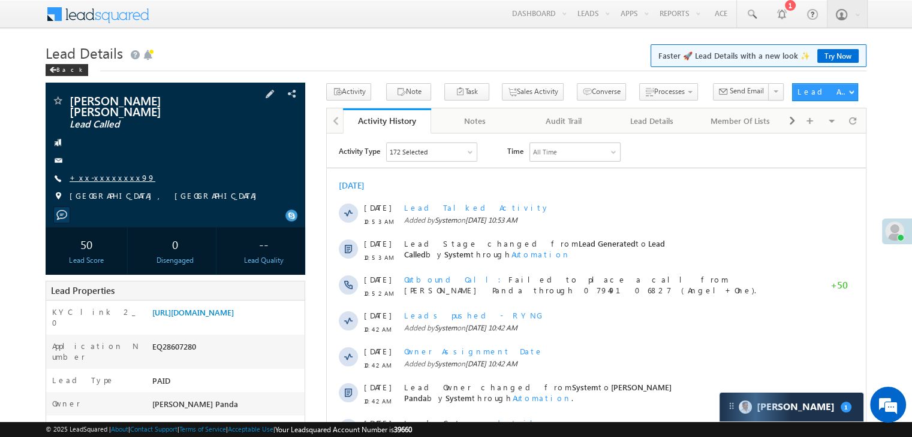
click at [96, 173] on link "+xx-xxxxxxxx99" at bounding box center [113, 178] width 86 height 10
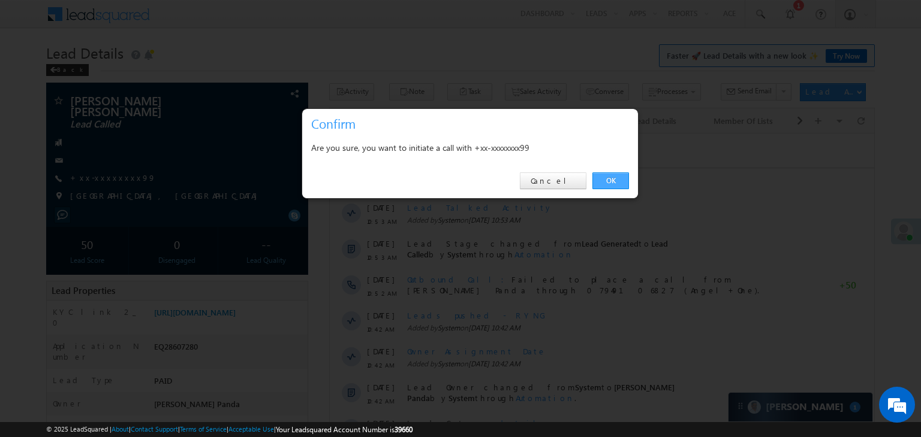
click at [615, 182] on link "OK" at bounding box center [610, 181] width 37 height 17
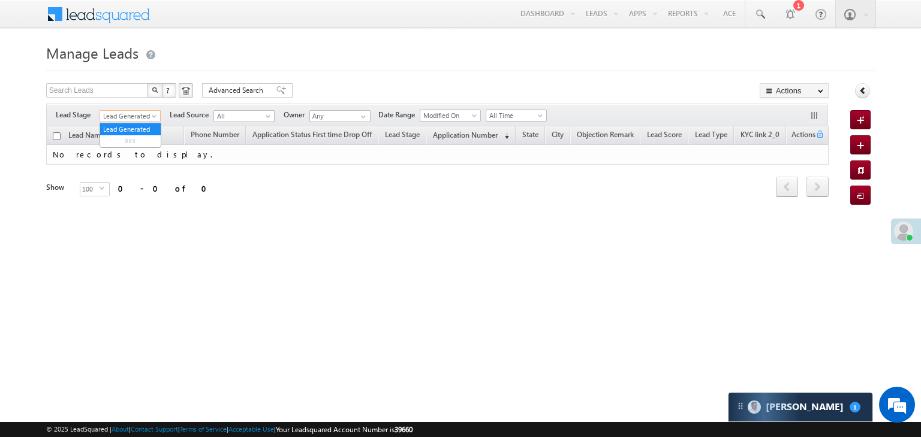
click at [151, 122] on body "Menu [PERSON_NAME] Panda [PERSON_NAME]. Panda @ange lbrok ing.c om" at bounding box center [460, 170] width 921 height 340
click at [153, 119] on span at bounding box center [155, 119] width 10 height 10
click at [126, 126] on link "All" at bounding box center [130, 129] width 61 height 11
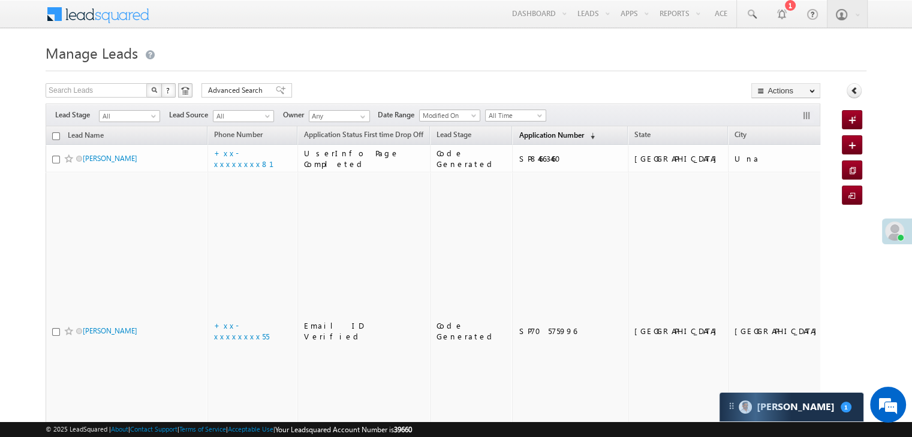
click at [526, 132] on span "Application Number" at bounding box center [550, 135] width 65 height 9
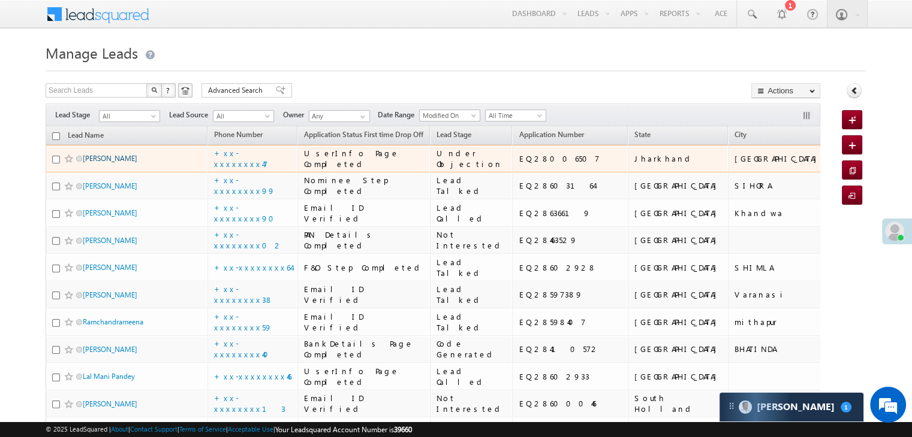
click at [122, 163] on link "[PERSON_NAME]" at bounding box center [110, 158] width 55 height 9
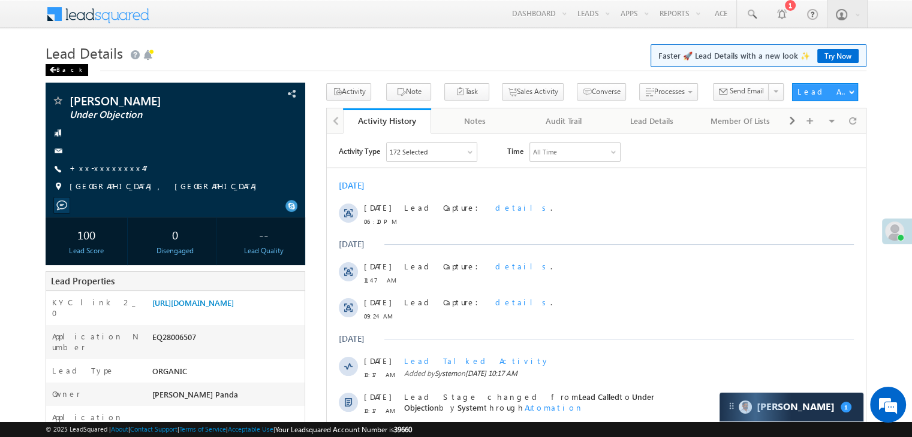
click at [64, 70] on div "Back" at bounding box center [67, 70] width 43 height 12
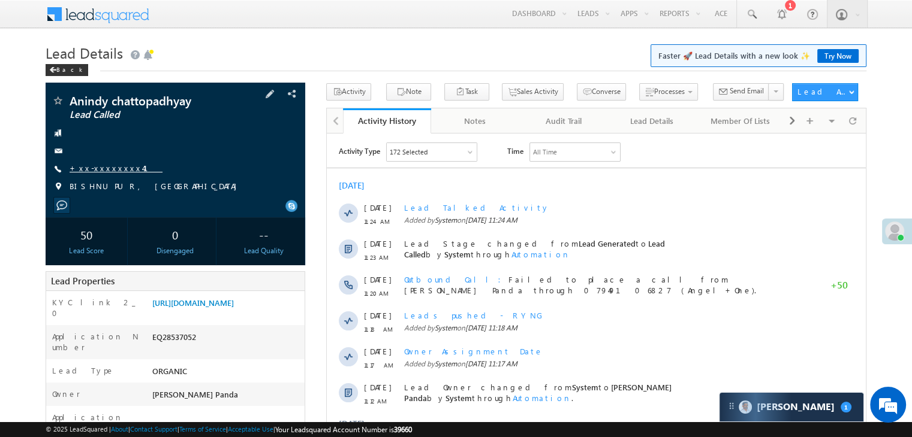
click at [112, 168] on link "+xx-xxxxxxxx41" at bounding box center [116, 168] width 93 height 10
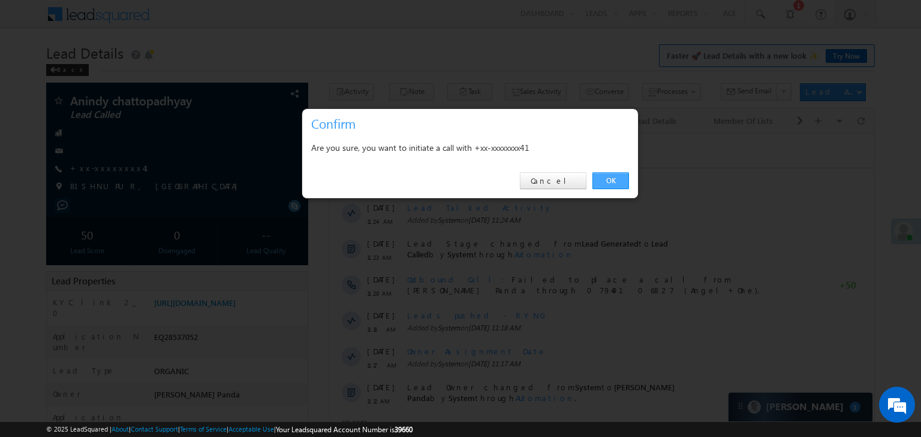
click at [610, 180] on link "OK" at bounding box center [610, 181] width 37 height 17
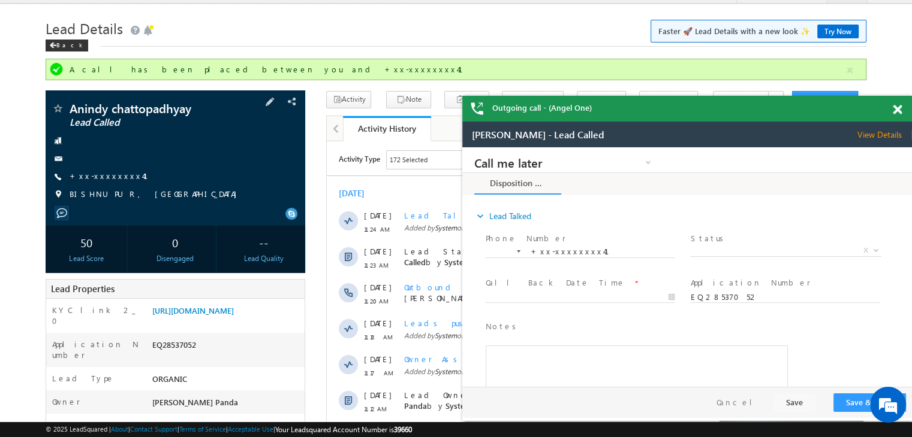
scroll to position [120, 0]
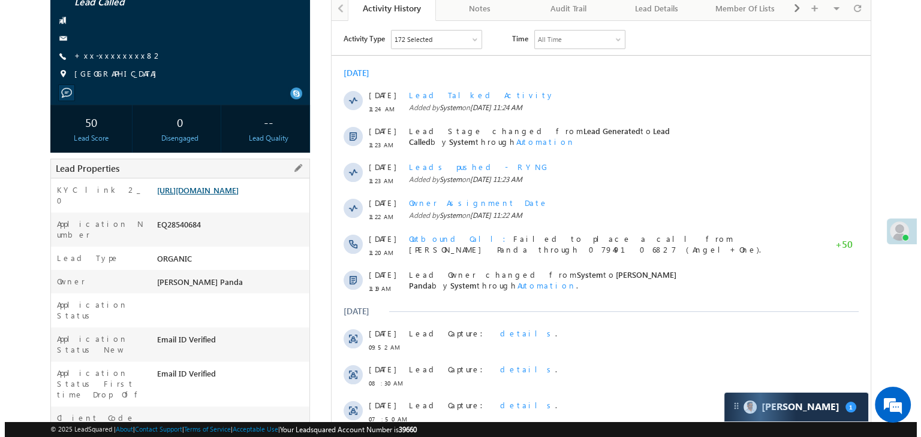
scroll to position [120, 0]
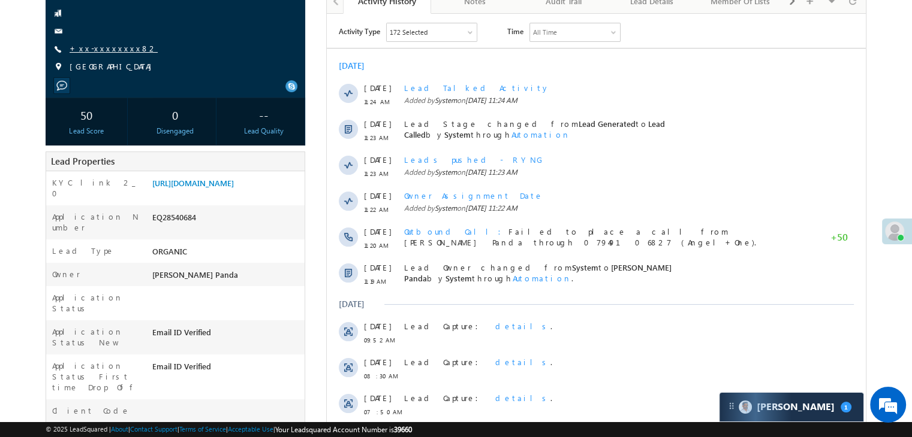
click at [104, 49] on link "+xx-xxxxxxxx82" at bounding box center [114, 48] width 88 height 10
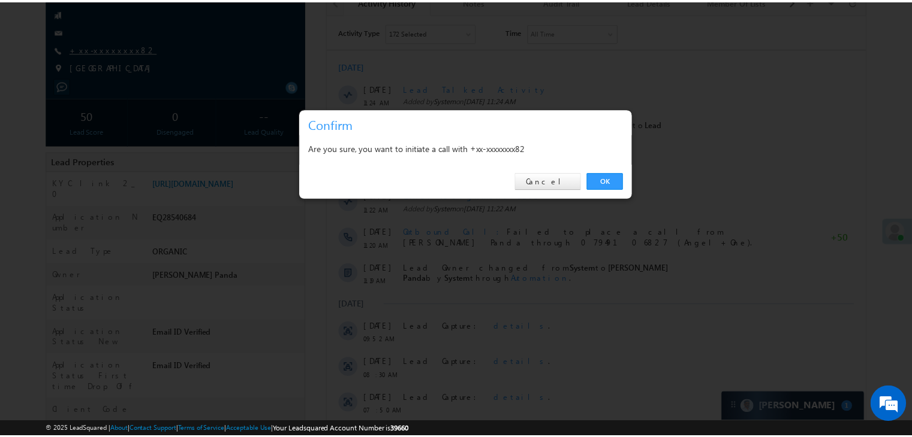
scroll to position [0, 0]
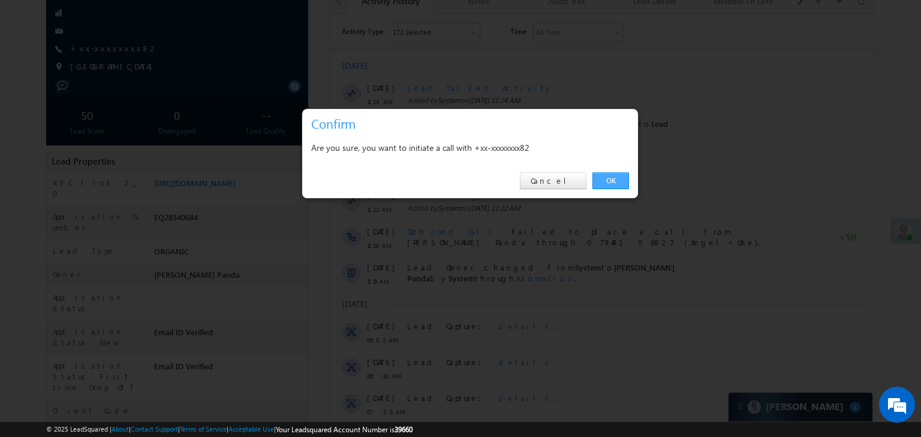
click at [608, 182] on link "OK" at bounding box center [610, 181] width 37 height 17
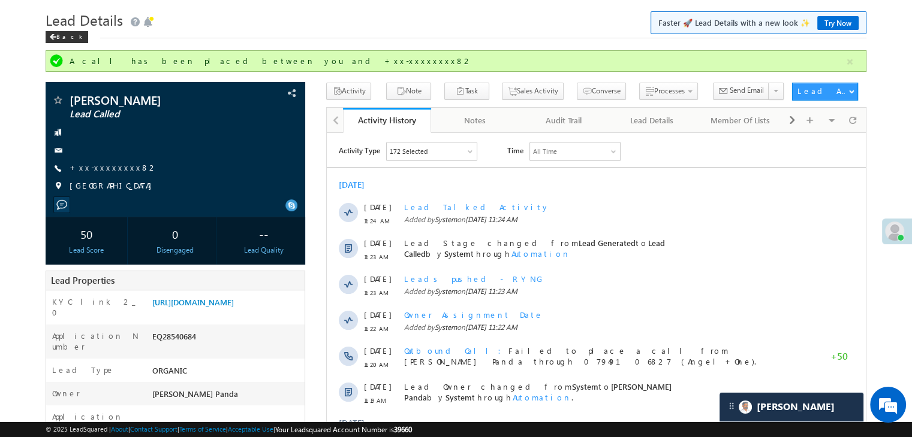
scroll to position [32, 0]
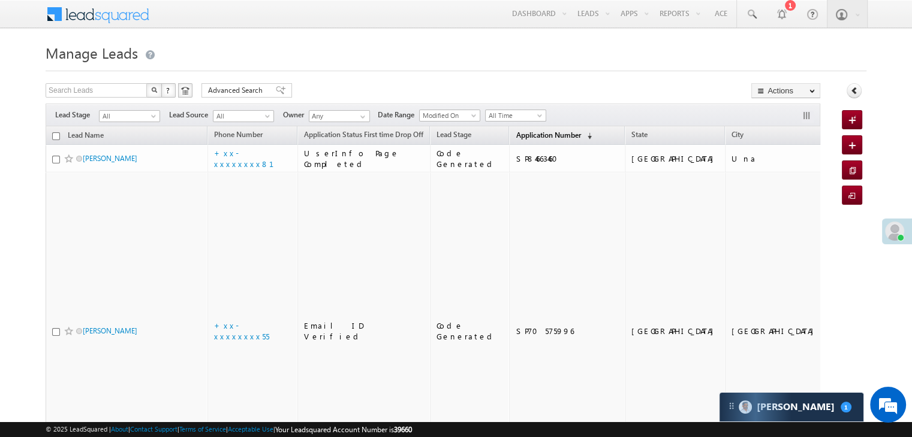
click at [526, 135] on span "Application Number" at bounding box center [547, 135] width 65 height 9
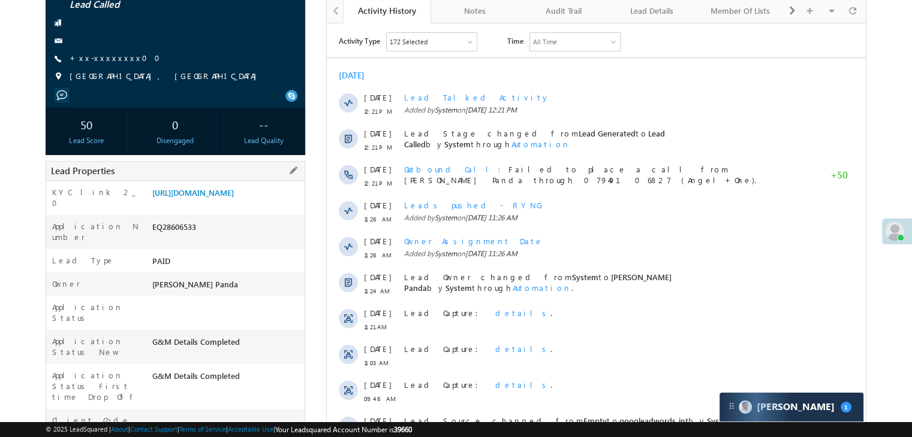
scroll to position [120, 0]
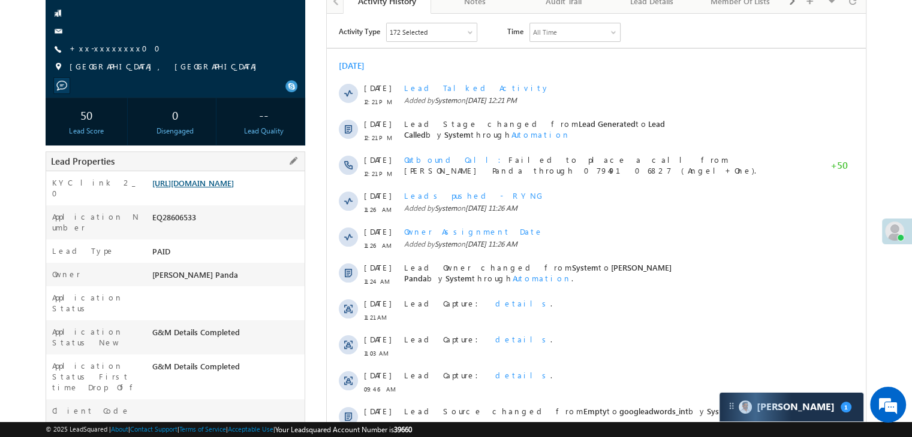
click at [209, 188] on link "[URL][DOMAIN_NAME]" at bounding box center [193, 183] width 82 height 10
click at [95, 49] on link "+xx-xxxxxxxx00" at bounding box center [119, 48] width 98 height 10
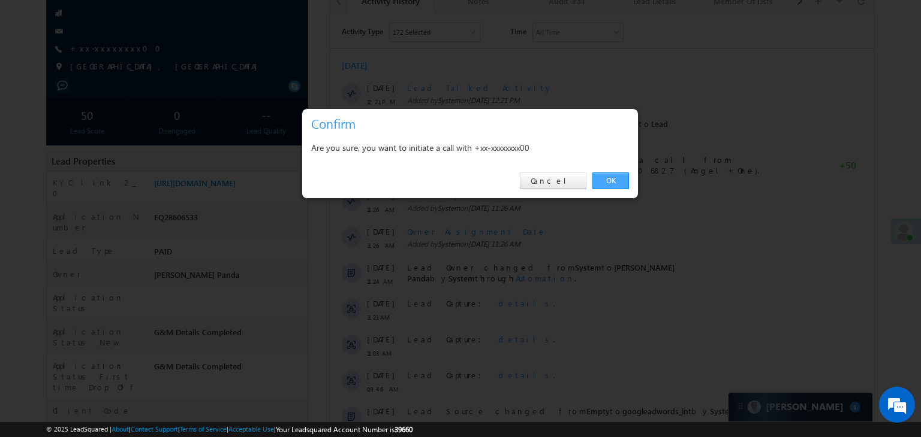
drag, startPoint x: 610, startPoint y: 182, endPoint x: 276, endPoint y: 159, distance: 334.6
click at [610, 182] on link "OK" at bounding box center [610, 181] width 37 height 17
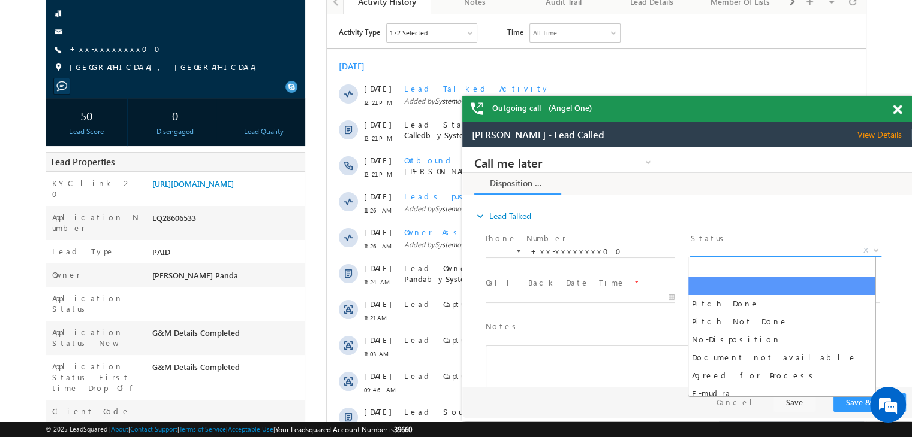
click at [820, 252] on span "X" at bounding box center [785, 251] width 191 height 12
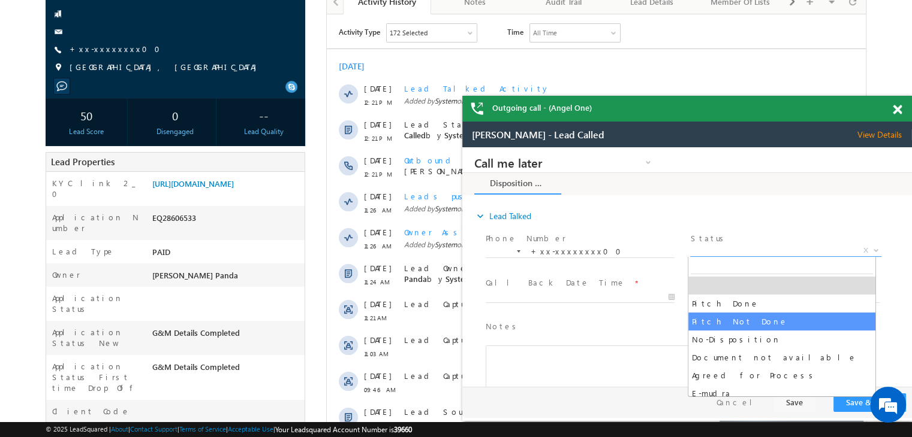
select select "Pitch Not Done"
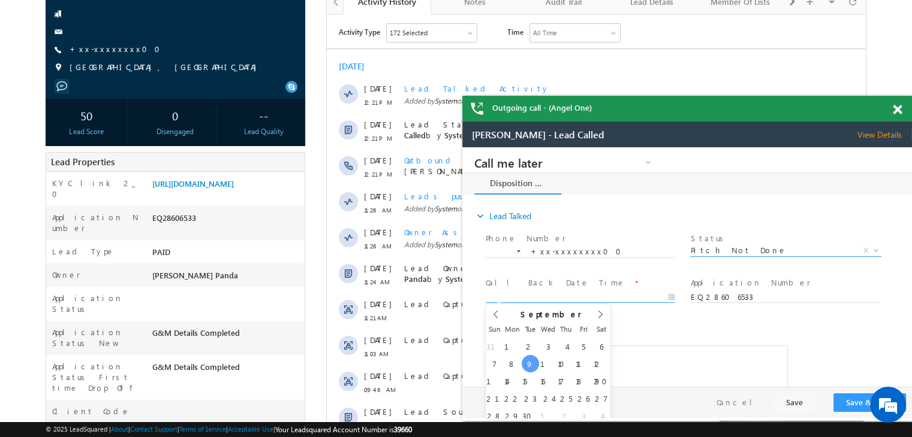
type input "09/09/25 4:55 PM"
click at [639, 298] on input "09/09/25 4:55 PM" at bounding box center [579, 298] width 189 height 12
click at [856, 402] on button "Save & Close" at bounding box center [869, 403] width 73 height 19
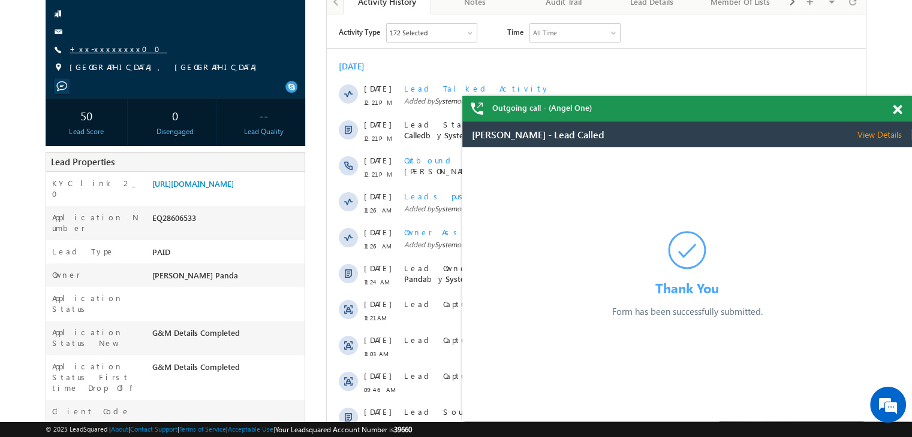
click at [98, 49] on link "+xx-xxxxxxxx00" at bounding box center [119, 49] width 98 height 10
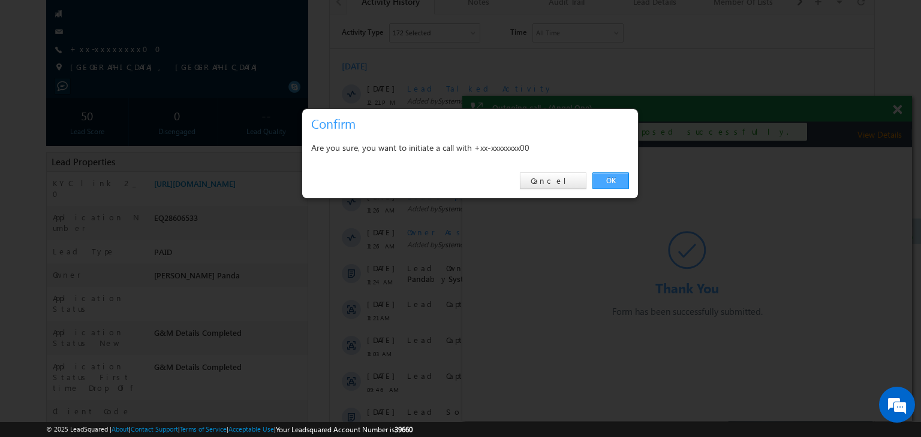
click at [614, 178] on link "OK" at bounding box center [610, 181] width 37 height 17
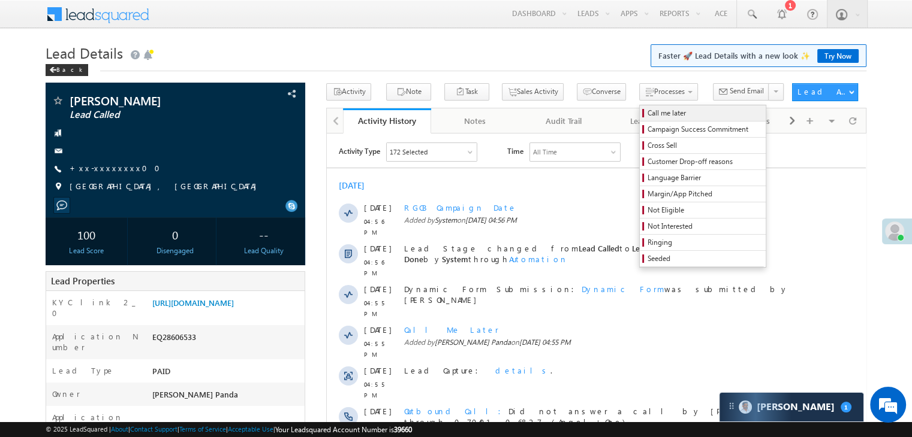
click at [647, 111] on span "Call me later" at bounding box center [704, 113] width 114 height 11
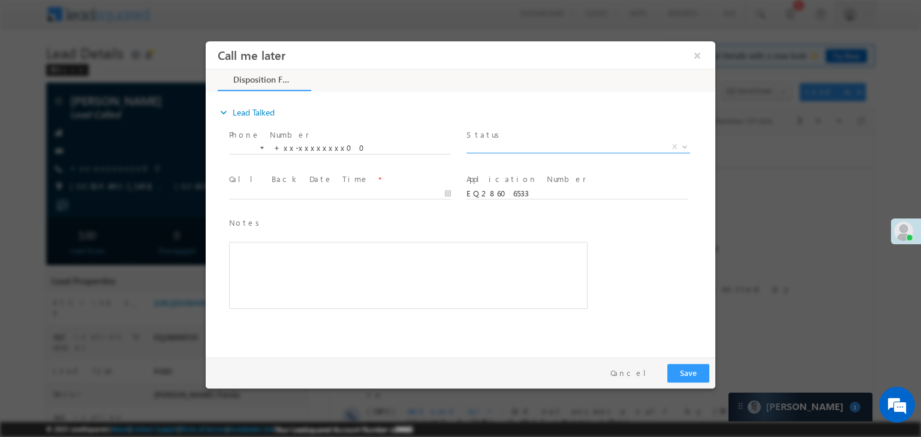
click at [557, 149] on span "X" at bounding box center [578, 147] width 224 height 12
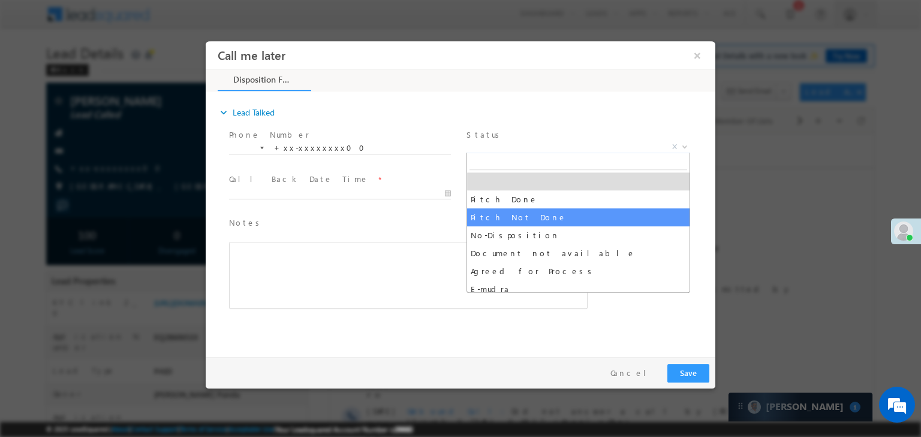
select select "Pitch Not Done"
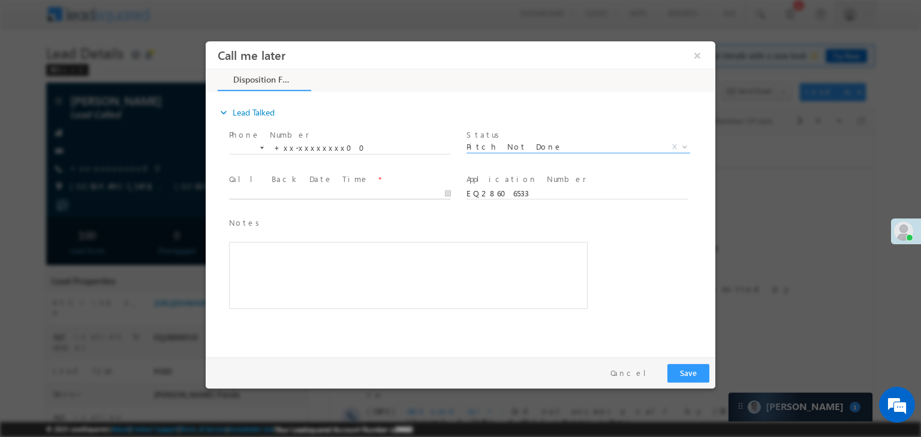
type input "09/09/25 4:57 PM"
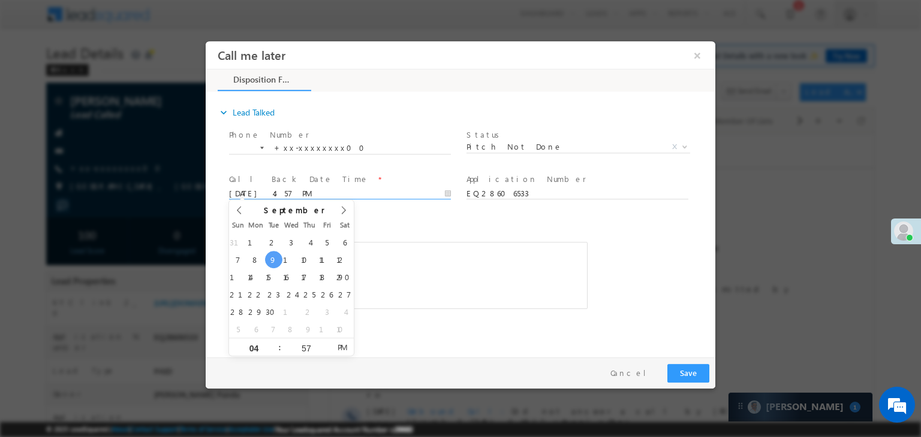
click at [372, 193] on input "09/09/25 4:57 PM" at bounding box center [340, 194] width 222 height 12
click at [641, 242] on div "Notes * Editor toolbars Basic Styles Bold Italic Underline Paragraph Insert/Rem…" at bounding box center [471, 270] width 488 height 110
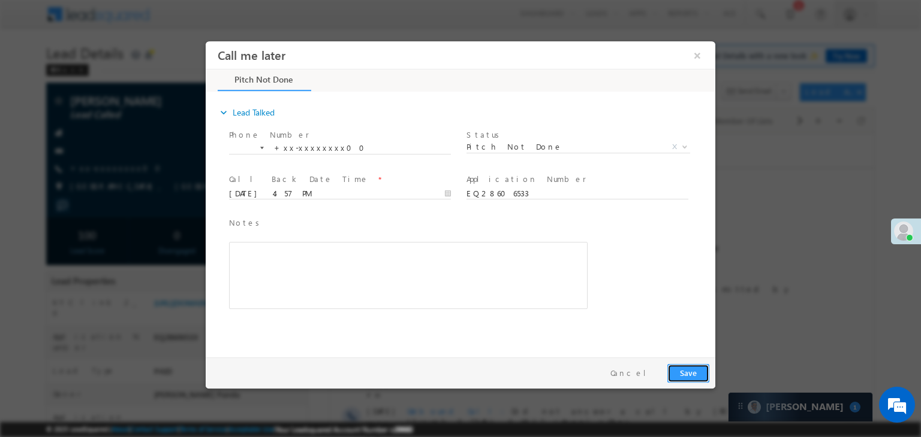
click at [698, 378] on button "Save" at bounding box center [688, 373] width 42 height 19
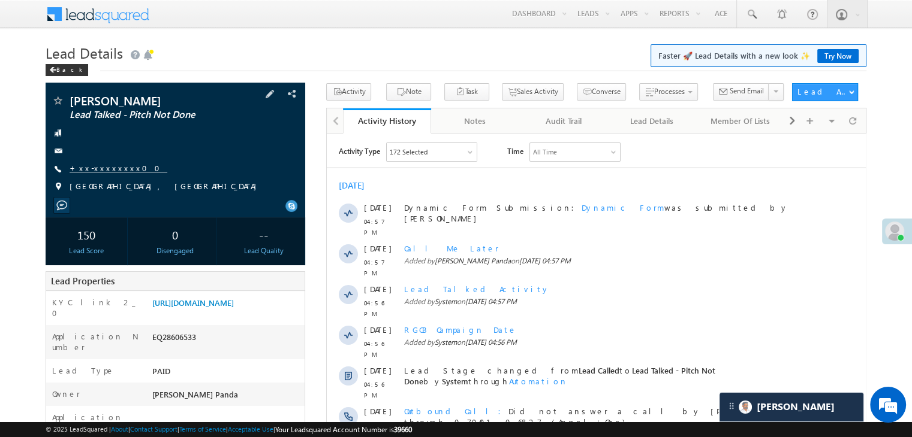
click at [104, 173] on link "+xx-xxxxxxxx00" at bounding box center [119, 168] width 98 height 10
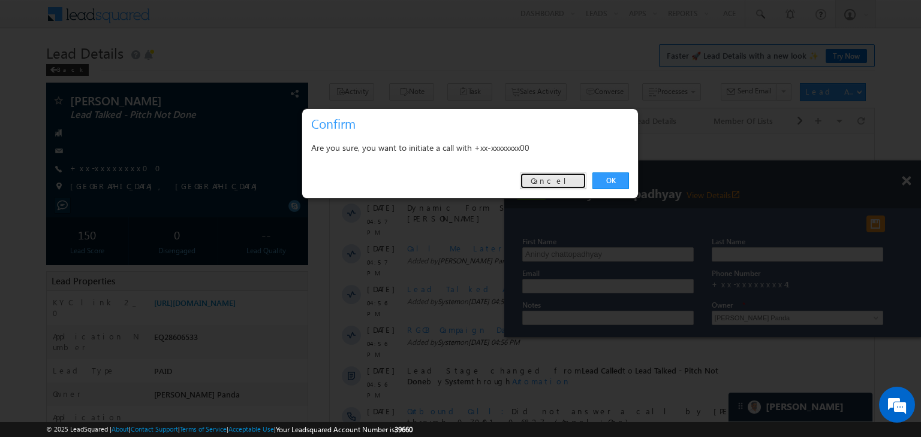
click at [551, 180] on link "Cancel" at bounding box center [553, 181] width 67 height 17
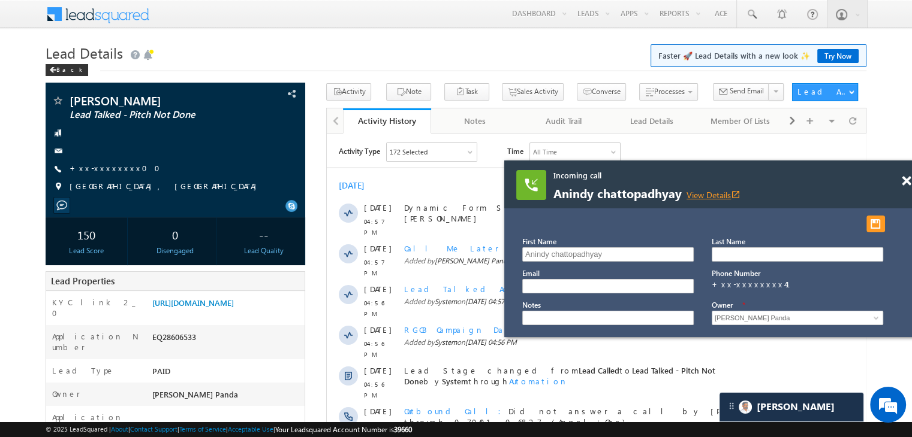
click at [714, 193] on link "View Details open_in_new" at bounding box center [713, 194] width 54 height 11
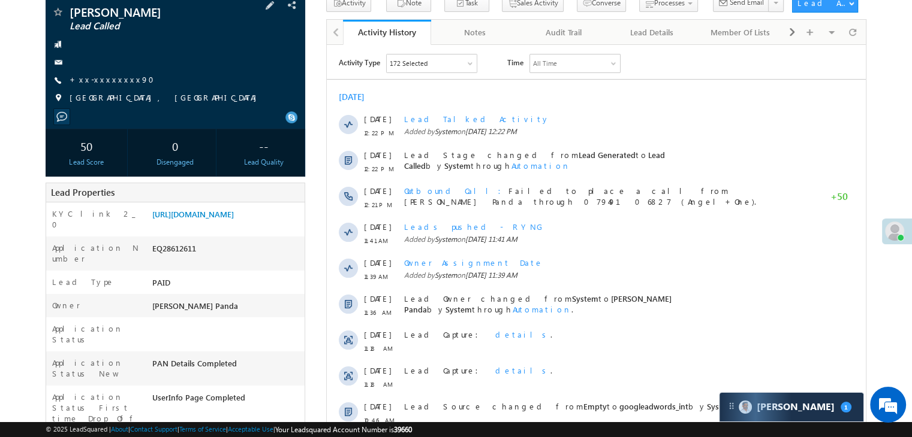
scroll to position [120, 0]
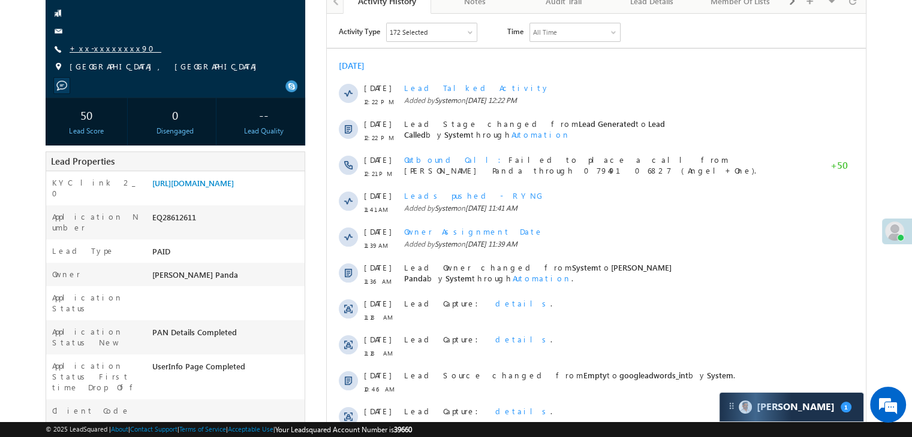
click at [101, 49] on link "+xx-xxxxxxxx90" at bounding box center [116, 48] width 92 height 10
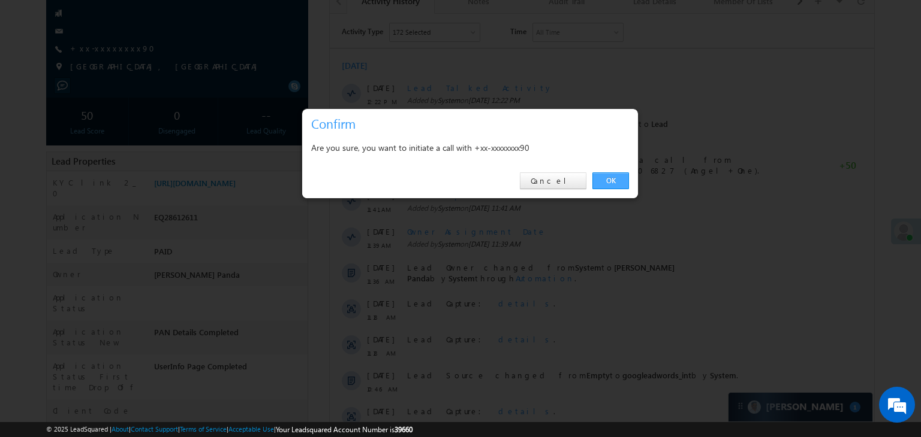
drag, startPoint x: 617, startPoint y: 176, endPoint x: 290, endPoint y: 162, distance: 327.5
click at [617, 176] on link "OK" at bounding box center [610, 181] width 37 height 17
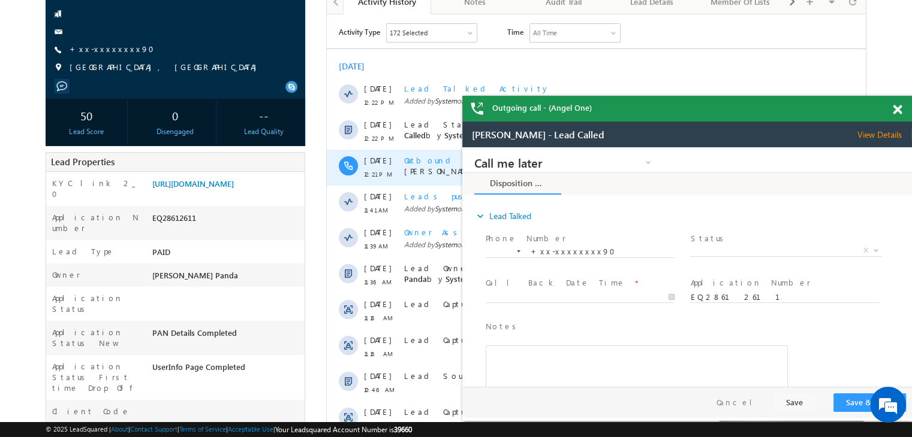
scroll to position [0, 0]
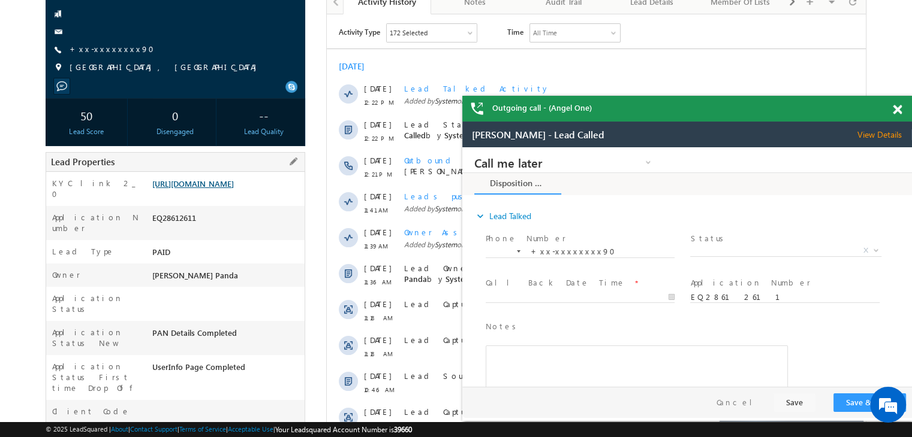
click at [234, 189] on link "https://angelbroking1-pk3em7sa.customui-test.leadsquared.com?leadId=4f07604c-b2…" at bounding box center [193, 184] width 82 height 10
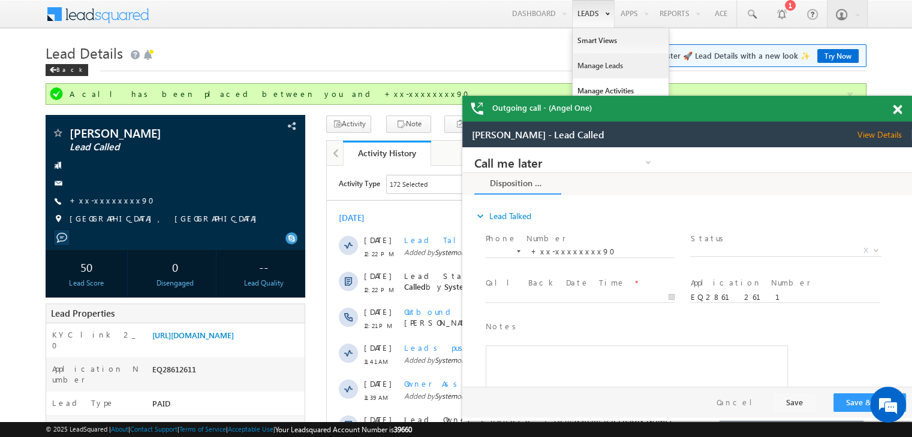
click at [594, 65] on link "Manage Leads" at bounding box center [620, 65] width 96 height 25
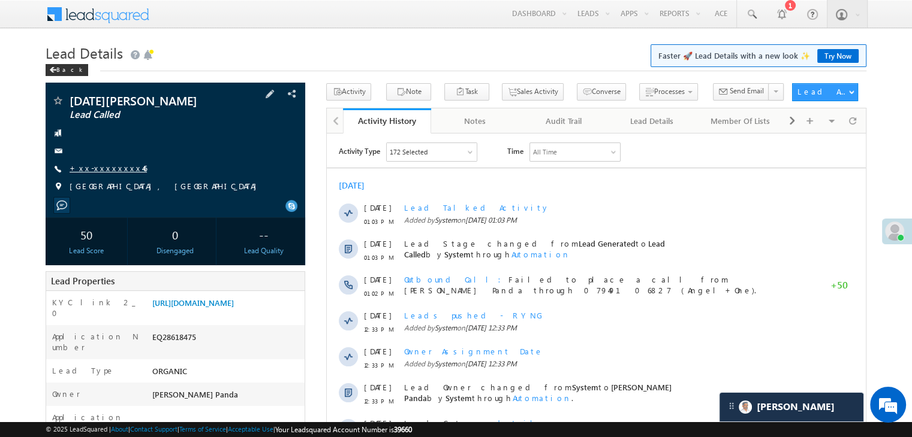
click at [106, 171] on link "+xx-xxxxxxxx46" at bounding box center [108, 168] width 77 height 10
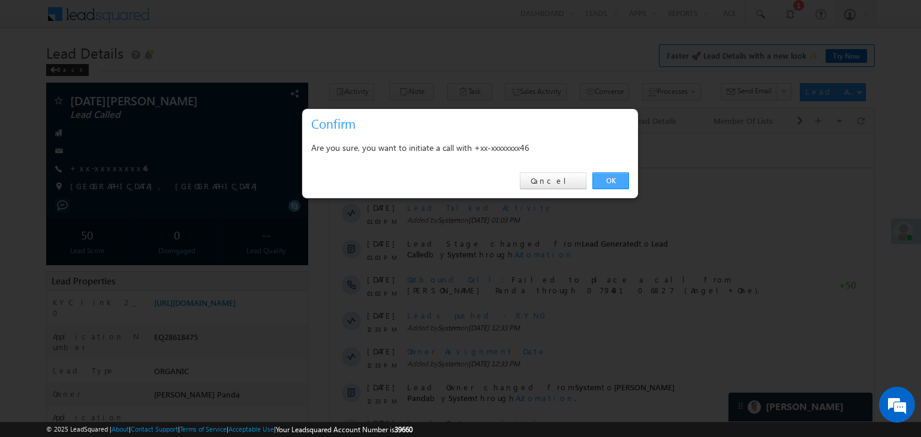
click at [608, 180] on link "OK" at bounding box center [610, 181] width 37 height 17
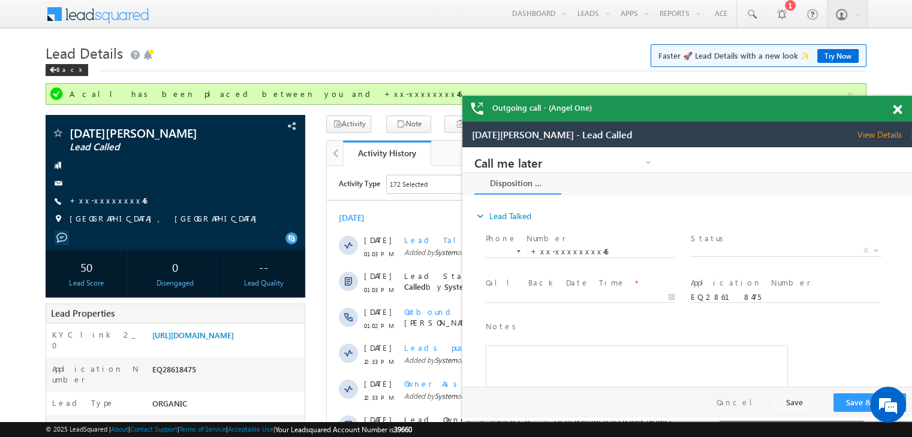
click at [893, 107] on span at bounding box center [896, 110] width 9 height 10
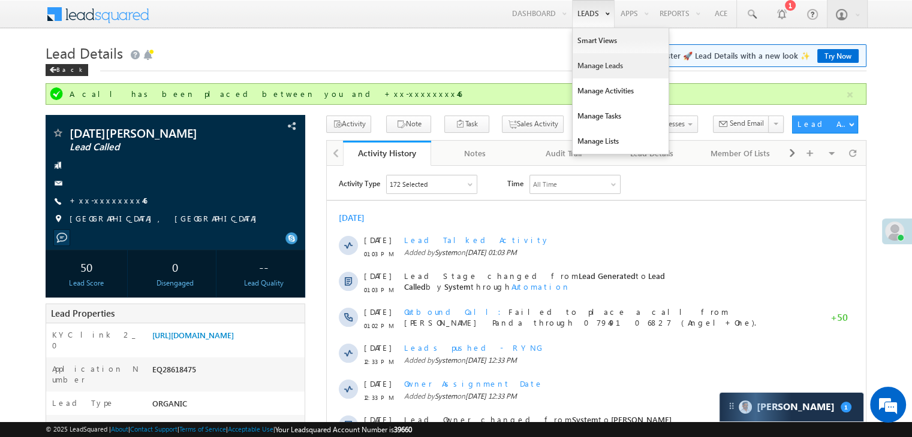
click at [600, 70] on link "Manage Leads" at bounding box center [620, 65] width 96 height 25
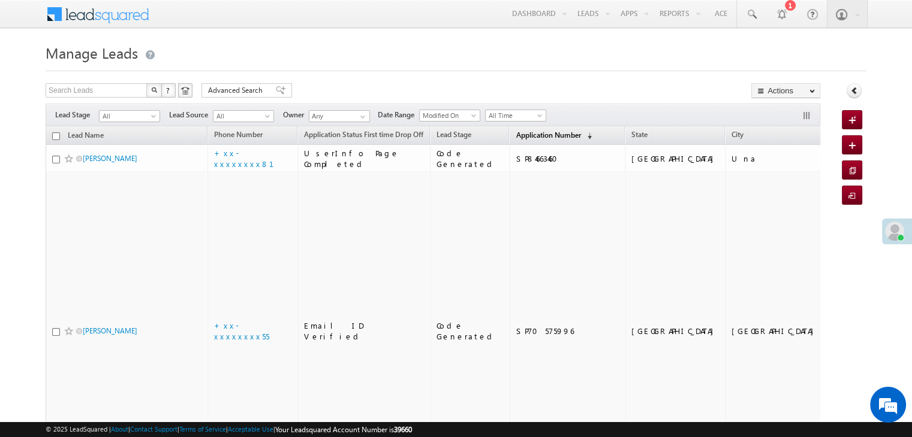
click at [518, 137] on span "Application Number" at bounding box center [547, 135] width 65 height 9
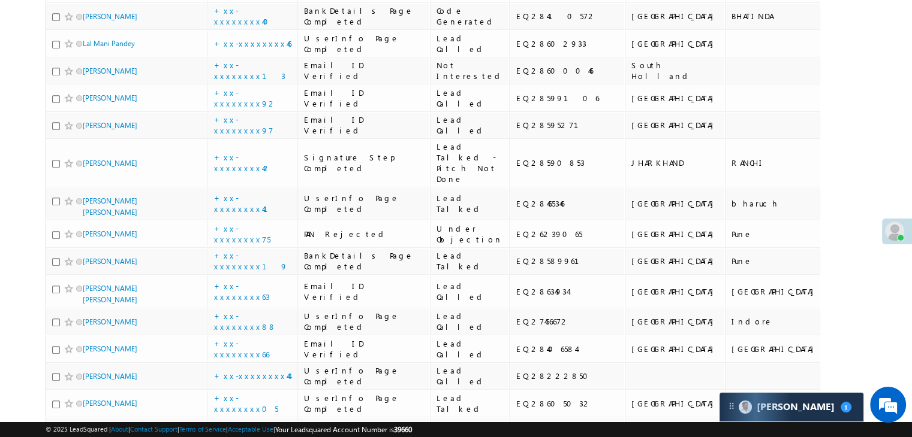
scroll to position [719, 0]
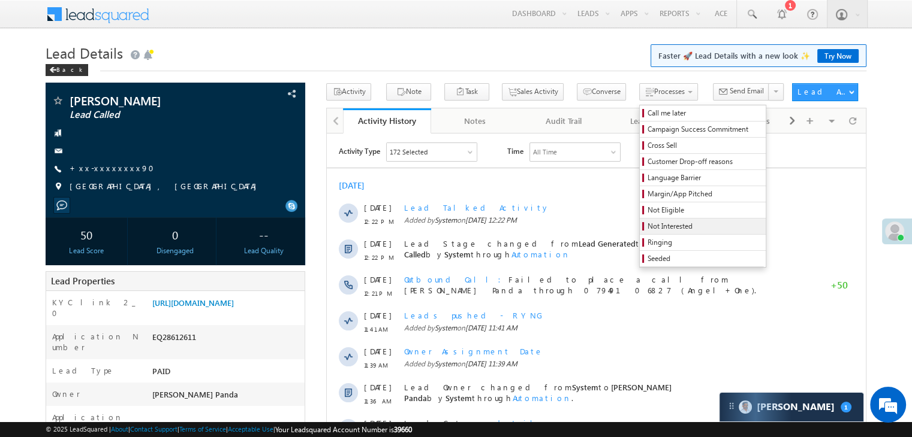
click at [647, 231] on span "Not Interested" at bounding box center [704, 226] width 114 height 11
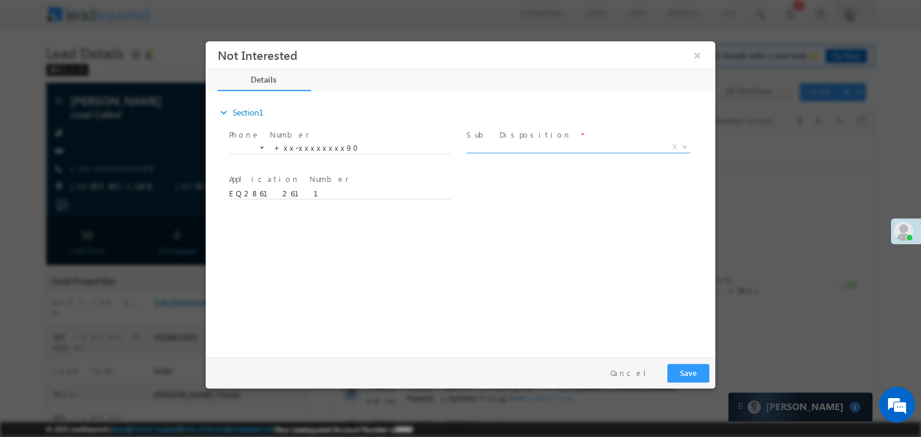
click at [556, 149] on span "X" at bounding box center [578, 147] width 224 height 12
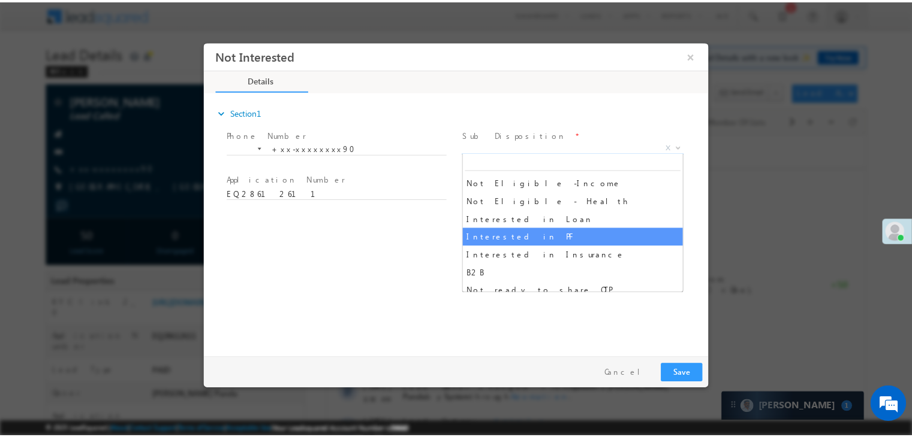
scroll to position [240, 0]
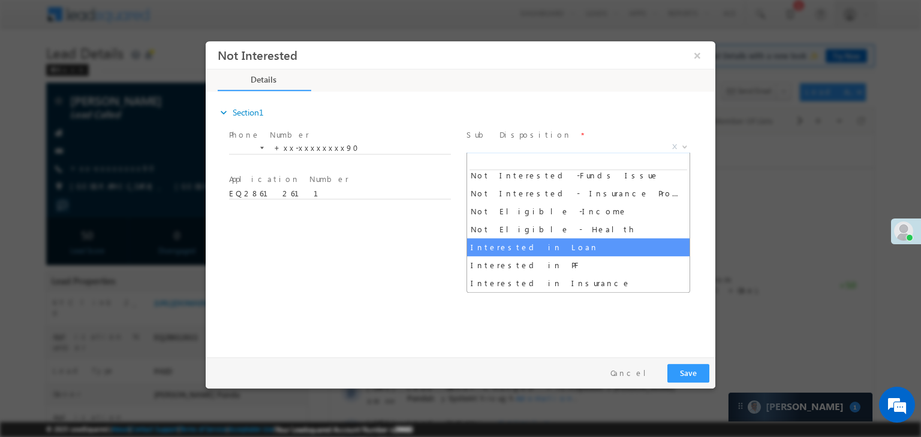
select select "Interested in Loan"
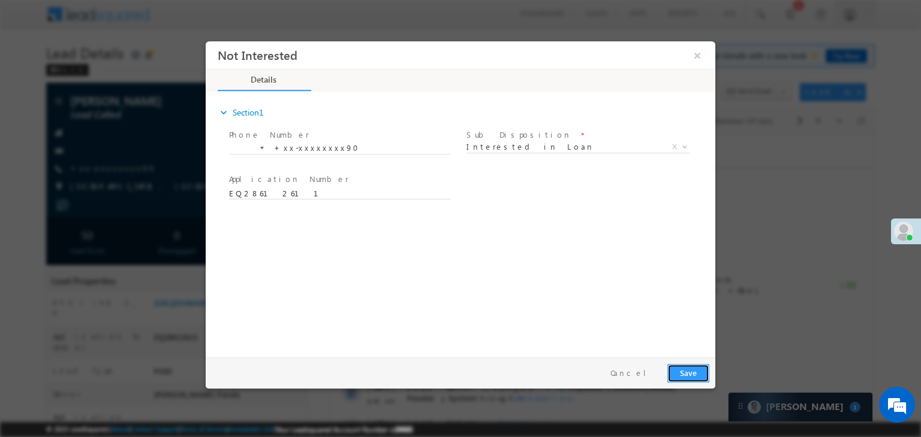
click at [686, 378] on button "Save" at bounding box center [688, 373] width 42 height 19
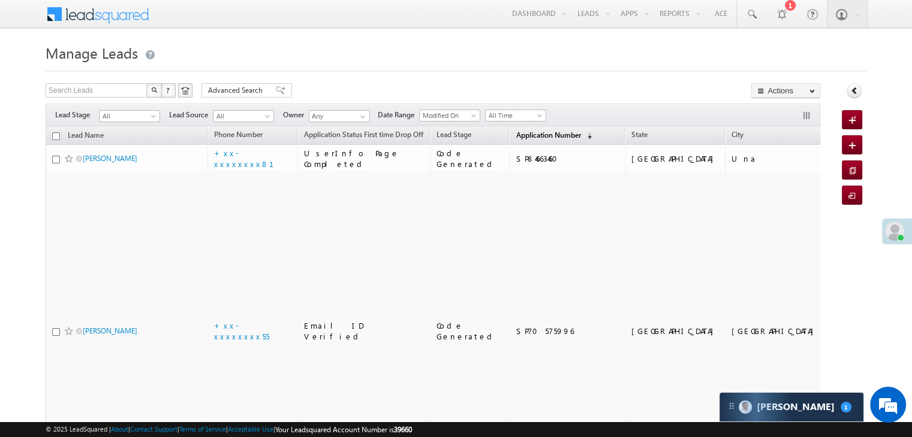
click at [526, 138] on span "Application Number" at bounding box center [547, 135] width 65 height 9
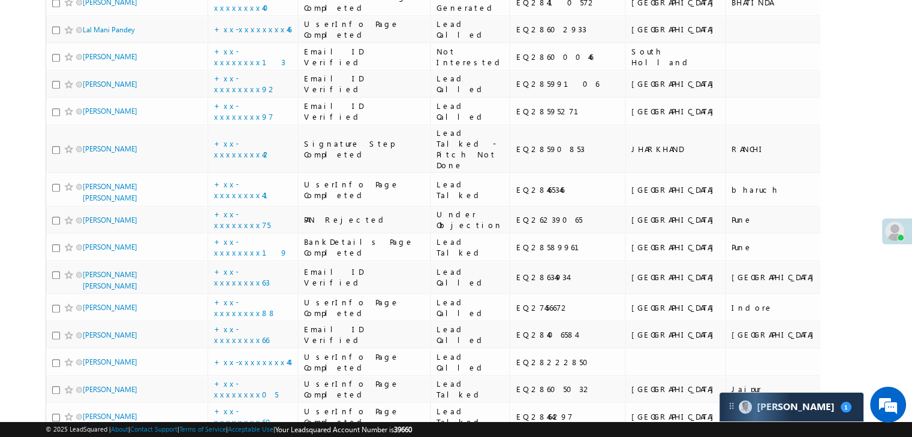
scroll to position [659, 0]
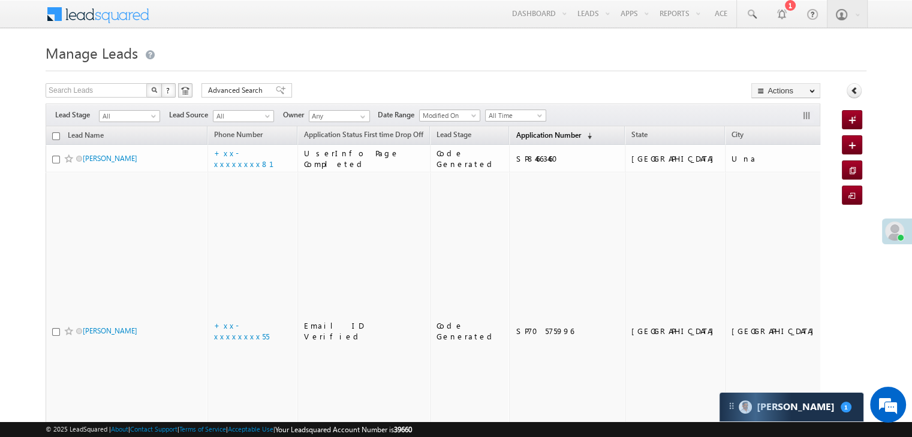
click at [517, 135] on span "Application Number" at bounding box center [547, 135] width 65 height 9
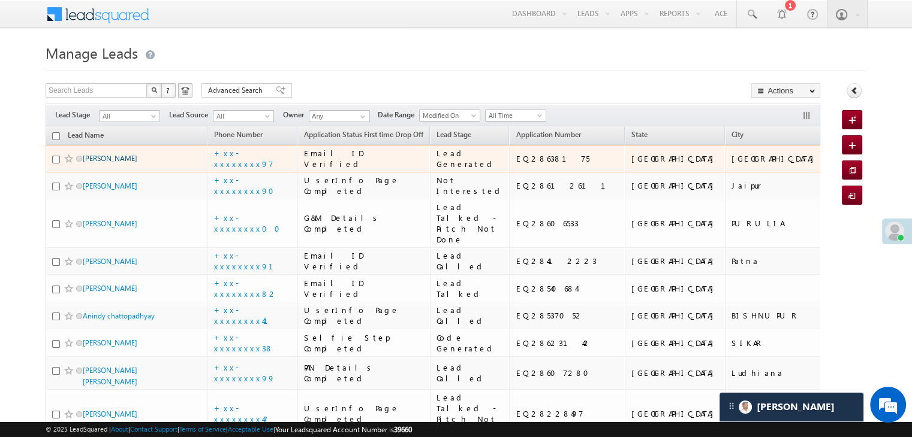
click at [89, 163] on link "Vandana rai" at bounding box center [110, 158] width 55 height 9
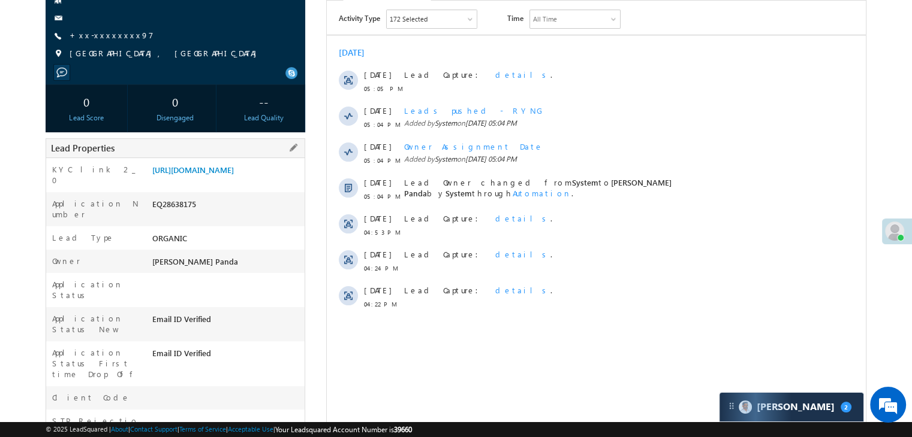
scroll to position [60, 0]
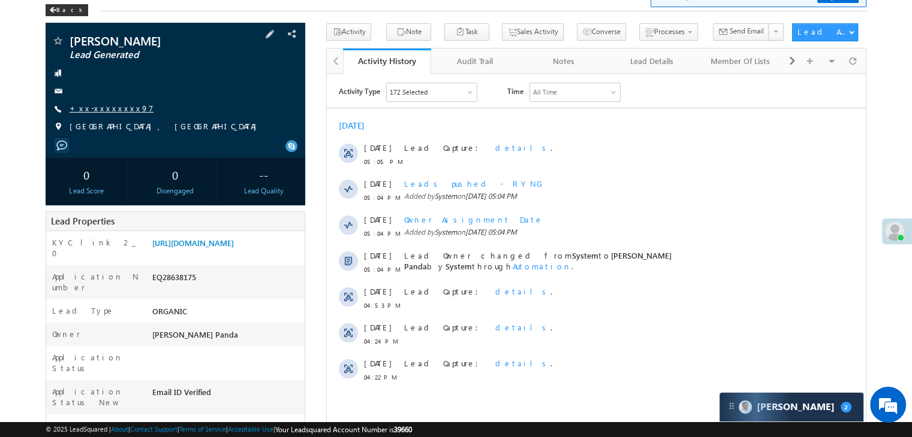
click at [109, 108] on link "+xx-xxxxxxxx97" at bounding box center [112, 108] width 84 height 10
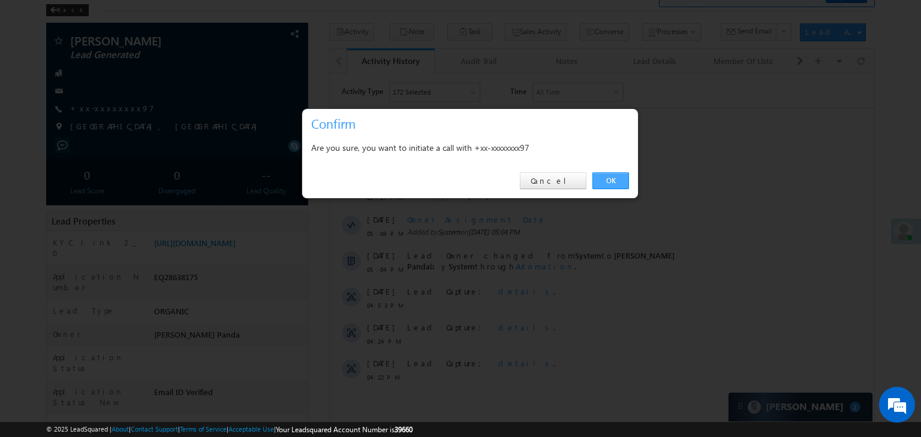
click at [616, 174] on link "OK" at bounding box center [610, 181] width 37 height 17
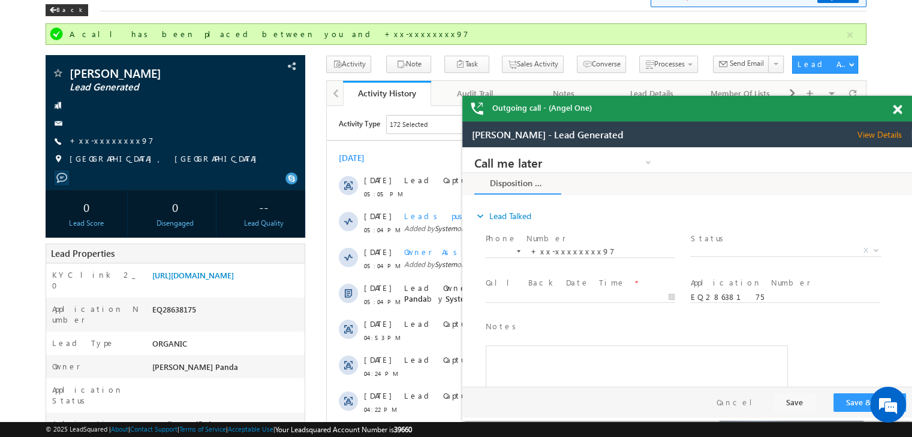
scroll to position [0, 0]
click at [107, 138] on link "+xx-xxxxxxxx97" at bounding box center [112, 140] width 84 height 10
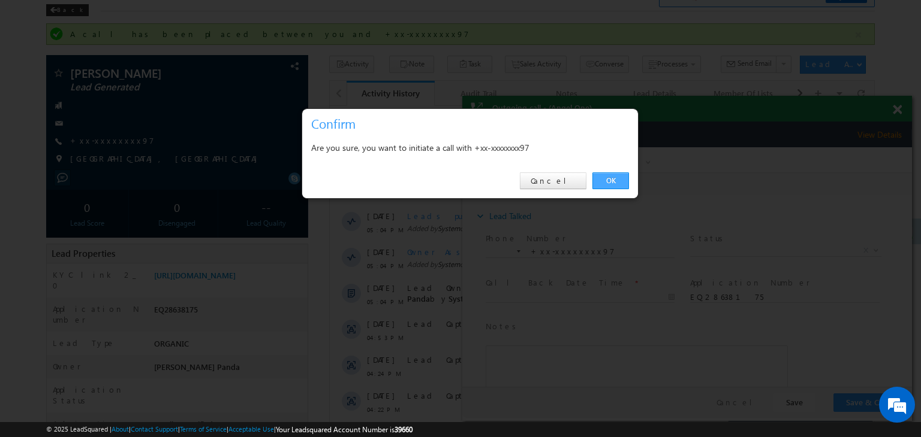
click at [610, 183] on link "OK" at bounding box center [610, 181] width 37 height 17
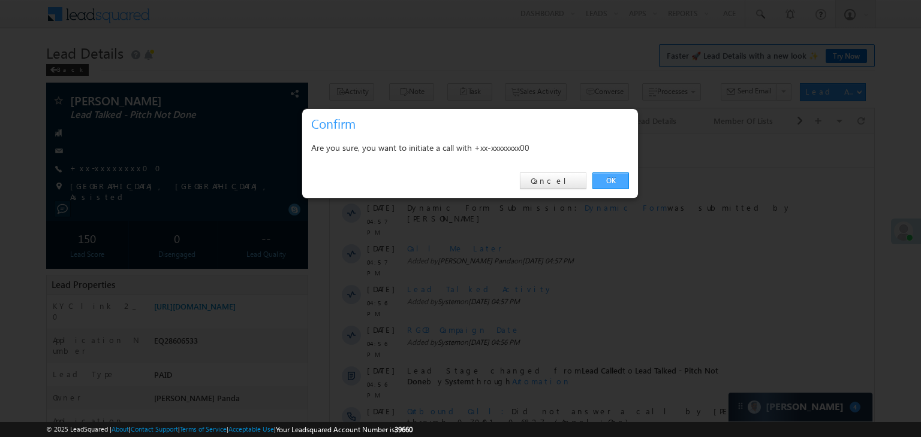
click at [614, 176] on link "OK" at bounding box center [610, 181] width 37 height 17
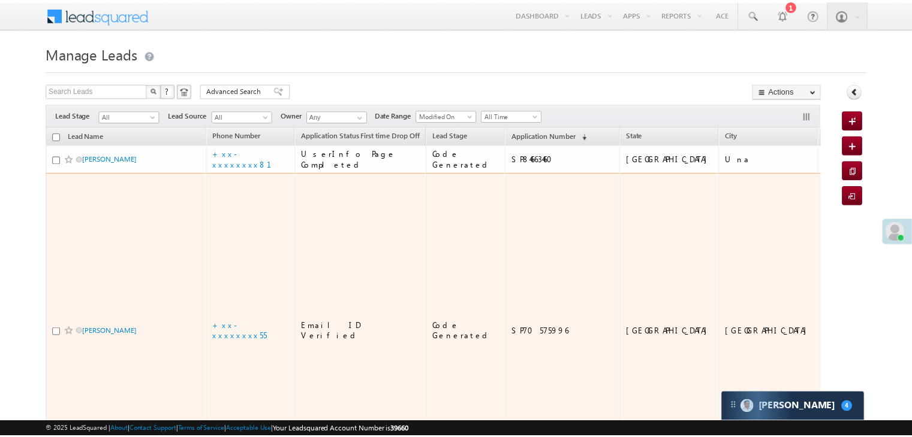
scroll to position [120, 0]
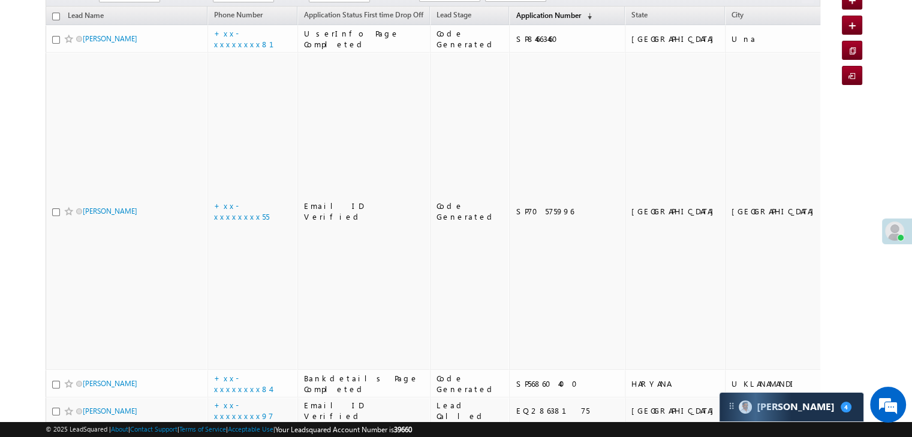
click at [520, 11] on span "Application Number" at bounding box center [547, 15] width 65 height 9
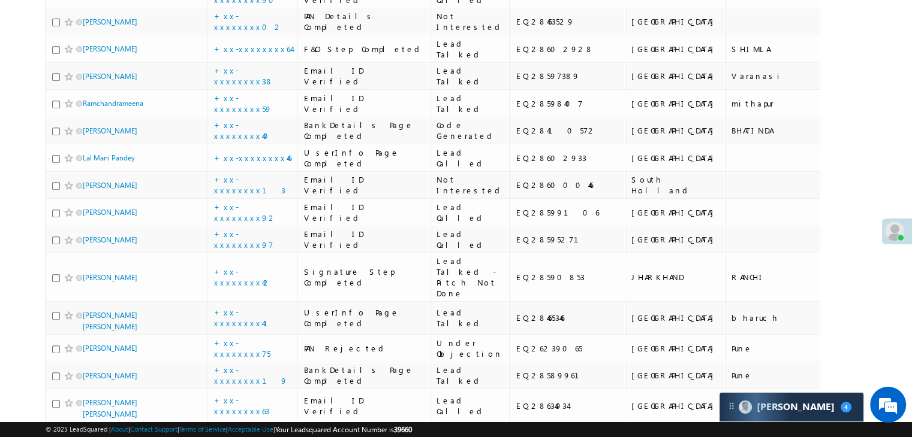
scroll to position [599, 0]
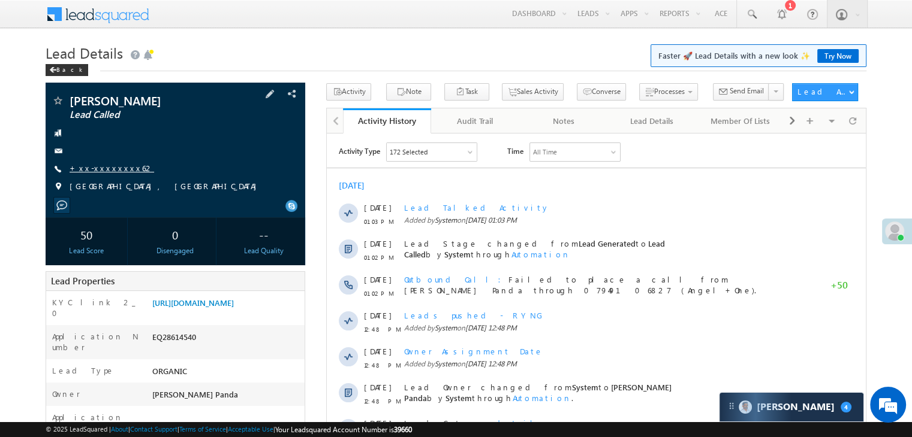
click at [101, 167] on link "+xx-xxxxxxxx62" at bounding box center [112, 168] width 85 height 10
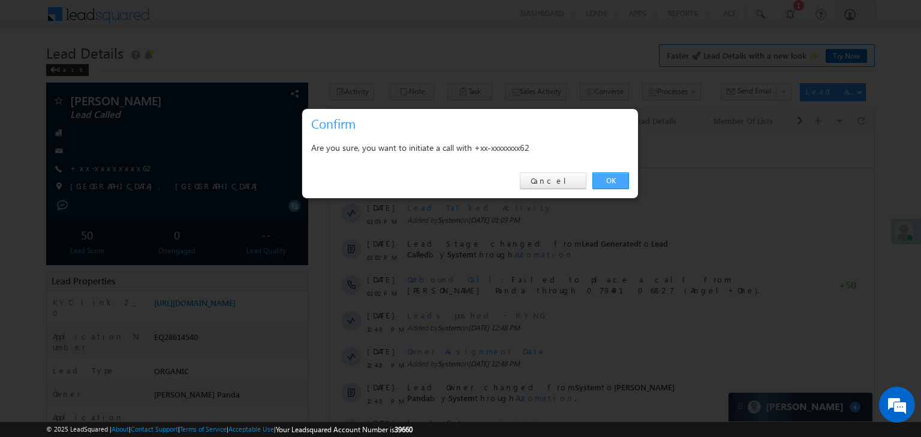
click at [609, 173] on link "OK" at bounding box center [610, 181] width 37 height 17
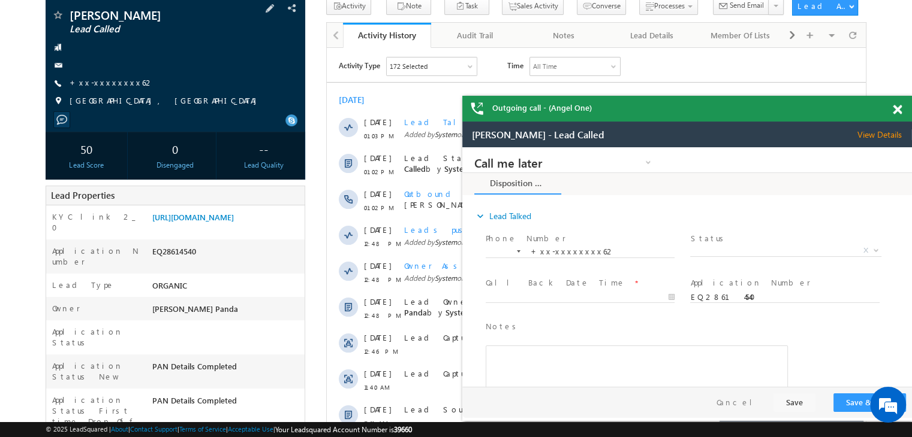
scroll to position [120, 0]
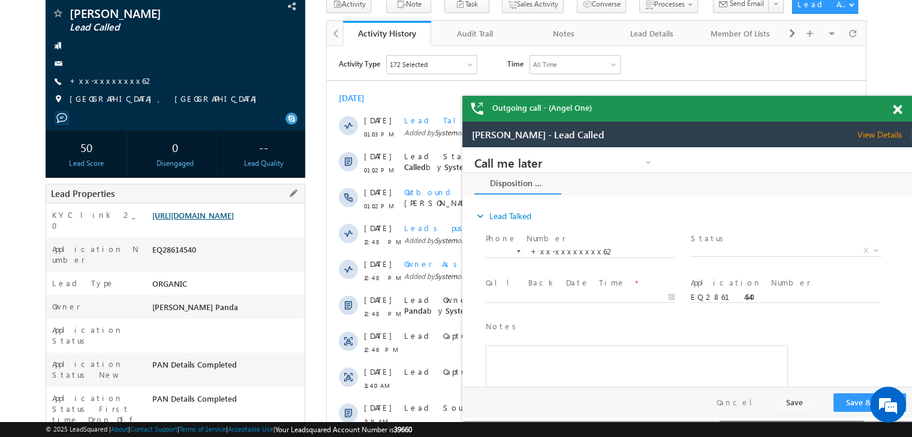
click at [234, 221] on link "[URL][DOMAIN_NAME]" at bounding box center [193, 215] width 82 height 10
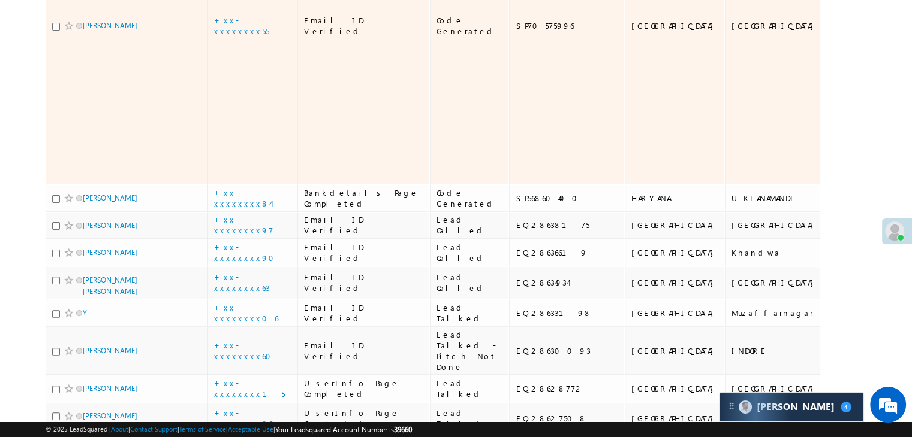
scroll to position [60, 0]
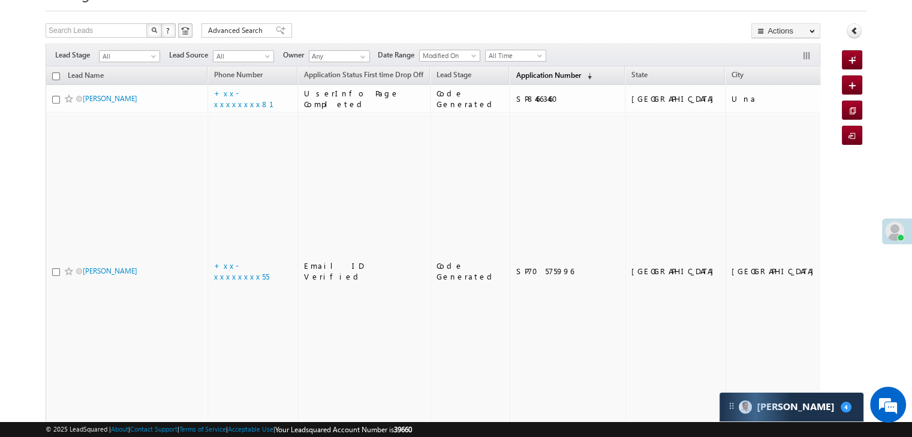
click at [515, 73] on span "Application Number" at bounding box center [547, 75] width 65 height 9
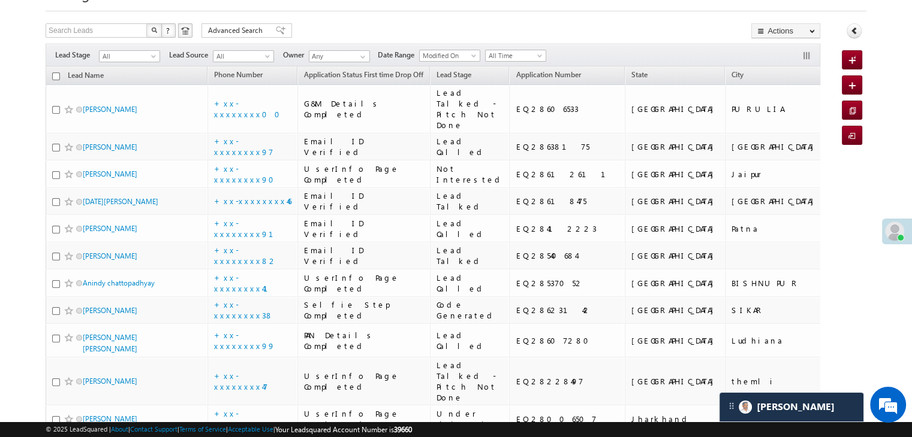
scroll to position [0, 0]
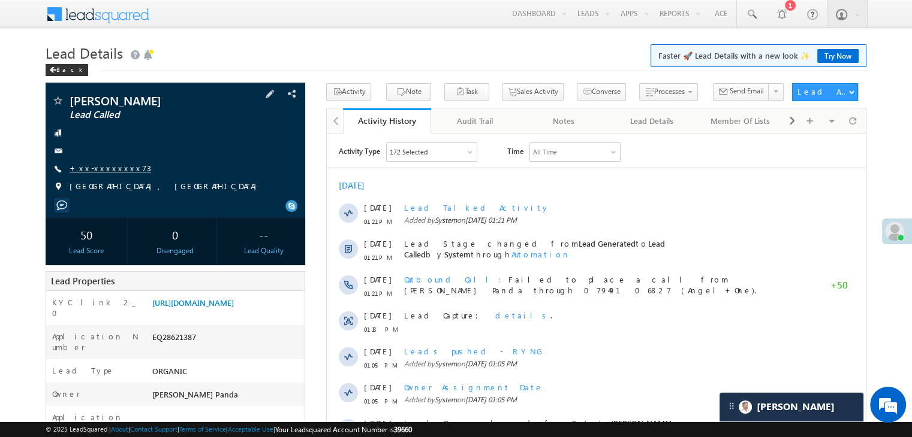
click at [92, 168] on link "+xx-xxxxxxxx73" at bounding box center [111, 168] width 82 height 10
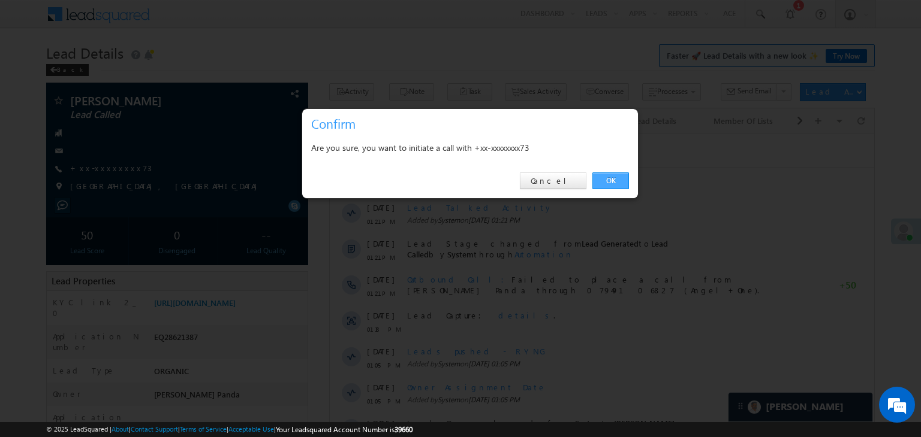
click at [608, 183] on link "OK" at bounding box center [610, 181] width 37 height 17
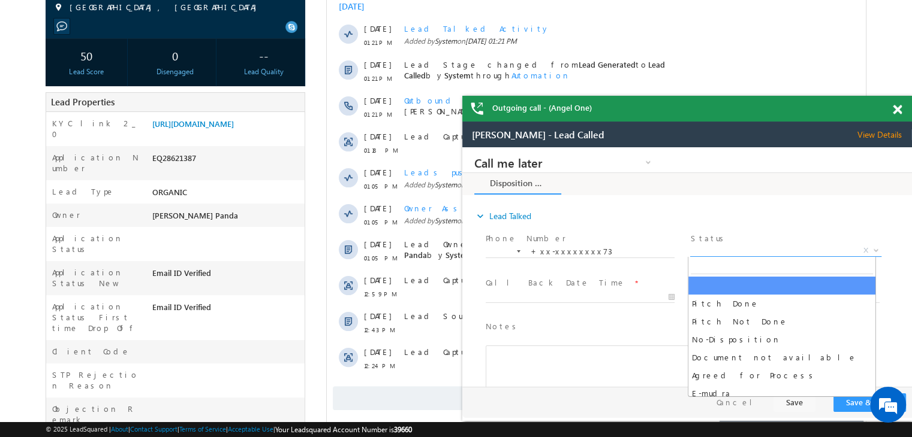
click at [746, 250] on span "X" at bounding box center [785, 251] width 191 height 12
drag, startPoint x: 894, startPoint y: 111, endPoint x: 98, endPoint y: 1, distance: 804.0
click at [894, 111] on span at bounding box center [896, 110] width 9 height 10
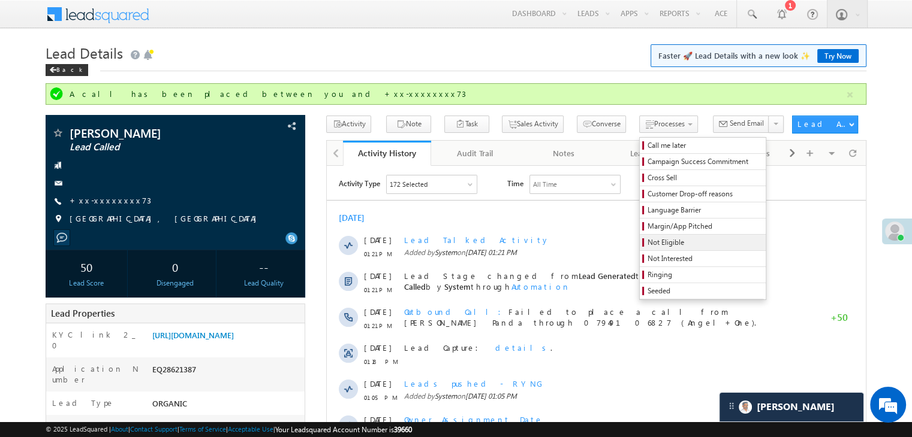
click at [651, 246] on span "Not Eligible" at bounding box center [704, 242] width 114 height 11
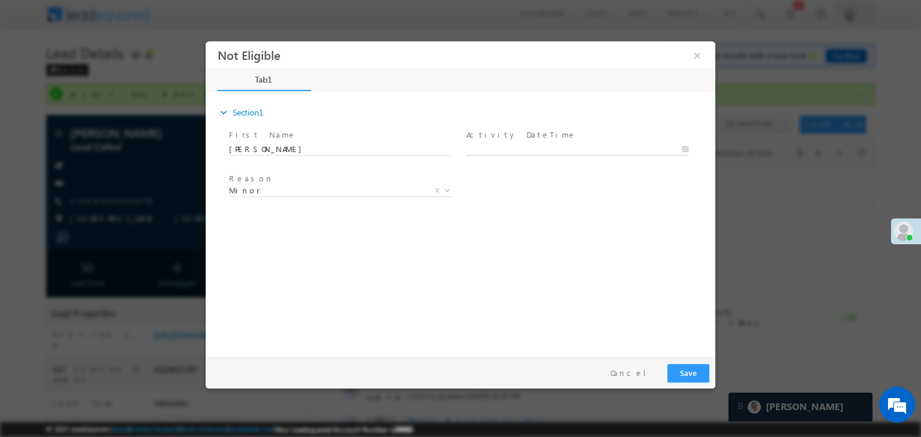
type input "09/09/25 5:29 PM"
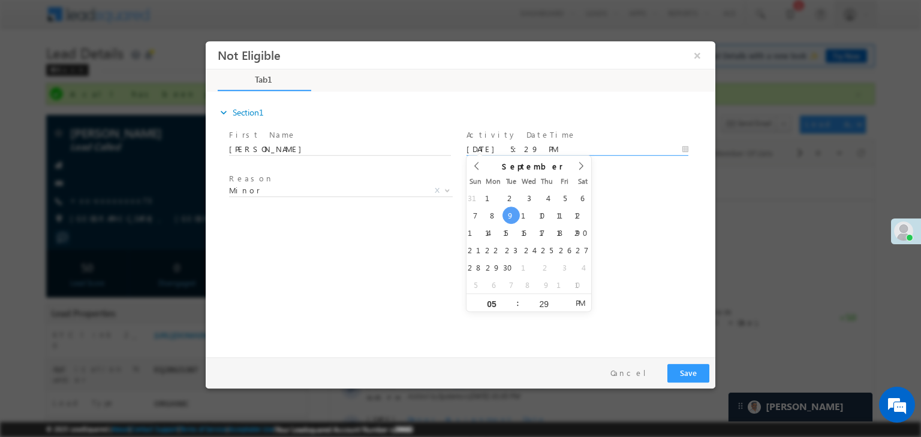
click at [544, 145] on input "09/09/25 5:29 PM" at bounding box center [577, 150] width 222 height 12
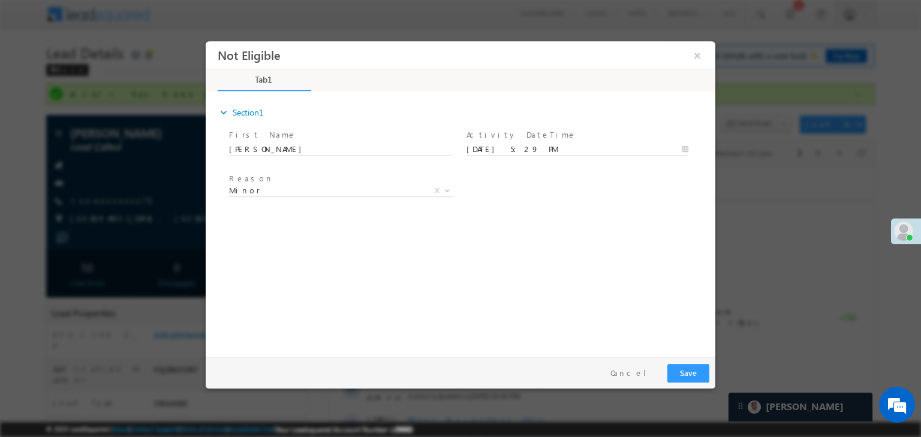
click at [642, 190] on div "Reason * Minor Existing Client Out of India DRA - FDS Termination DRA - Already…" at bounding box center [471, 193] width 488 height 44
click at [690, 375] on button "Save" at bounding box center [688, 373] width 42 height 19
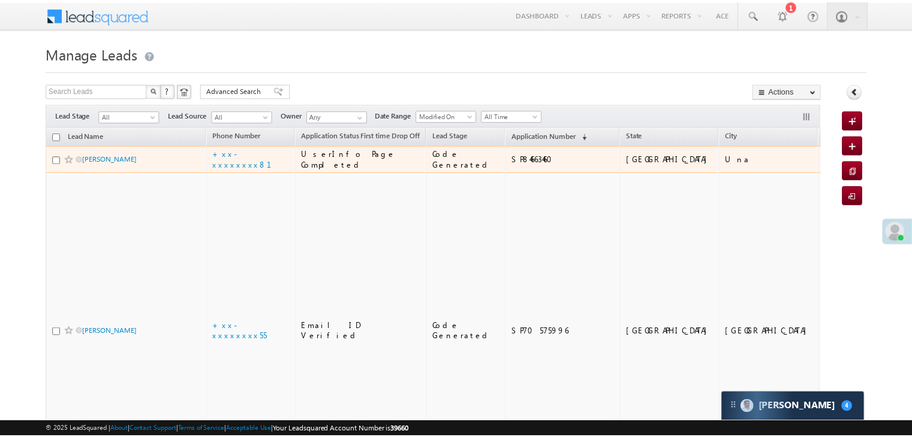
scroll to position [60, 0]
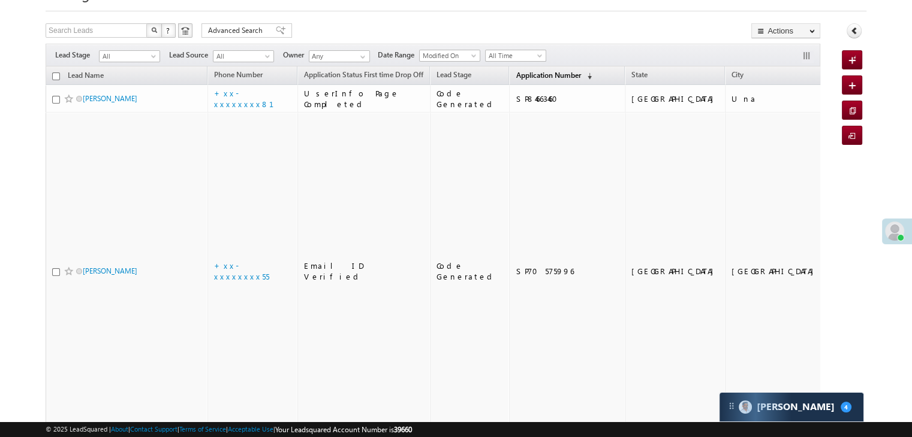
click at [520, 75] on span "Application Number" at bounding box center [547, 75] width 65 height 9
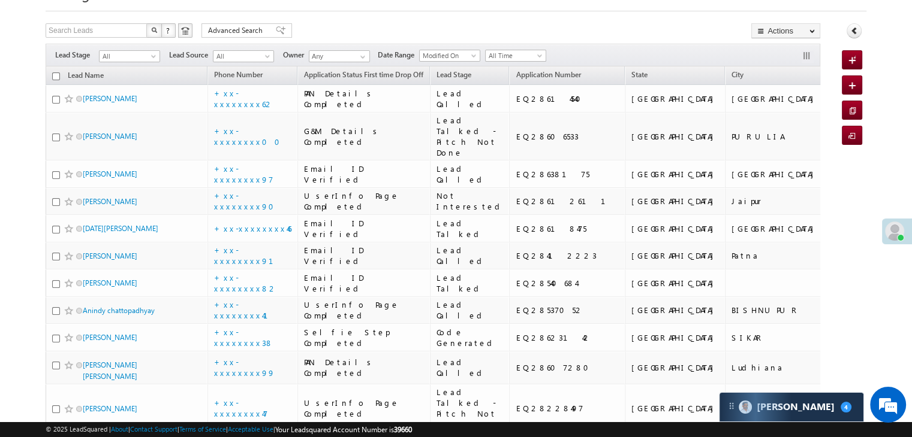
scroll to position [0, 0]
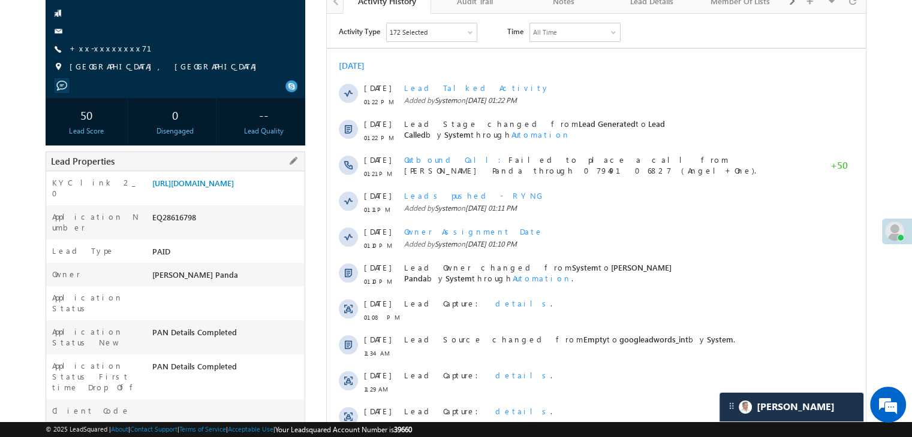
scroll to position [60, 0]
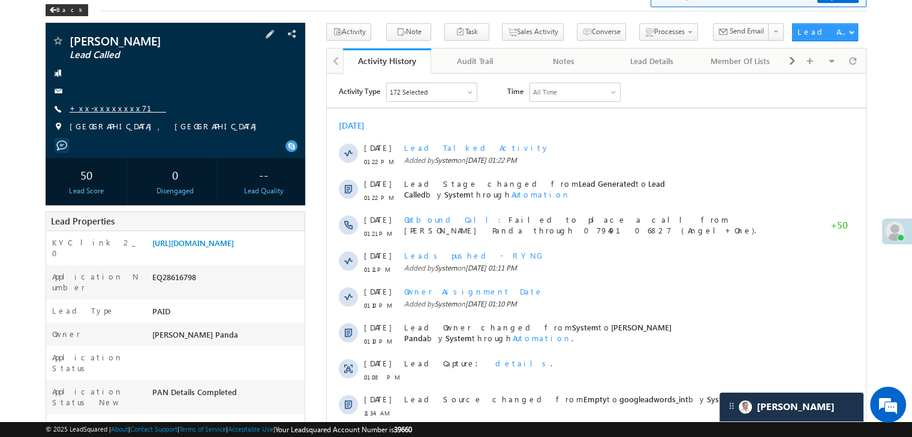
click at [101, 106] on link "+xx-xxxxxxxx71" at bounding box center [118, 108] width 96 height 10
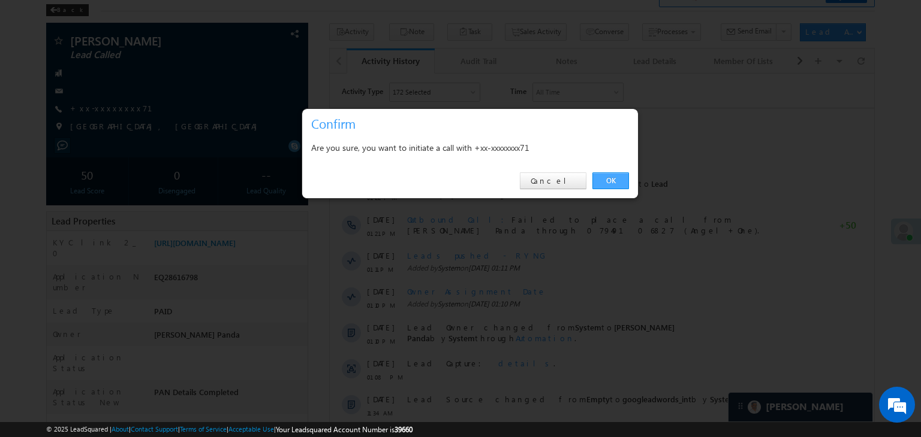
drag, startPoint x: 605, startPoint y: 178, endPoint x: 262, endPoint y: 56, distance: 363.8
click at [605, 178] on link "OK" at bounding box center [610, 181] width 37 height 17
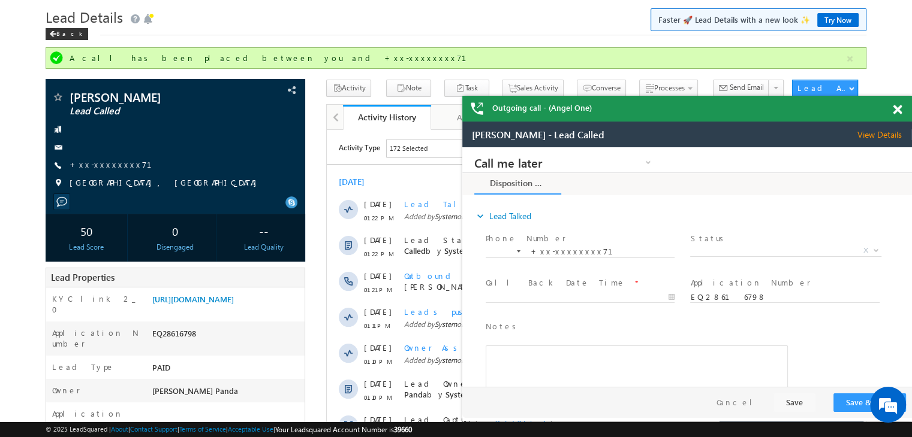
scroll to position [0, 0]
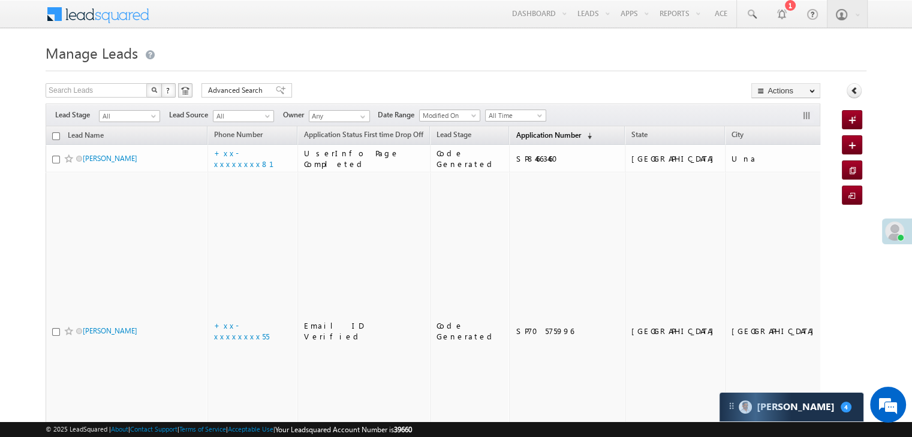
click at [515, 136] on span "Application Number" at bounding box center [547, 135] width 65 height 9
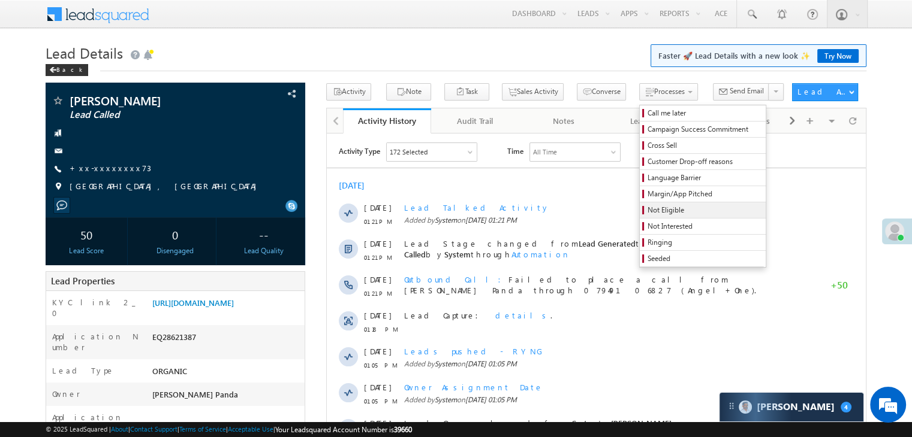
click at [647, 207] on span "Not Eligible" at bounding box center [704, 210] width 114 height 11
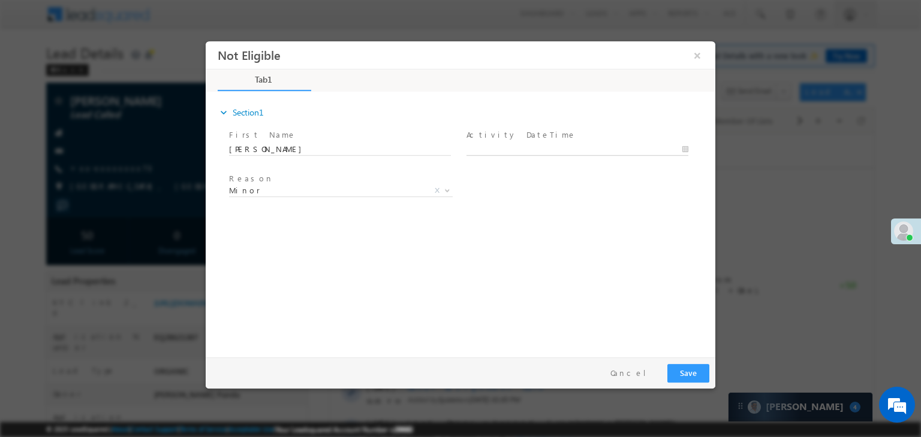
type input "09/09/25 5:30 PM"
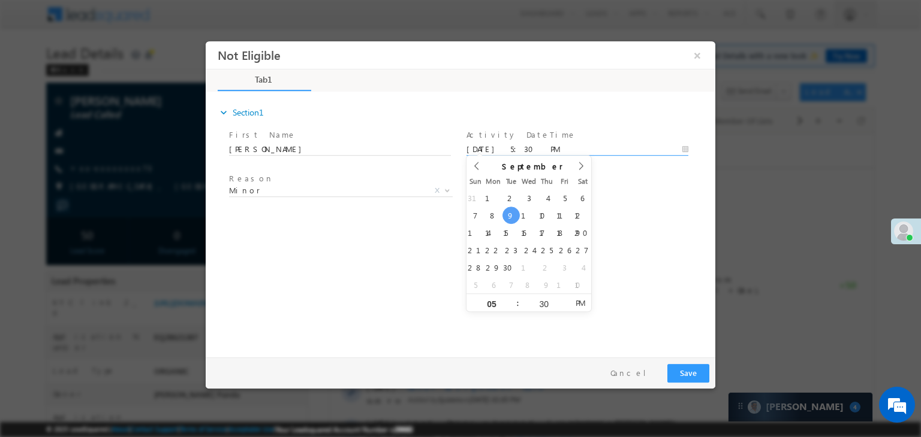
click at [573, 146] on input "09/09/25 5:30 PM" at bounding box center [577, 150] width 222 height 12
click at [633, 189] on div "Reason * Minor Existing Client Out of India DRA - FDS Termination DRA - Already…" at bounding box center [471, 193] width 488 height 44
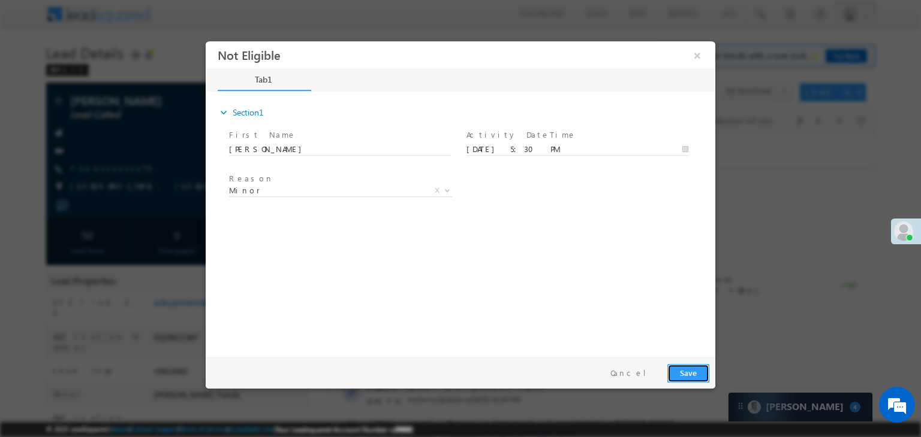
click at [680, 372] on button "Save" at bounding box center [688, 373] width 42 height 19
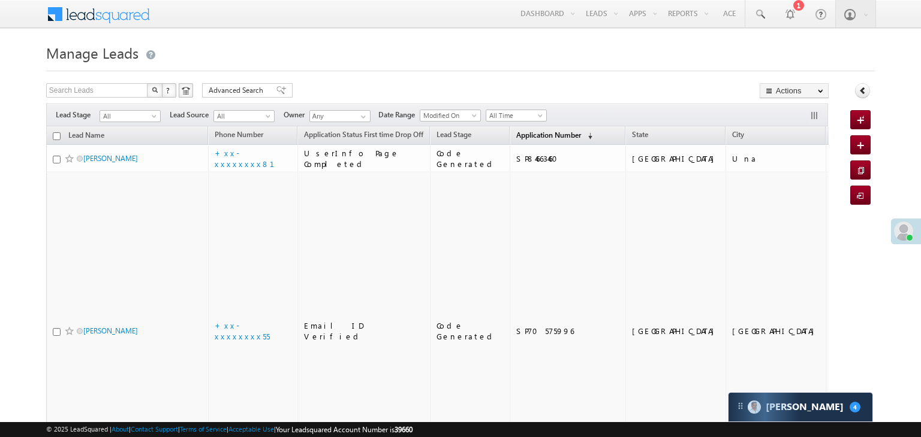
click at [516, 140] on span "Application Number" at bounding box center [548, 135] width 65 height 9
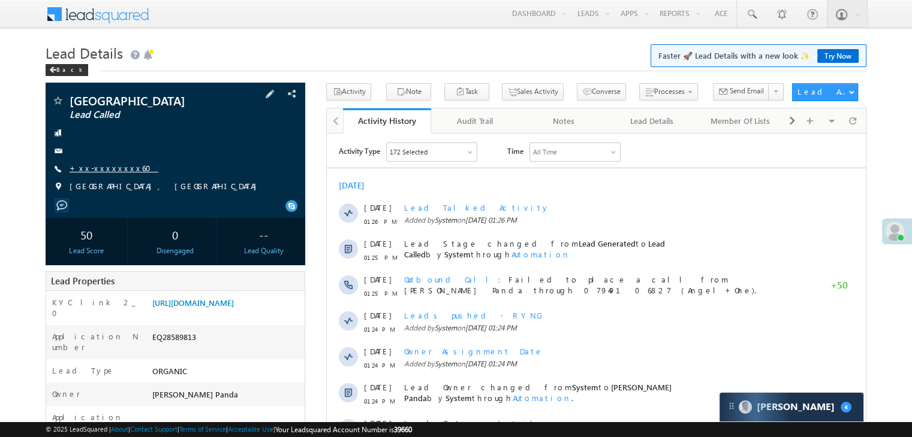
click at [89, 166] on link "+xx-xxxxxxxx60" at bounding box center [114, 168] width 89 height 10
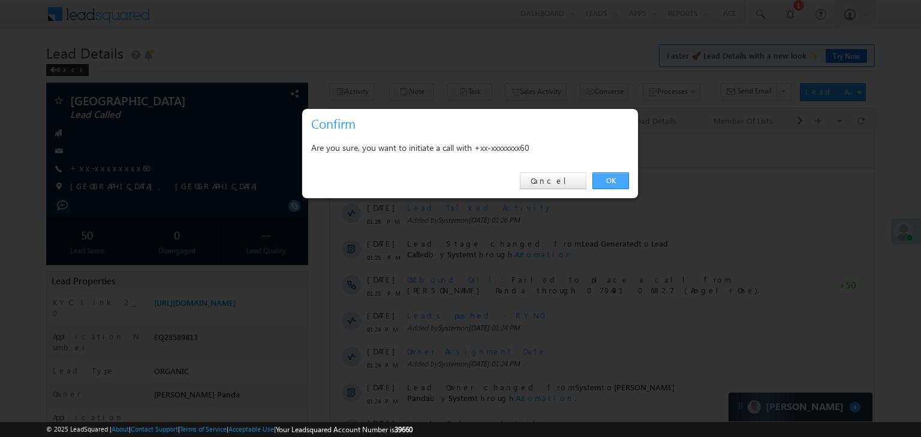
click at [610, 181] on link "OK" at bounding box center [610, 181] width 37 height 17
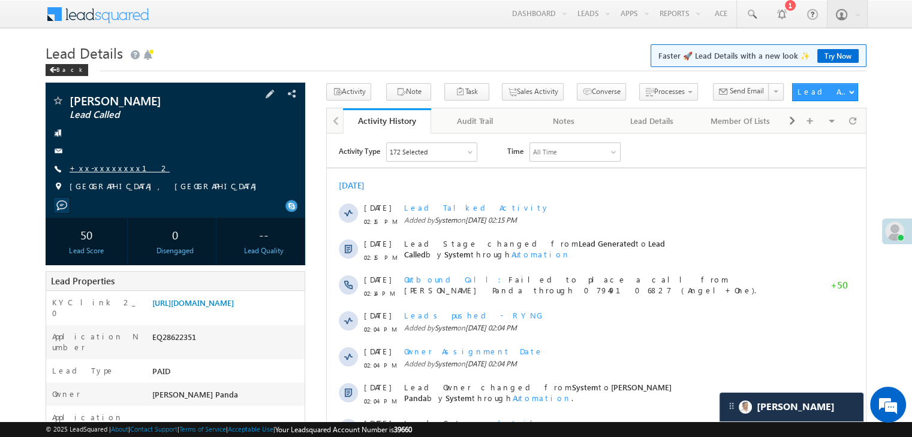
click at [93, 169] on link "+xx-xxxxxxxx12" at bounding box center [120, 168] width 100 height 10
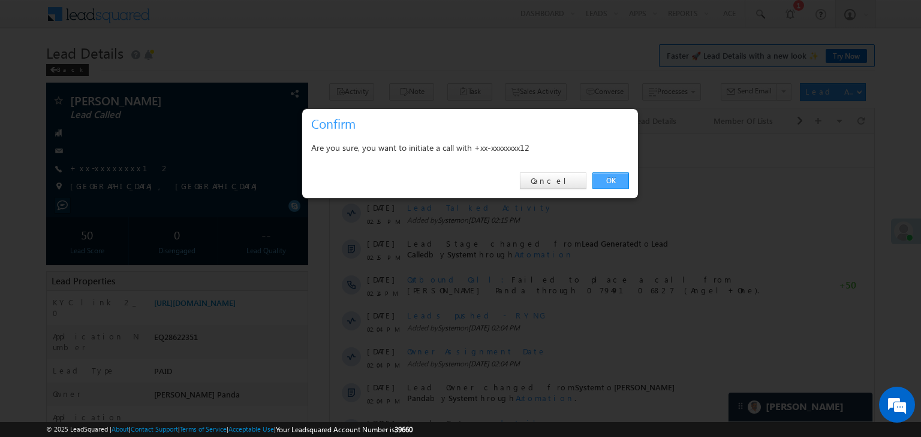
click at [610, 179] on link "OK" at bounding box center [610, 181] width 37 height 17
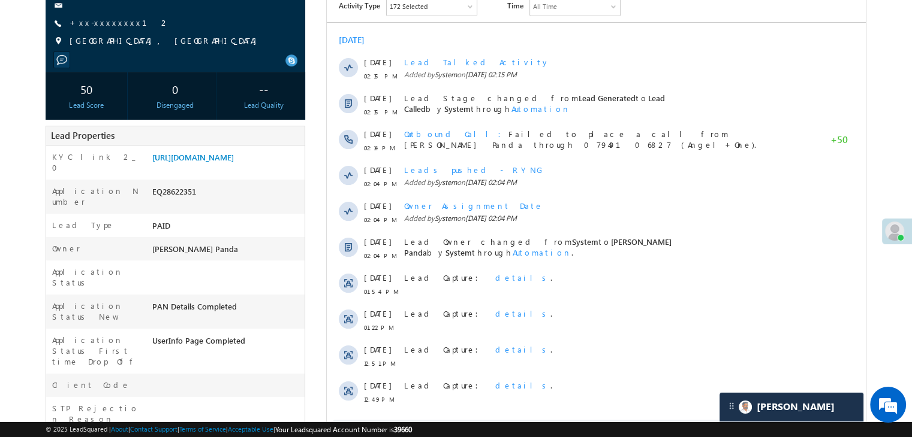
scroll to position [180, 0]
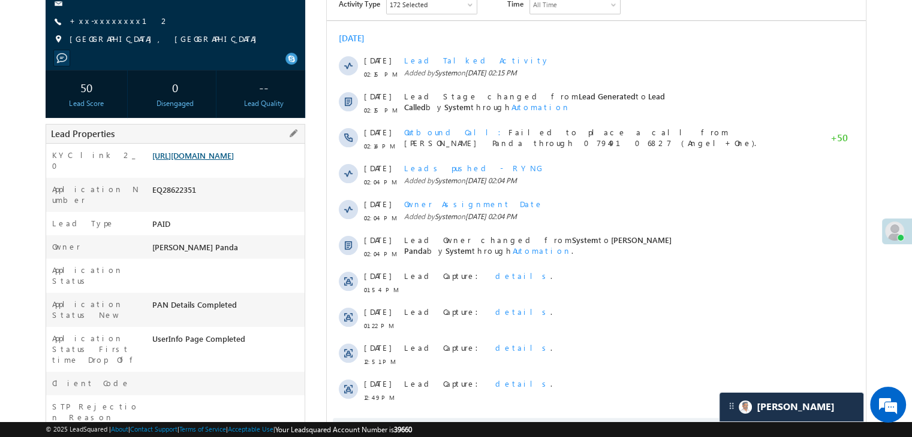
click at [234, 157] on link "[URL][DOMAIN_NAME]" at bounding box center [193, 155] width 82 height 10
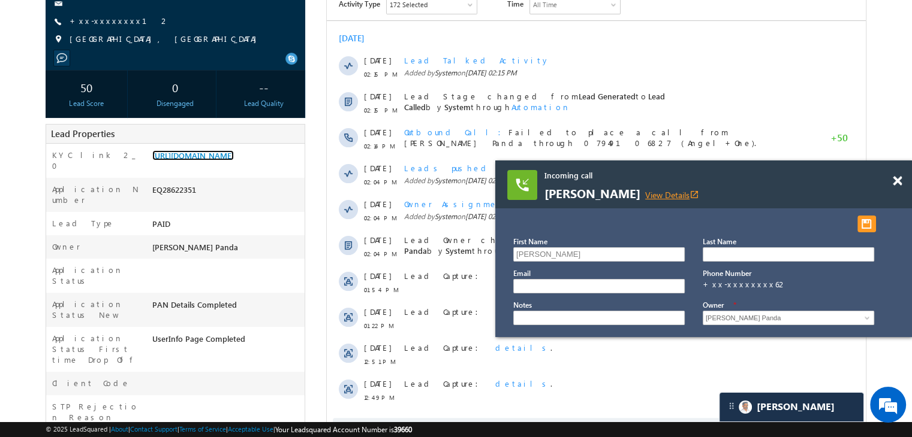
click at [683, 192] on link "View Details open_in_new" at bounding box center [672, 194] width 54 height 11
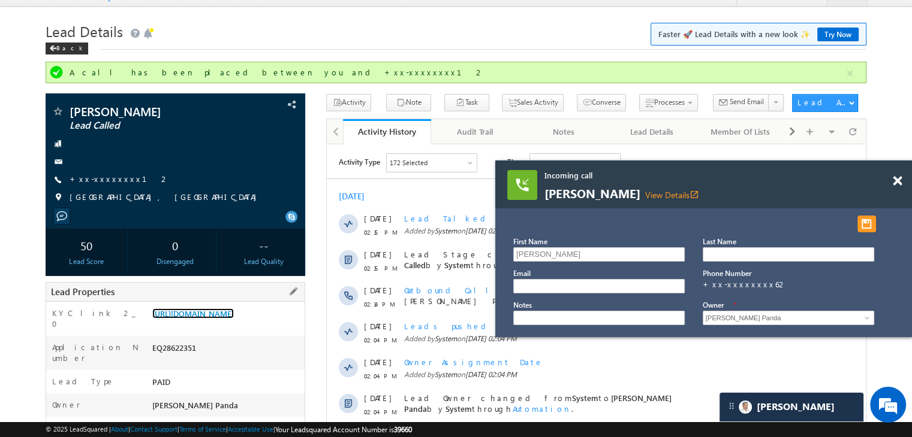
scroll to position [0, 0]
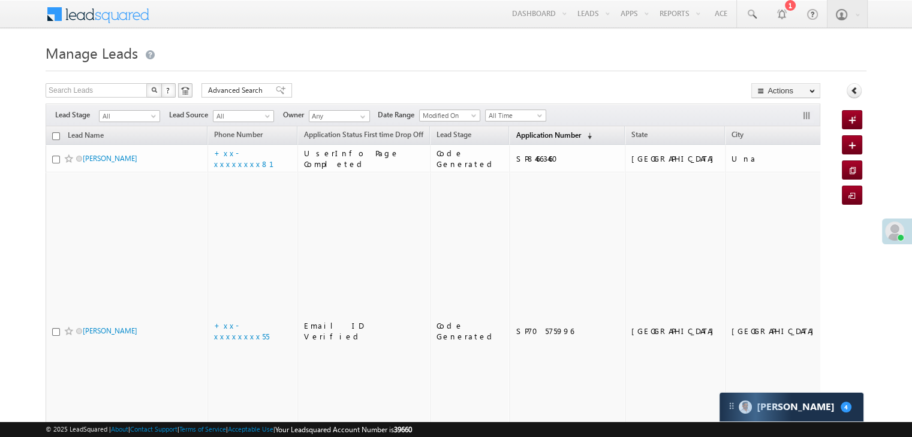
click at [515, 134] on span "Application Number" at bounding box center [547, 135] width 65 height 9
click at [530, 132] on span "Application Number" at bounding box center [547, 135] width 65 height 9
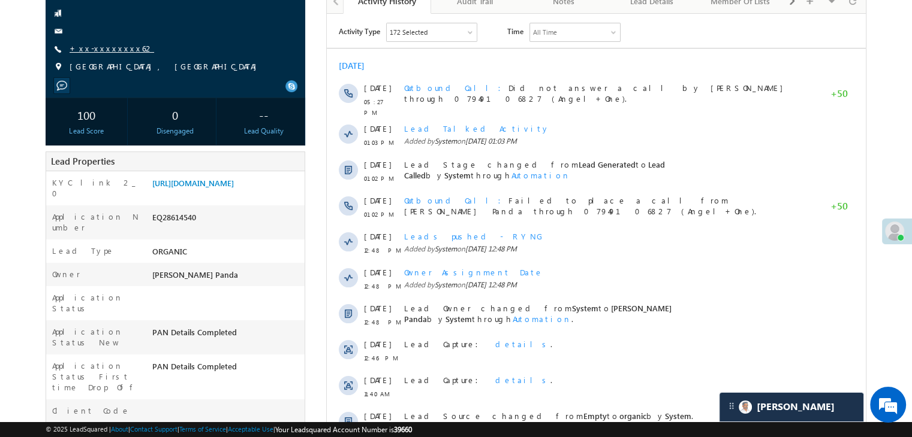
click at [96, 53] on link "+xx-xxxxxxxx62" at bounding box center [112, 48] width 85 height 10
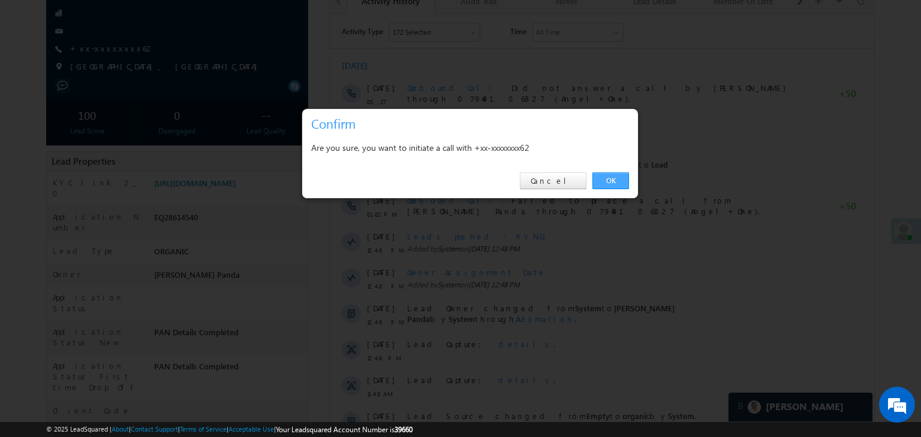
click at [607, 182] on link "OK" at bounding box center [610, 181] width 37 height 17
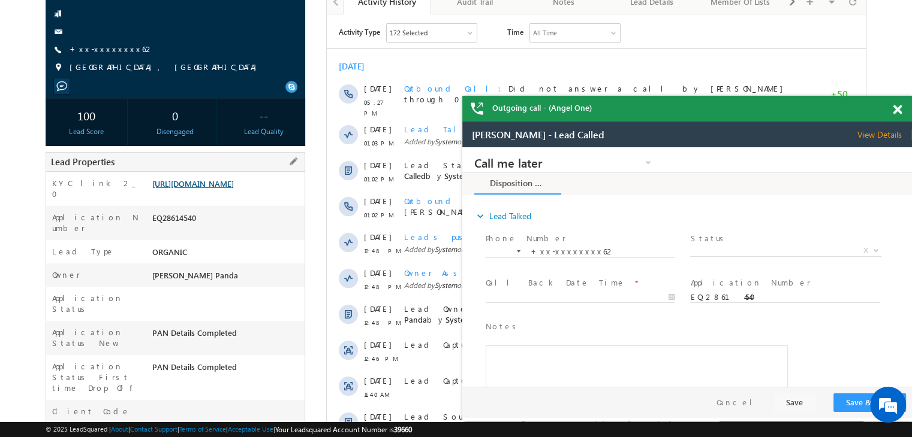
click at [234, 189] on link "[URL][DOMAIN_NAME]" at bounding box center [193, 184] width 82 height 10
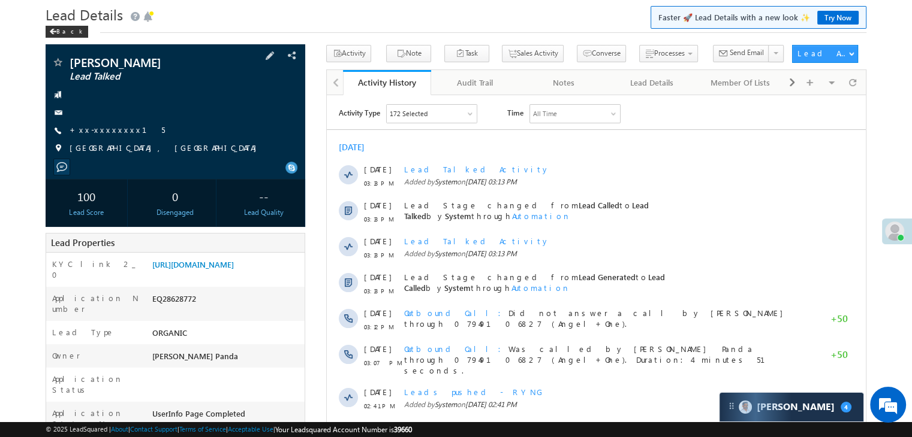
scroll to position [60, 0]
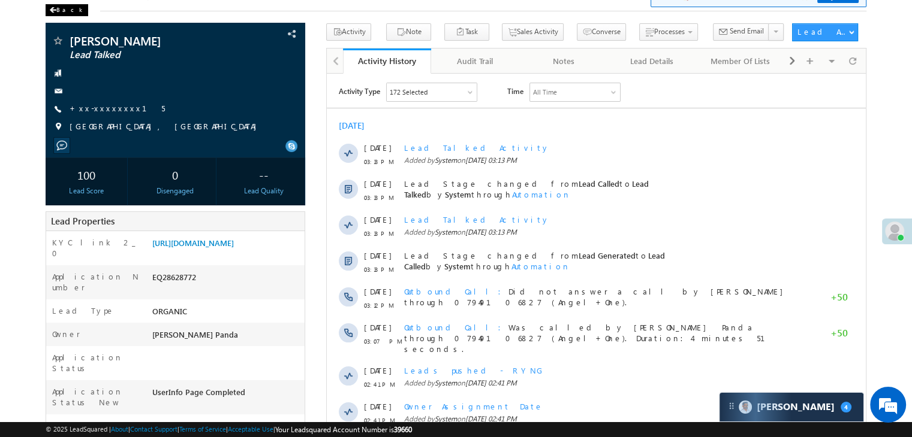
click at [61, 12] on div "Back" at bounding box center [67, 10] width 43 height 12
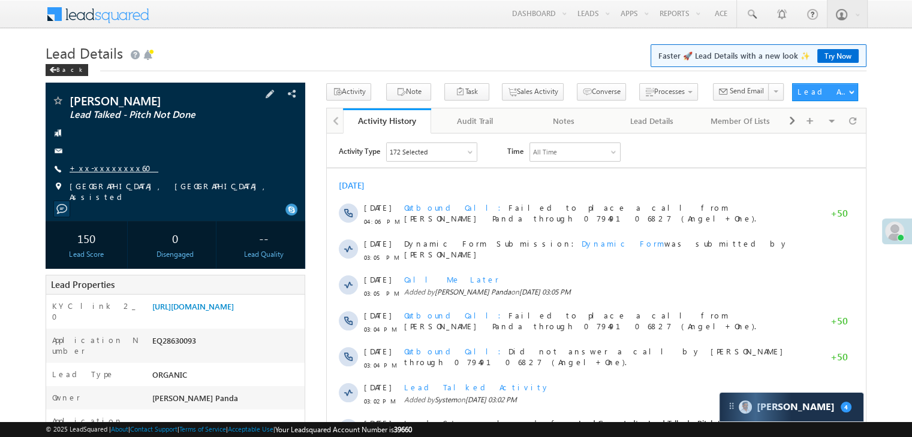
click at [104, 171] on link "+xx-xxxxxxxx60" at bounding box center [114, 168] width 89 height 10
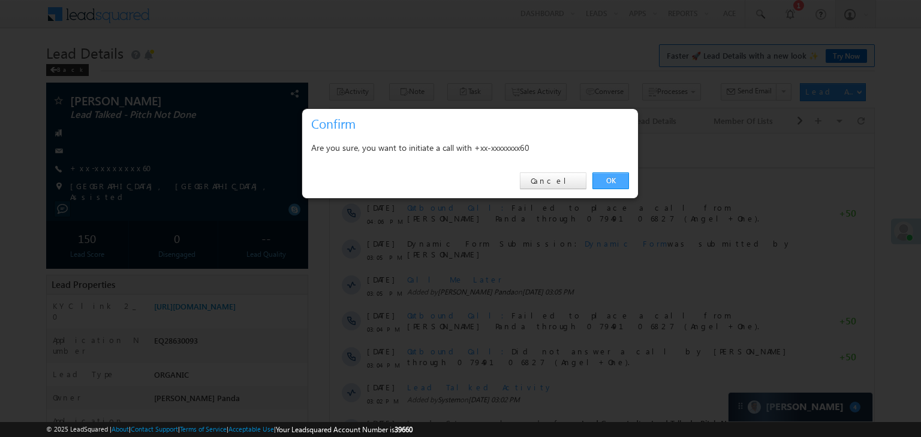
click at [604, 176] on link "OK" at bounding box center [610, 181] width 37 height 17
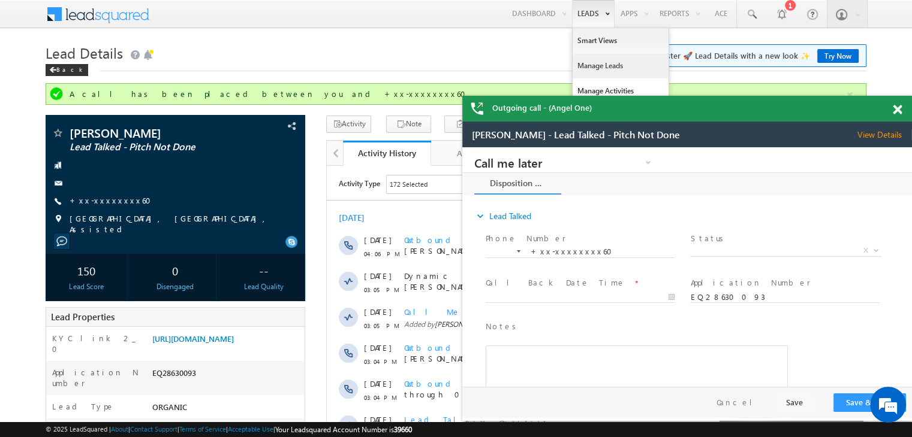
click at [601, 64] on link "Manage Leads" at bounding box center [620, 65] width 96 height 25
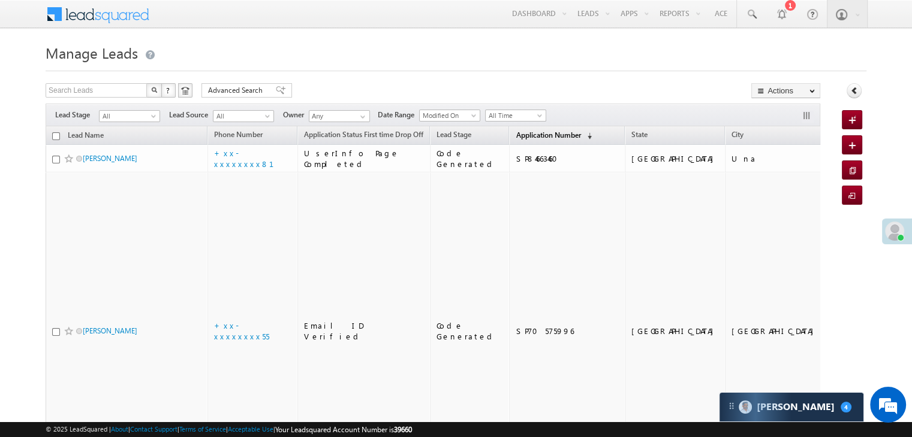
click at [520, 137] on span "Application Number" at bounding box center [547, 135] width 65 height 9
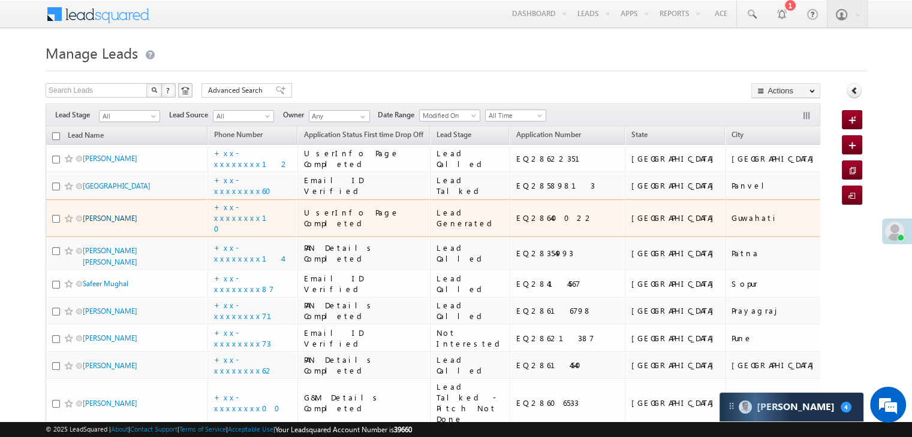
click at [93, 223] on link "[PERSON_NAME]" at bounding box center [110, 218] width 55 height 9
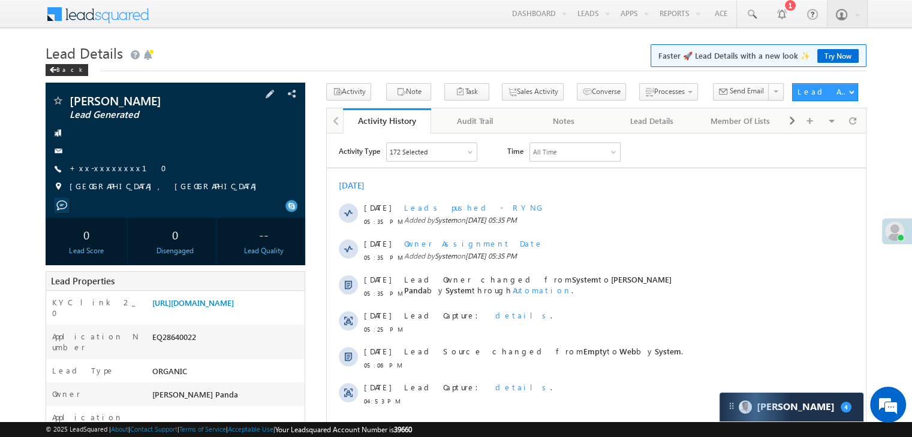
click at [103, 177] on div "Monika Kholar Lead Generated +xx-xxxxxxxx10" at bounding box center [176, 147] width 248 height 104
click at [101, 169] on link "+xx-xxxxxxxx10" at bounding box center [122, 168] width 104 height 10
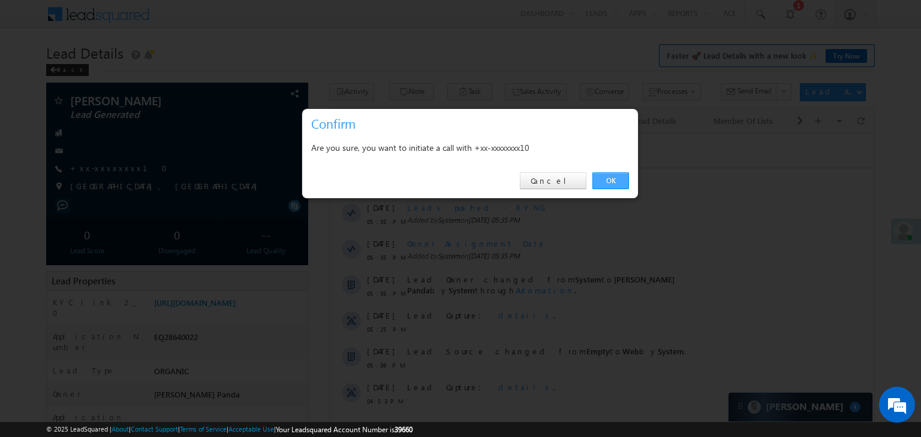
click at [611, 176] on link "OK" at bounding box center [610, 181] width 37 height 17
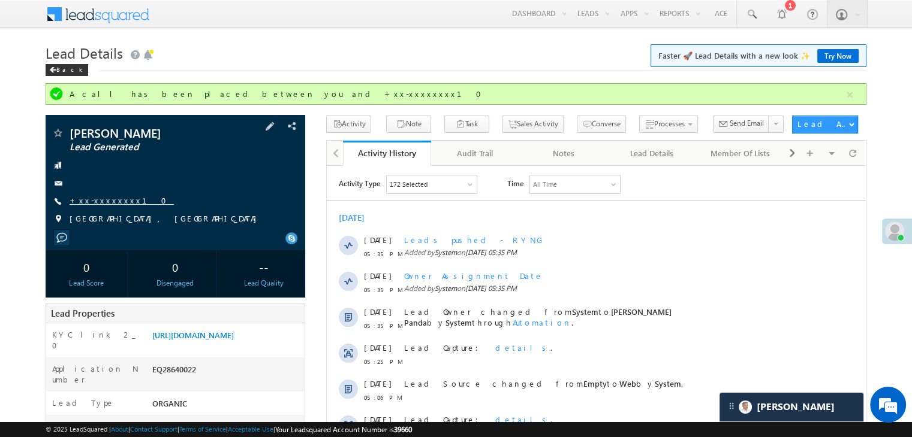
click at [109, 200] on link "+xx-xxxxxxxx10" at bounding box center [122, 200] width 104 height 10
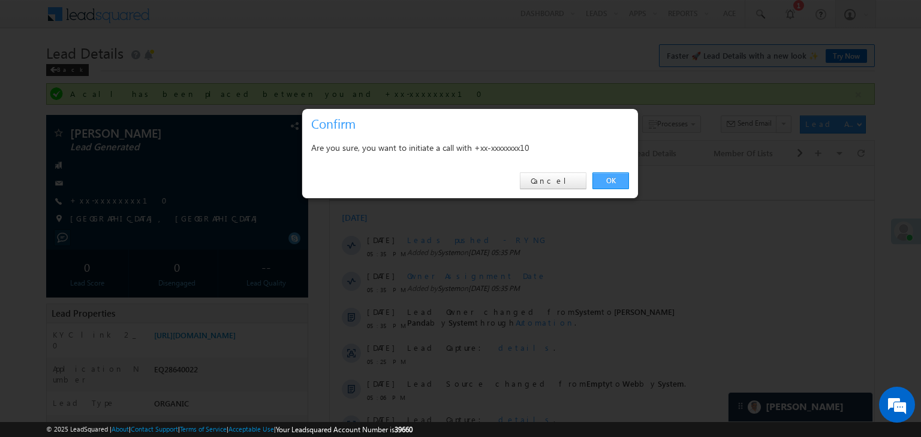
click at [611, 180] on link "OK" at bounding box center [610, 181] width 37 height 17
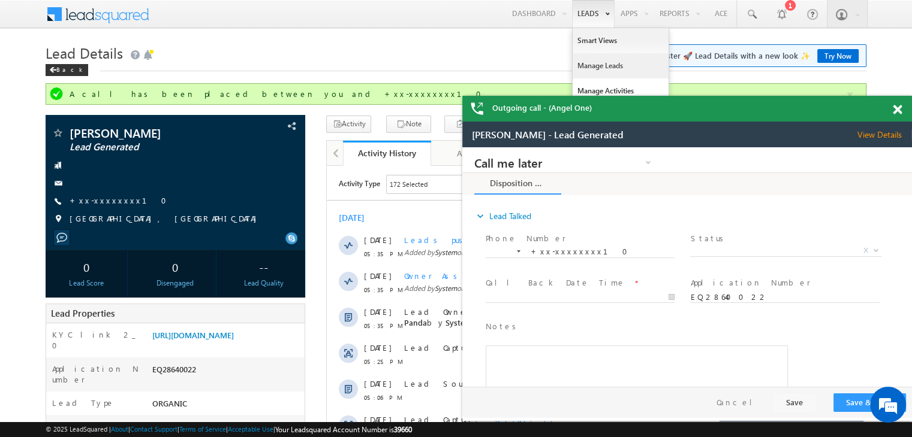
click at [590, 68] on link "Manage Leads" at bounding box center [620, 65] width 96 height 25
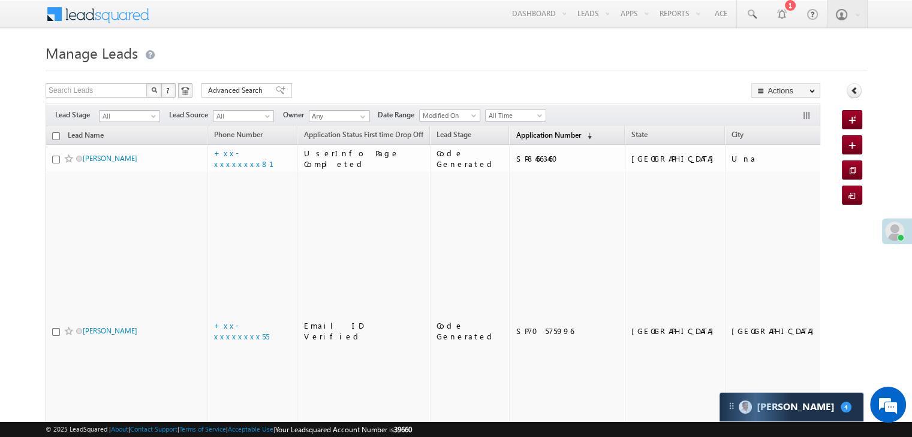
click at [515, 131] on span "Application Number" at bounding box center [547, 135] width 65 height 9
click at [515, 138] on span "Application Number" at bounding box center [547, 135] width 65 height 9
click at [532, 140] on link "Application Number (sorted descending)" at bounding box center [553, 136] width 88 height 16
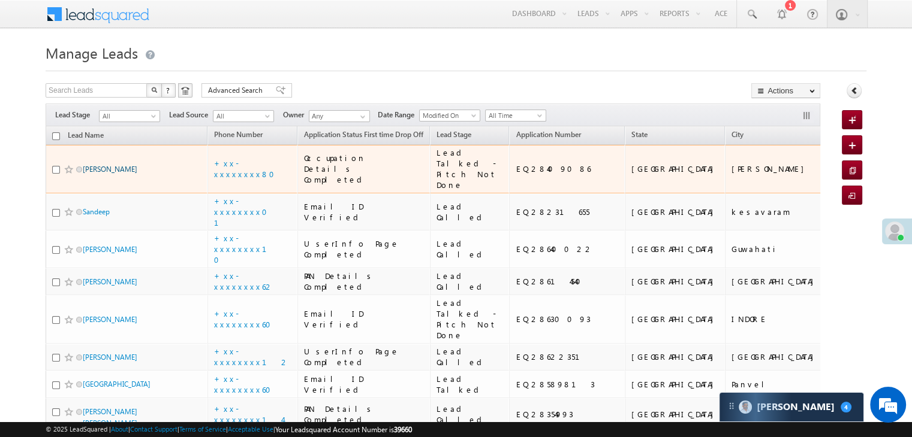
click at [120, 174] on link "[PERSON_NAME]" at bounding box center [110, 169] width 55 height 9
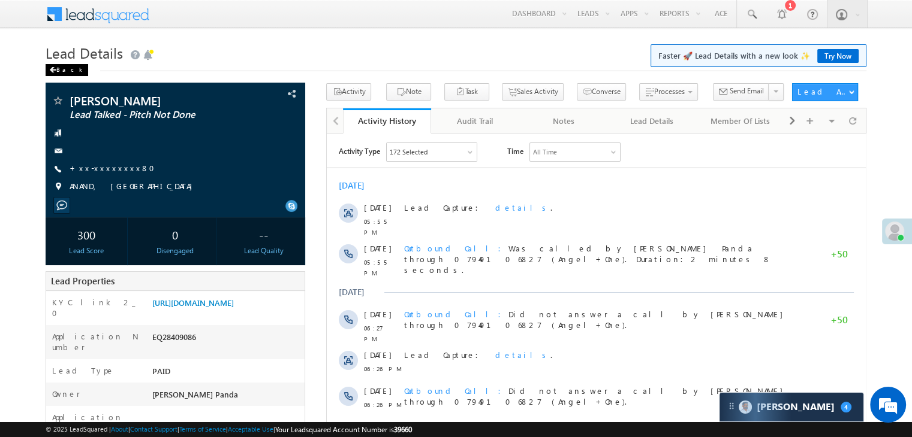
click at [59, 68] on div "Back" at bounding box center [67, 70] width 43 height 12
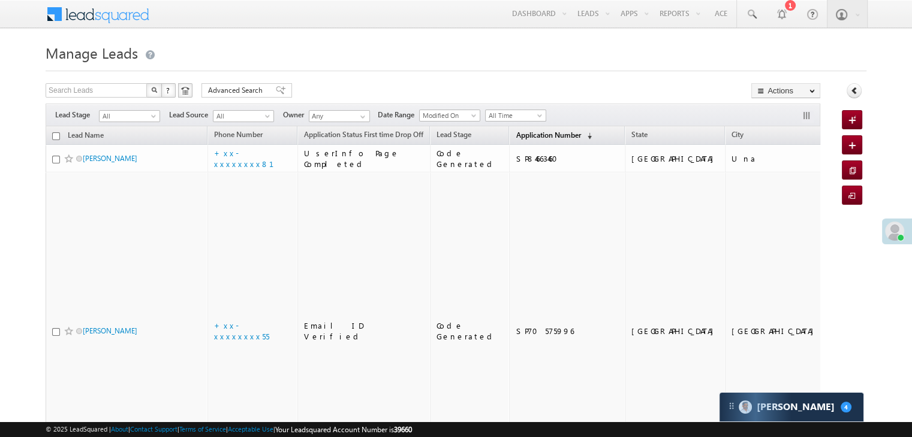
click at [523, 133] on span "Application Number" at bounding box center [547, 135] width 65 height 9
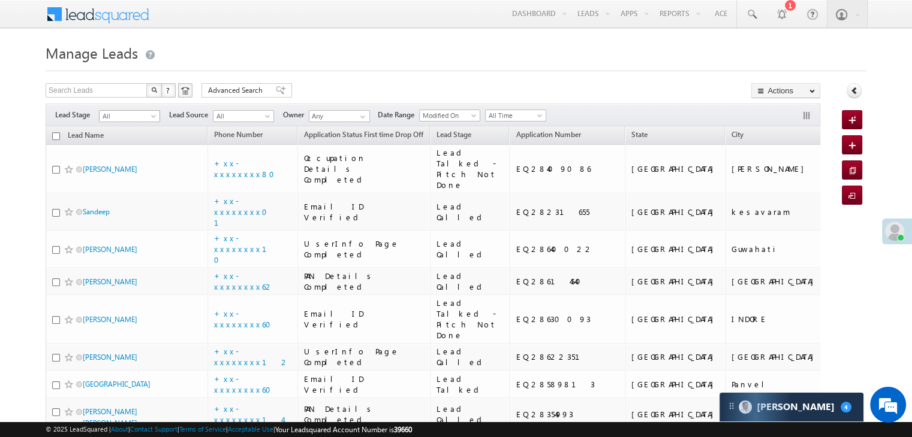
click at [150, 119] on span at bounding box center [155, 119] width 10 height 10
click at [134, 146] on link "Lead Generated" at bounding box center [129, 141] width 61 height 11
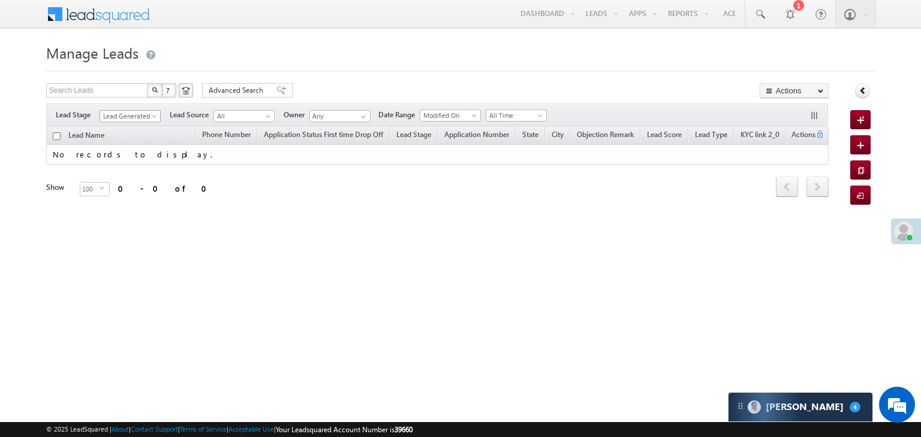
click at [139, 114] on span "Lead Generated" at bounding box center [128, 116] width 57 height 11
click at [128, 124] on link "All" at bounding box center [130, 129] width 61 height 11
